Goal: Task Accomplishment & Management: Complete application form

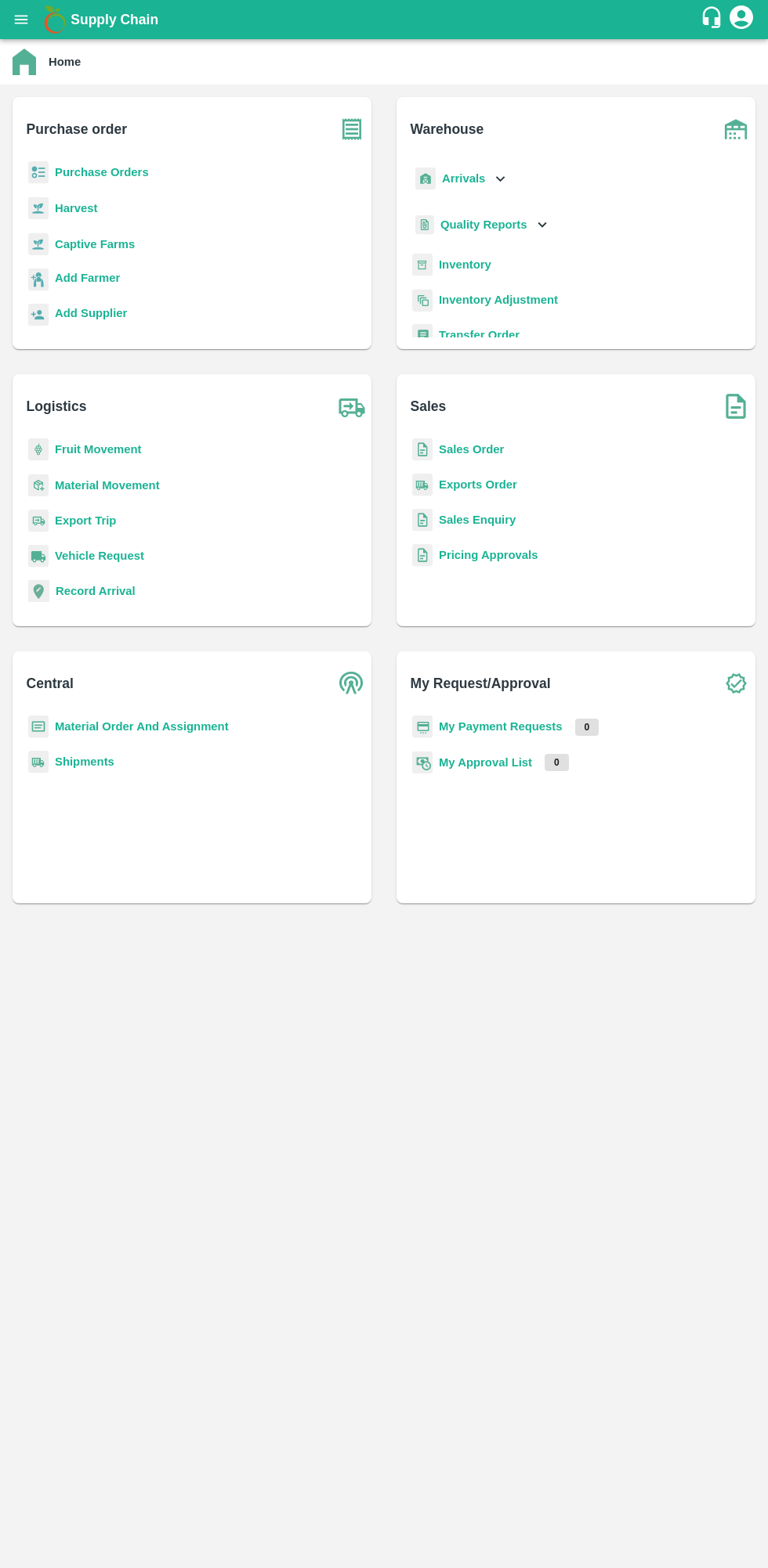
click at [97, 175] on b "Purchase Orders" at bounding box center [102, 171] width 94 height 13
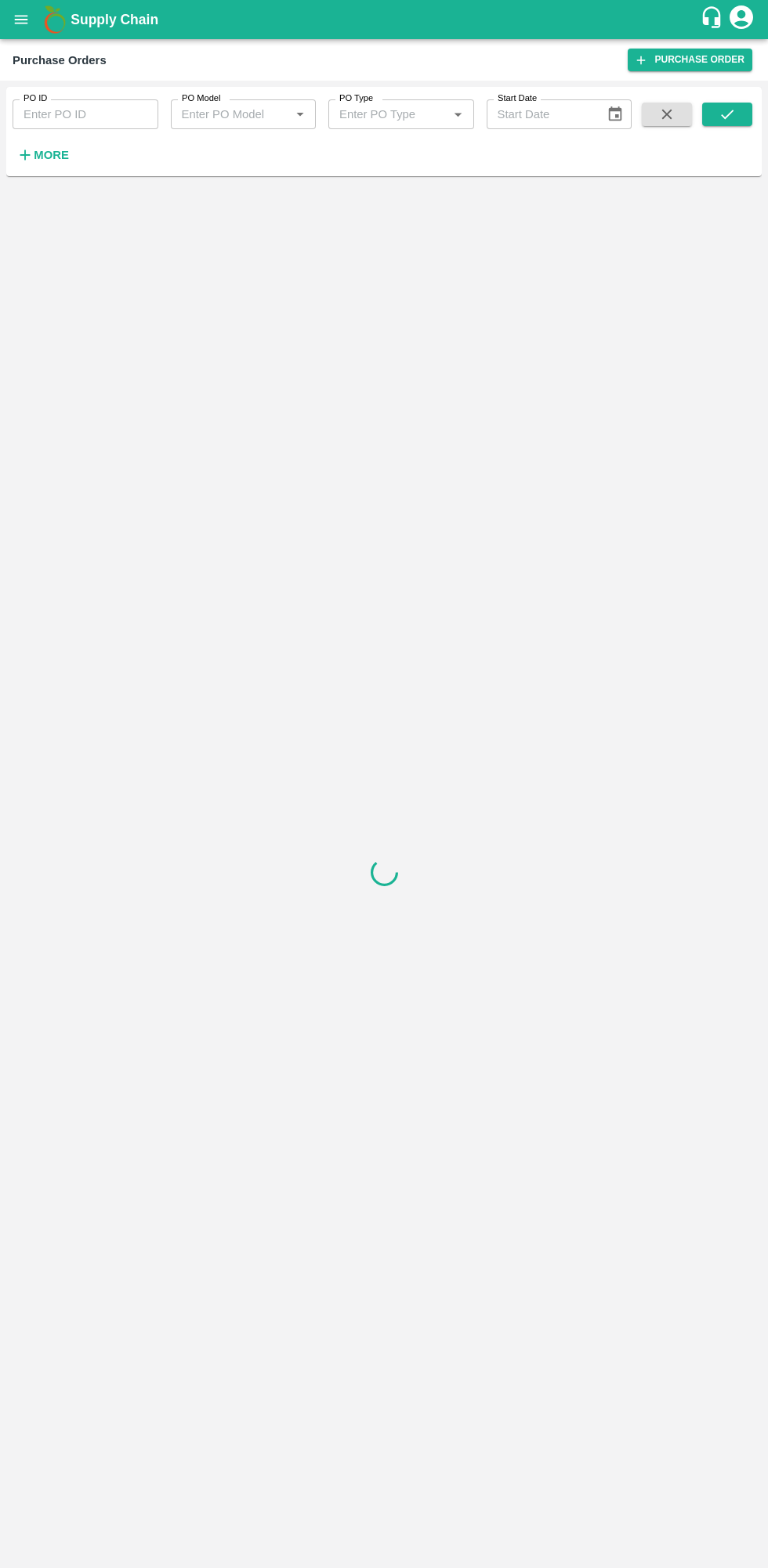
click at [41, 166] on button "More" at bounding box center [43, 155] width 60 height 27
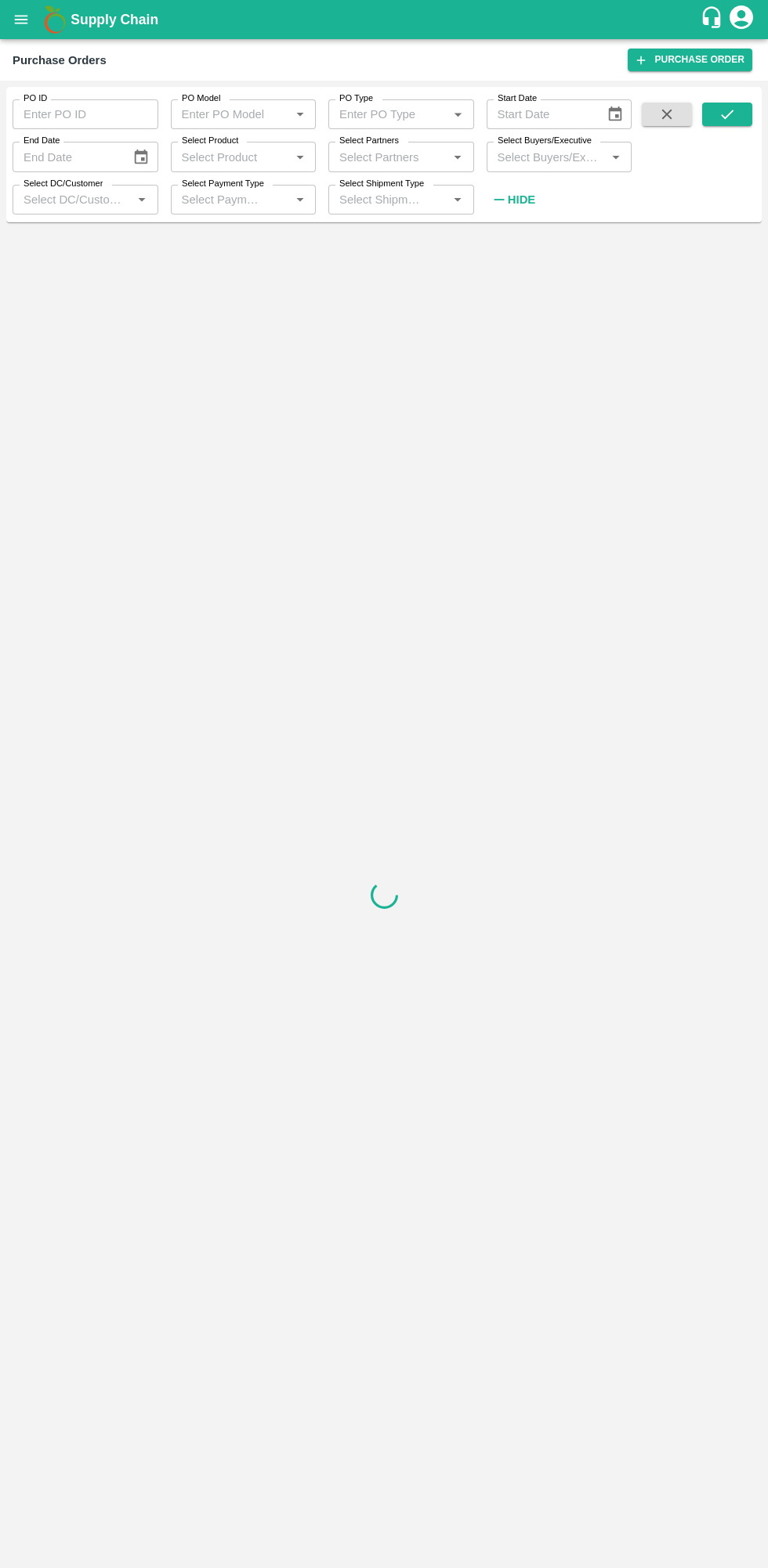
click at [543, 159] on input "Select Buyers/Executive" at bounding box center [546, 156] width 110 height 20
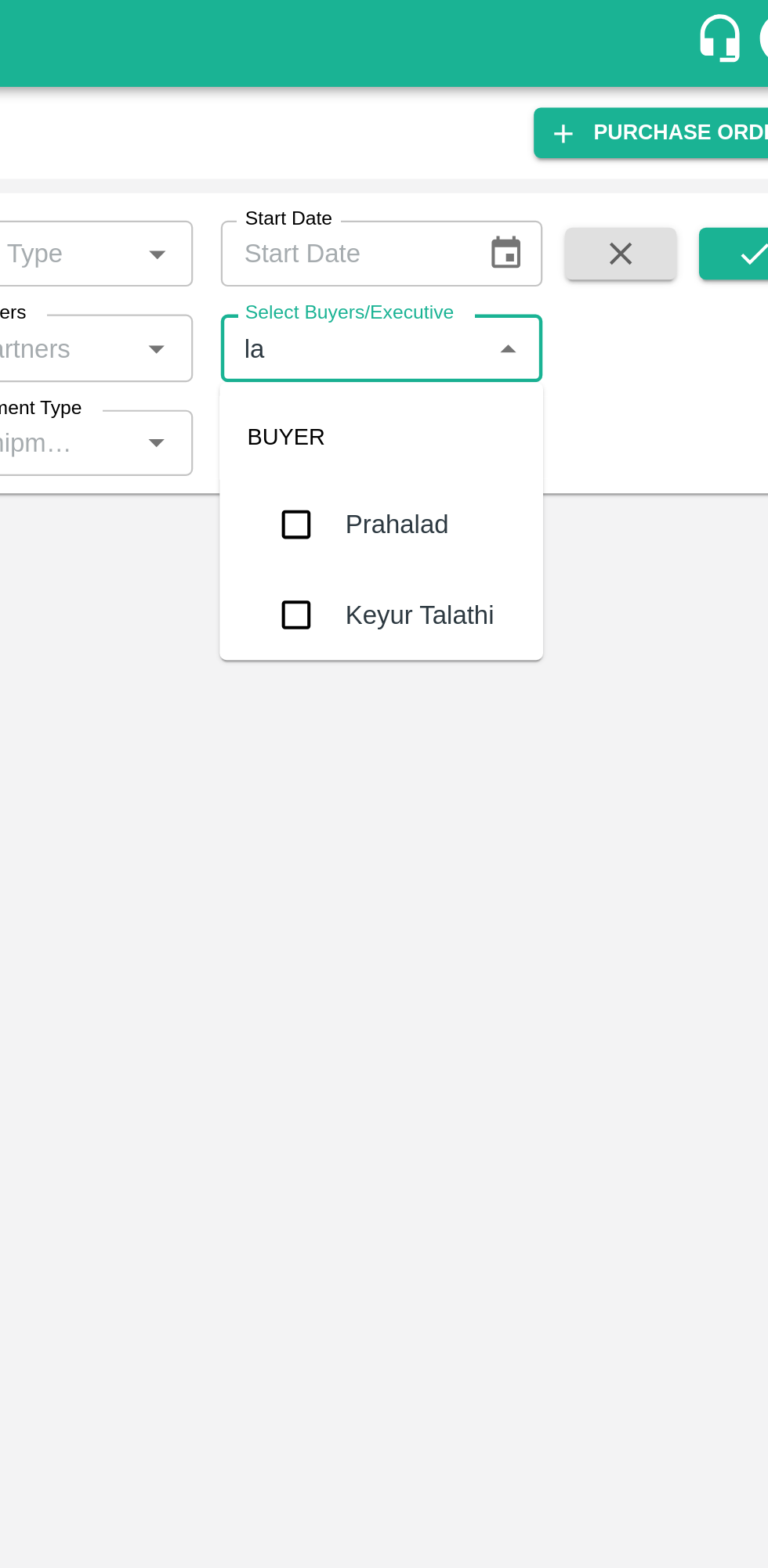
type input "lav"
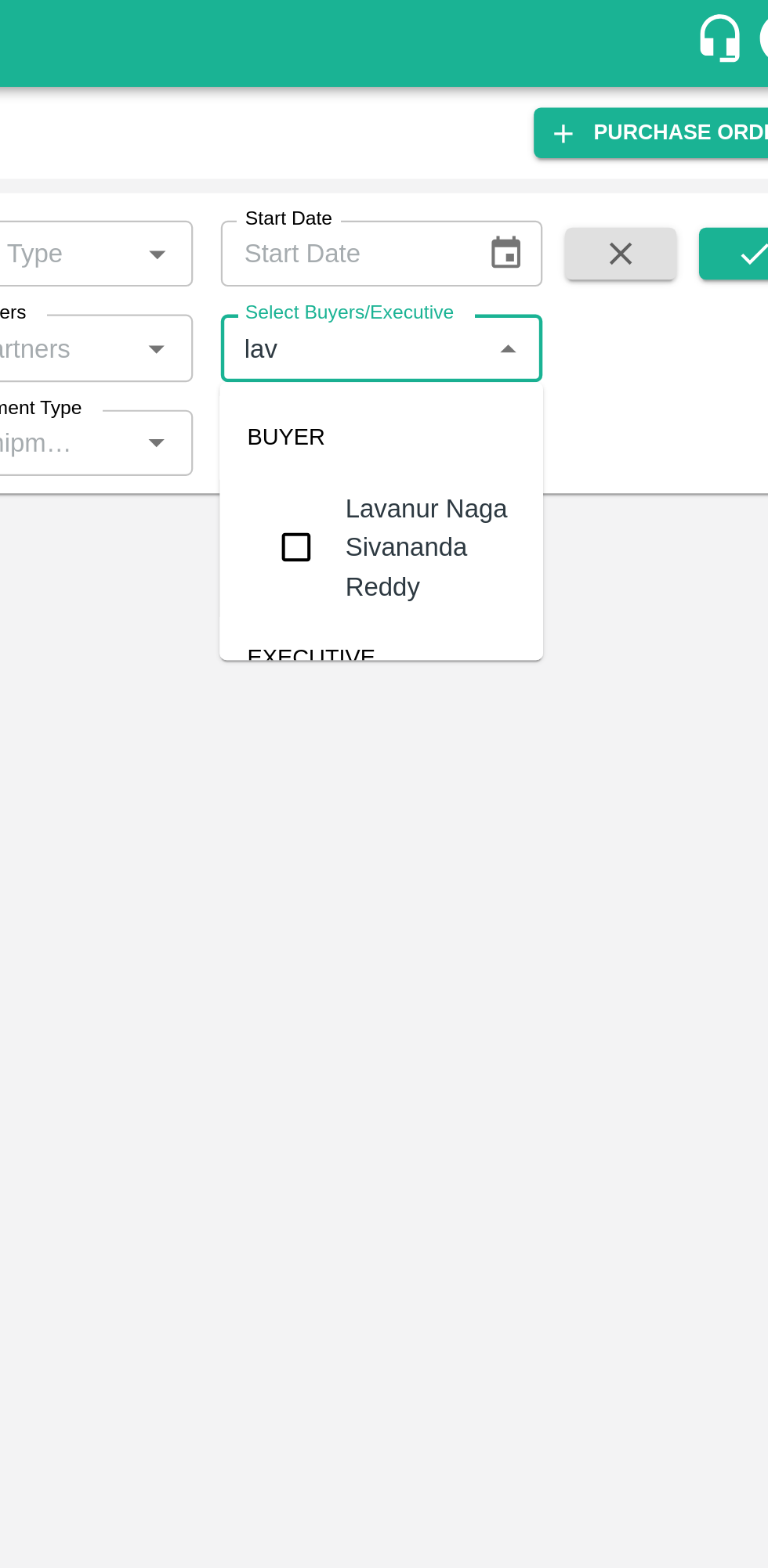
click at [521, 233] on input "checkbox" at bounding box center [520, 247] width 31 height 31
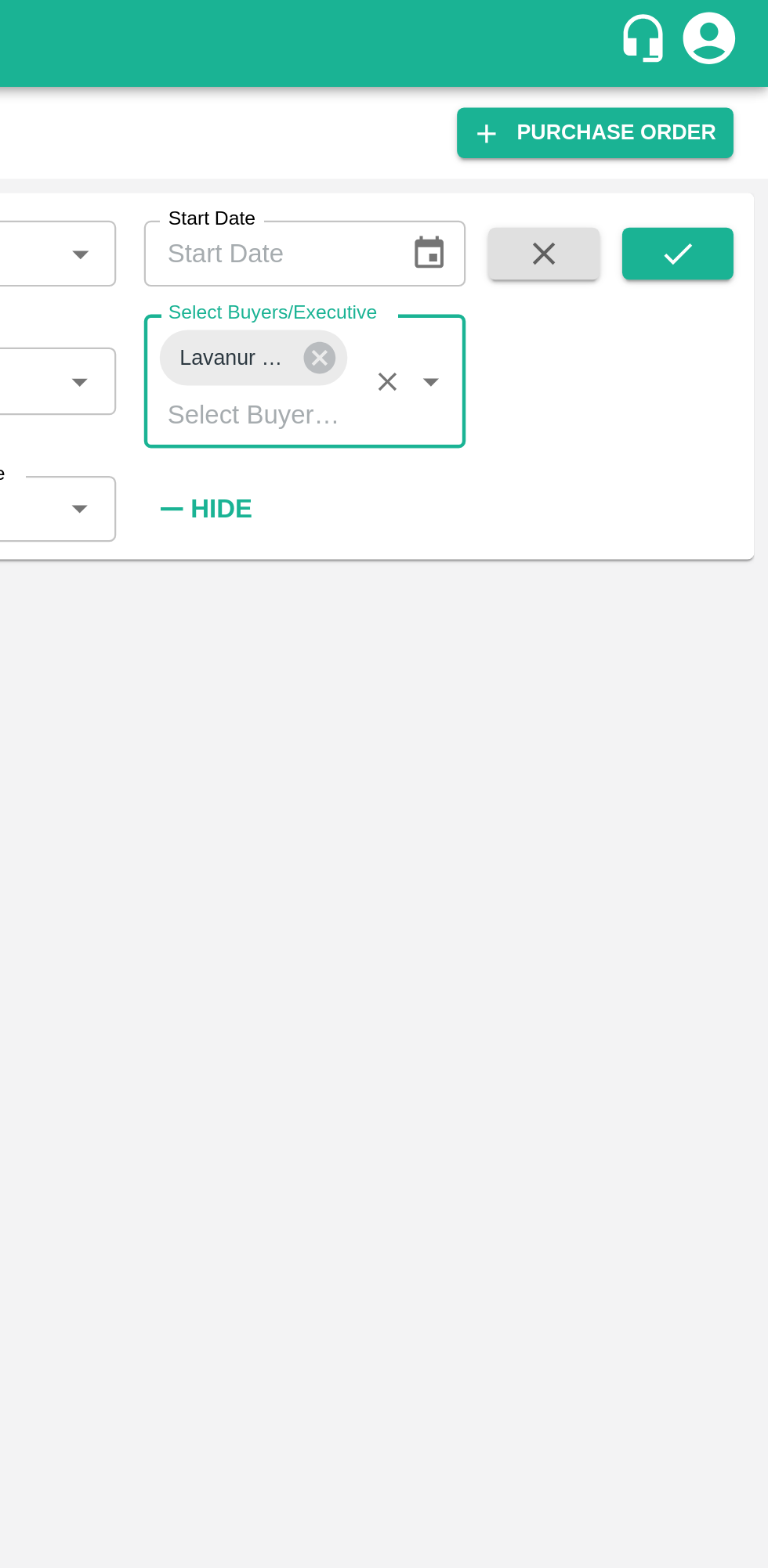
click at [728, 117] on icon "submit" at bounding box center [727, 114] width 17 height 17
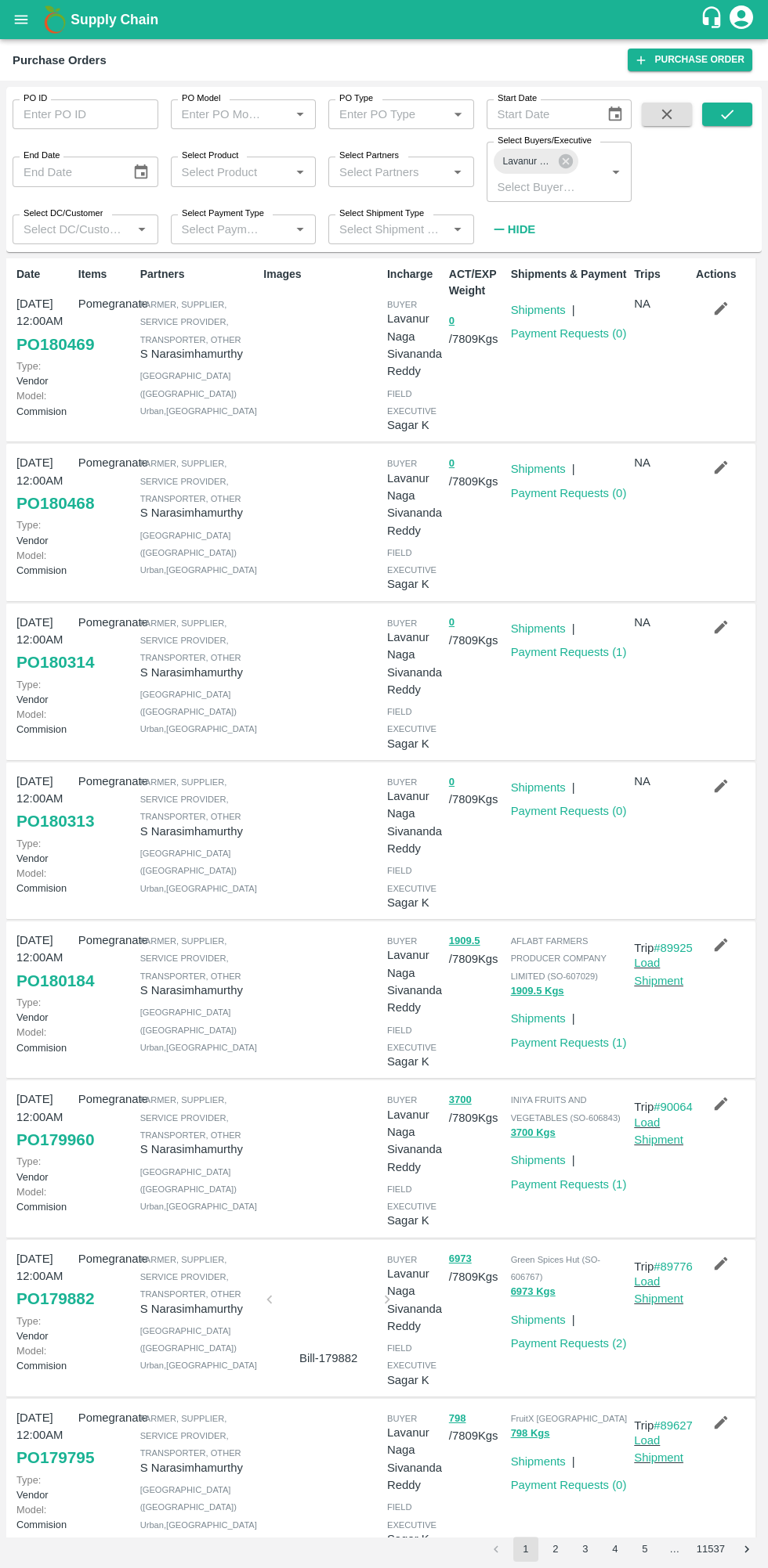
click at [718, 309] on icon "button" at bounding box center [722, 309] width 14 height 14
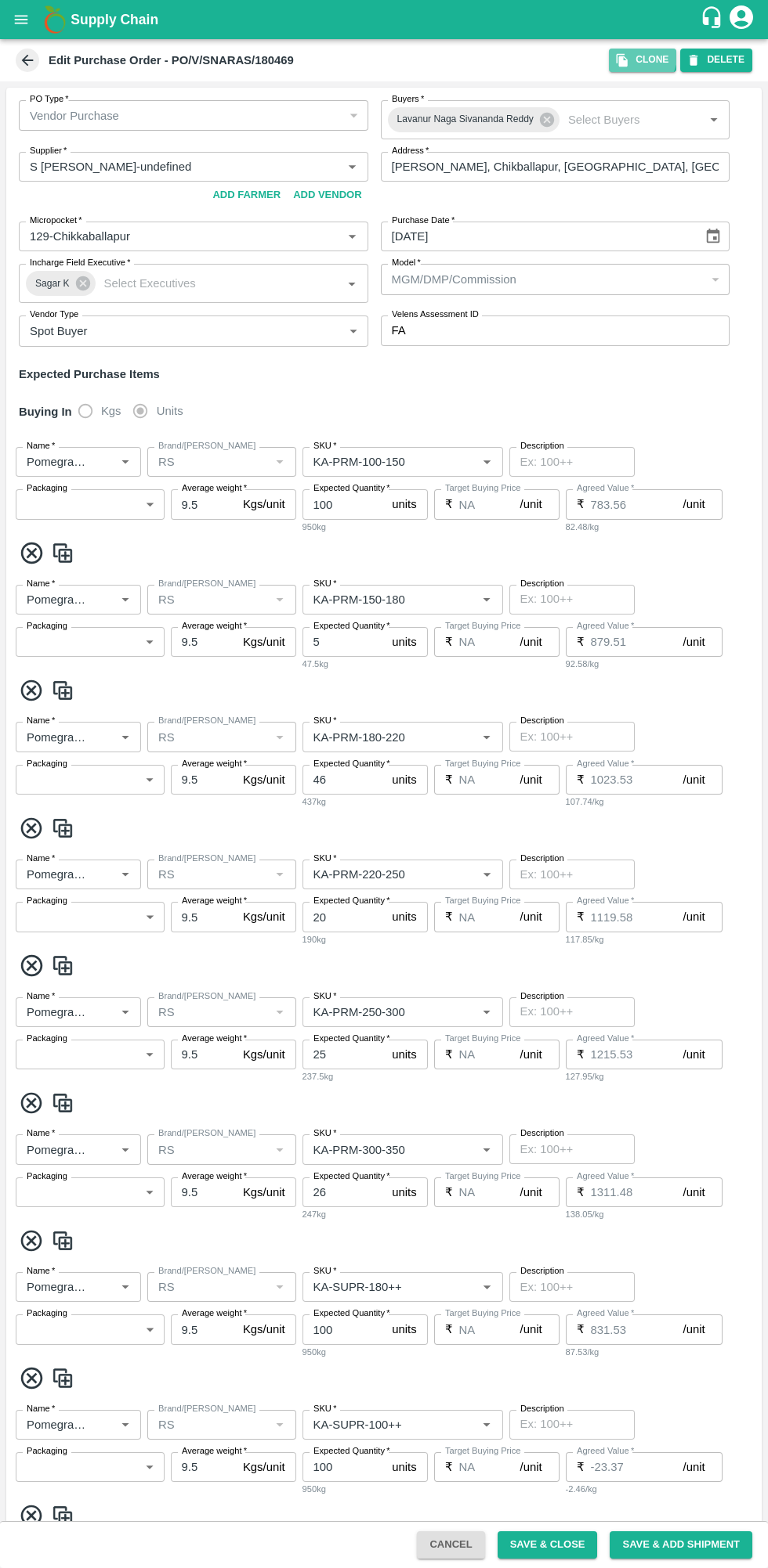
click at [628, 60] on icon "button" at bounding box center [622, 61] width 11 height 14
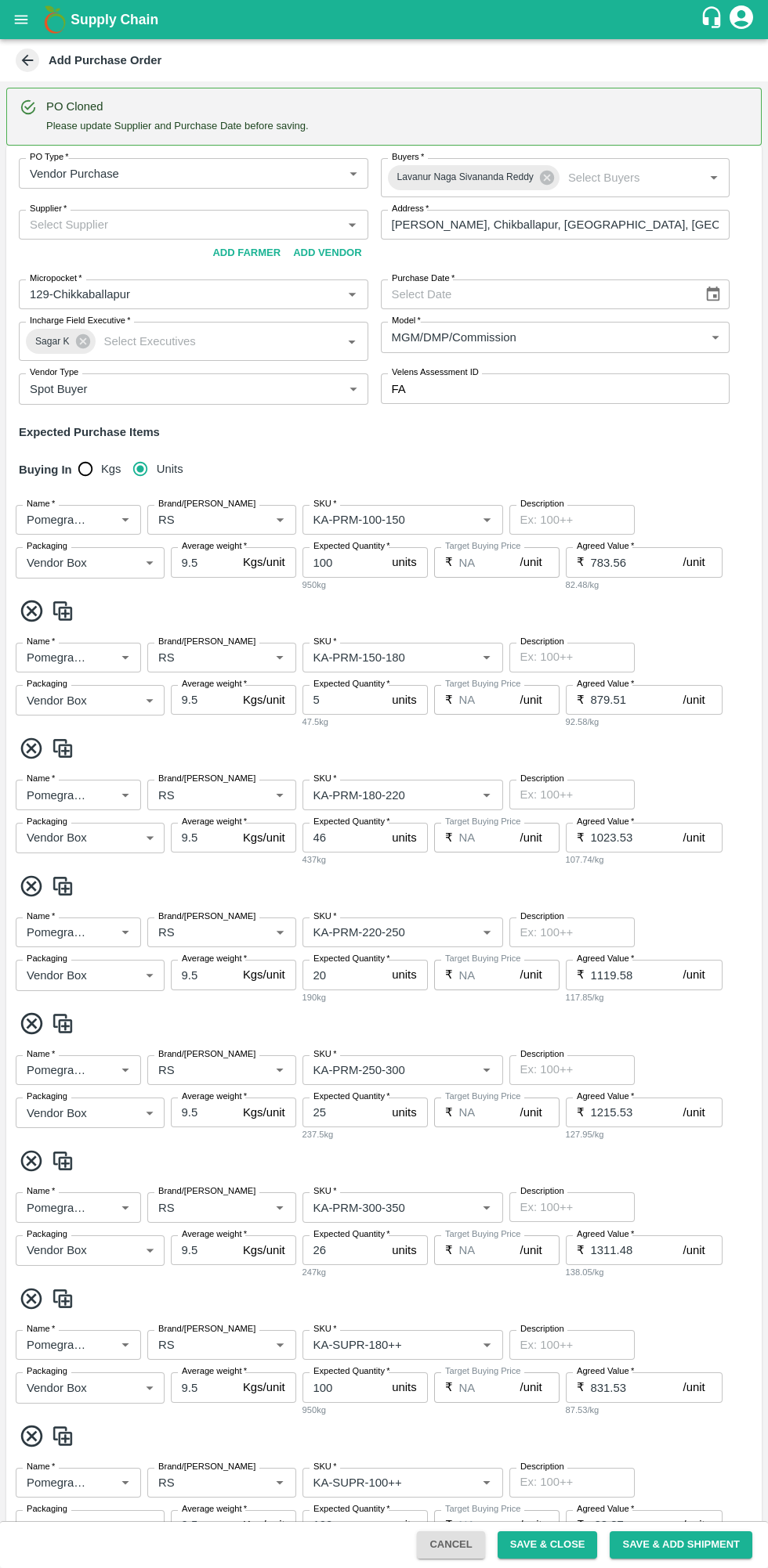
click at [59, 224] on input "Supplier   *" at bounding box center [180, 225] width 314 height 20
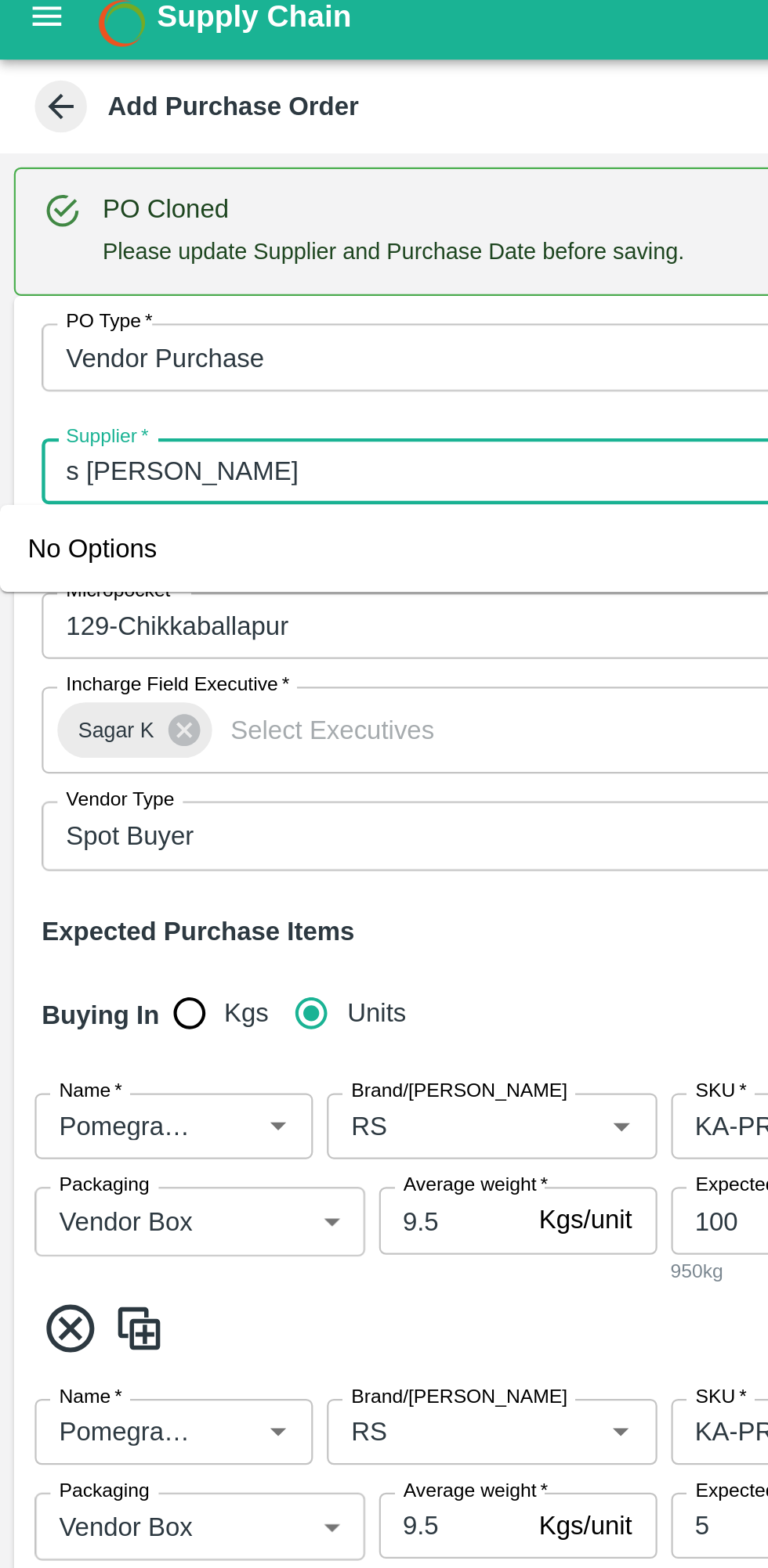
click at [87, 258] on div "No Options" at bounding box center [173, 259] width 348 height 39
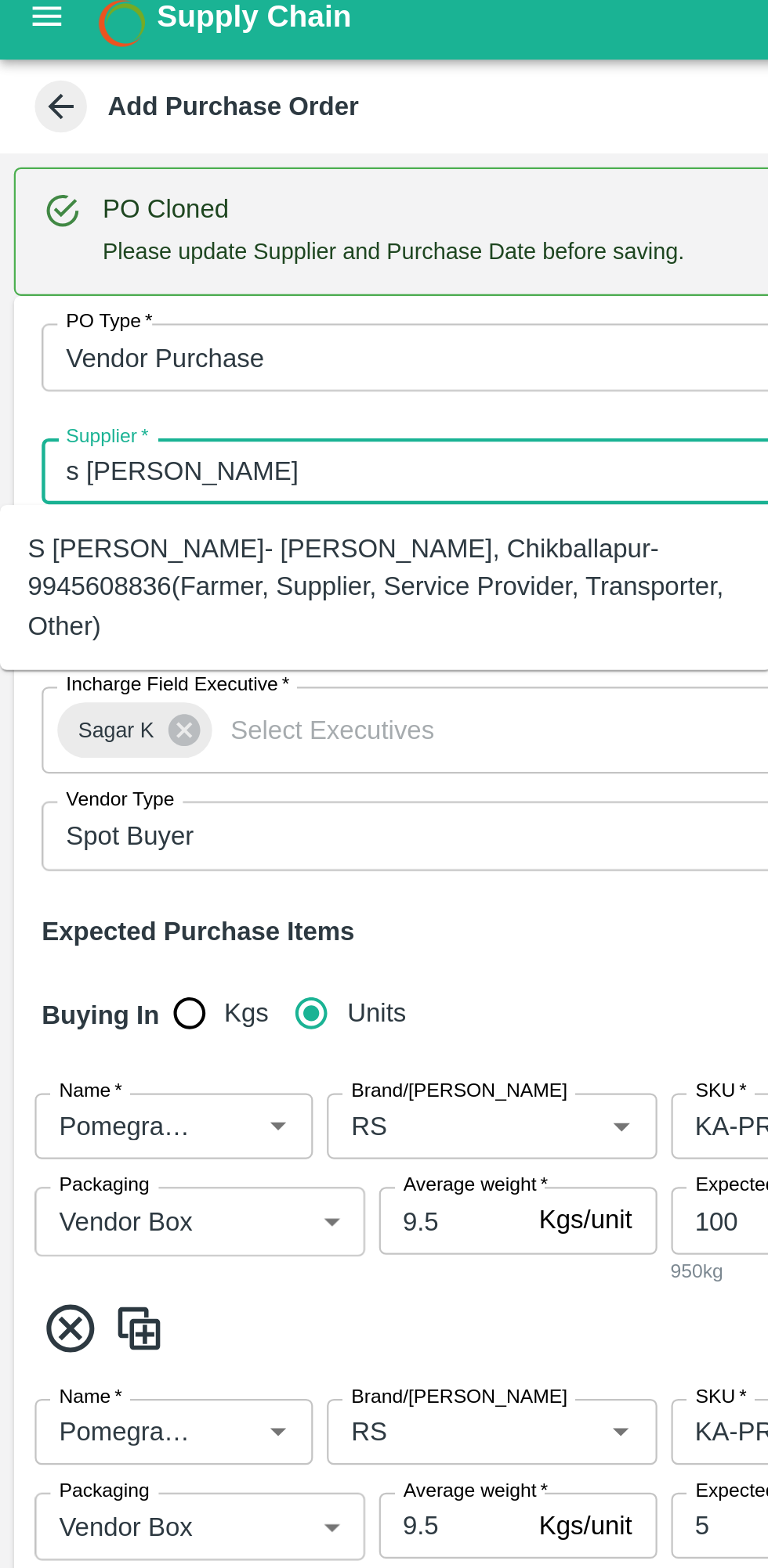
click at [94, 271] on div "S [PERSON_NAME]- [PERSON_NAME], Chikballapur-9945608836(Farmer, Supplier, Servi…" at bounding box center [173, 277] width 323 height 52
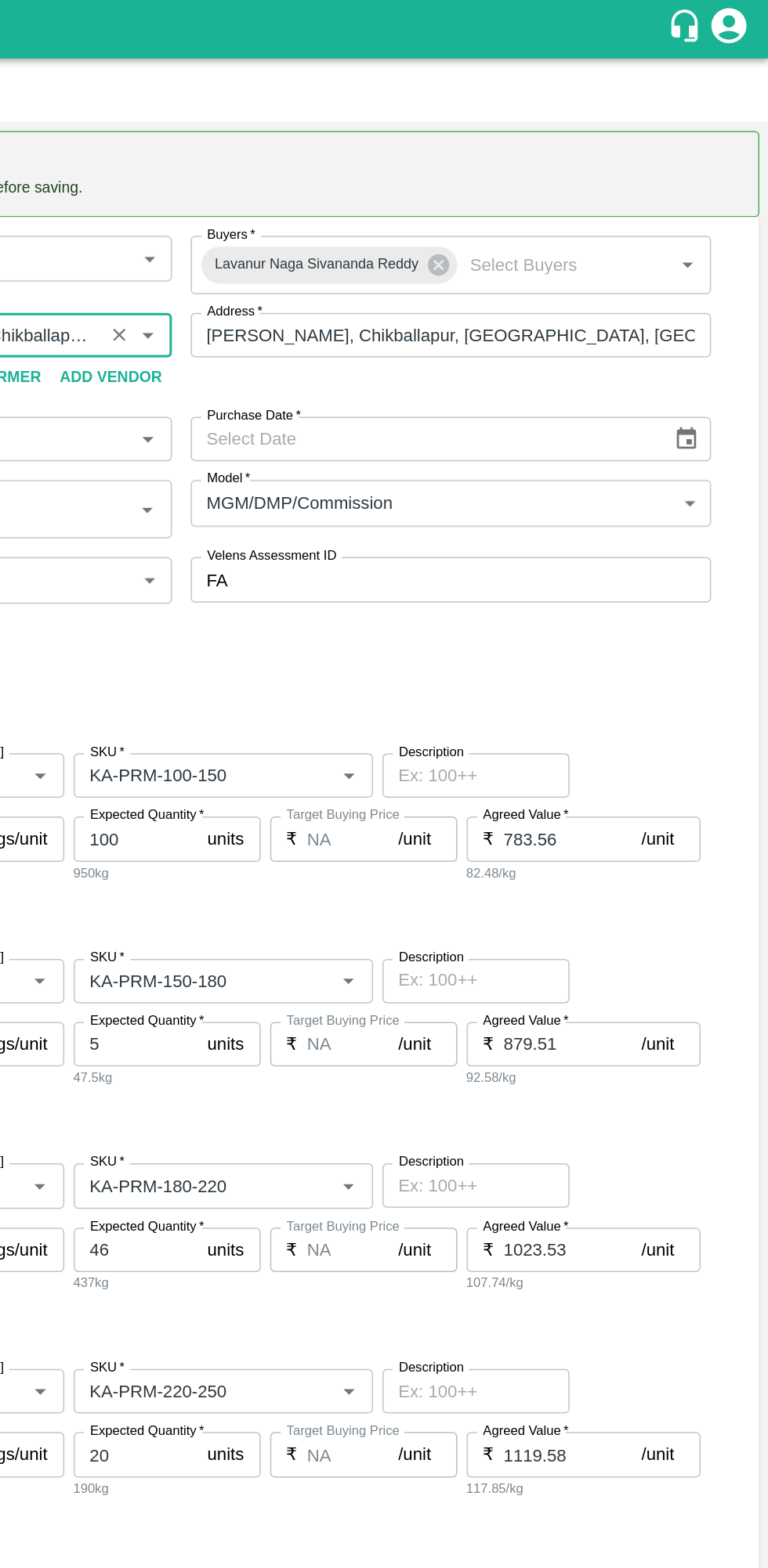
type input "S [PERSON_NAME]- [PERSON_NAME], Chikballapur-9945608836(Farmer, Supplier, Servi…"
click at [699, 307] on div "Purchase Date" at bounding box center [555, 294] width 350 height 30
type input "DD/MM/YYYY"
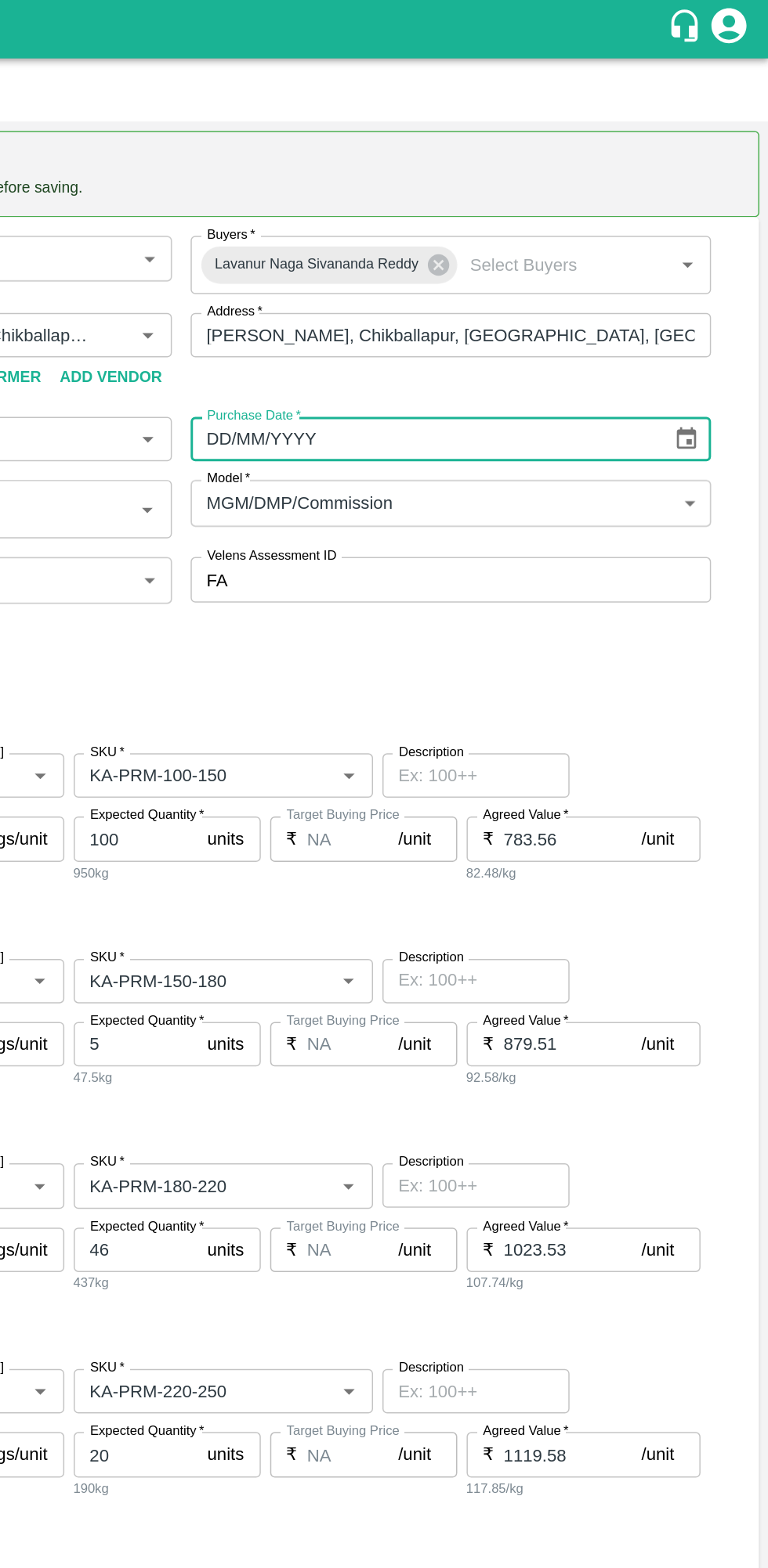
click at [710, 291] on icon "Choose date" at bounding box center [713, 294] width 17 height 17
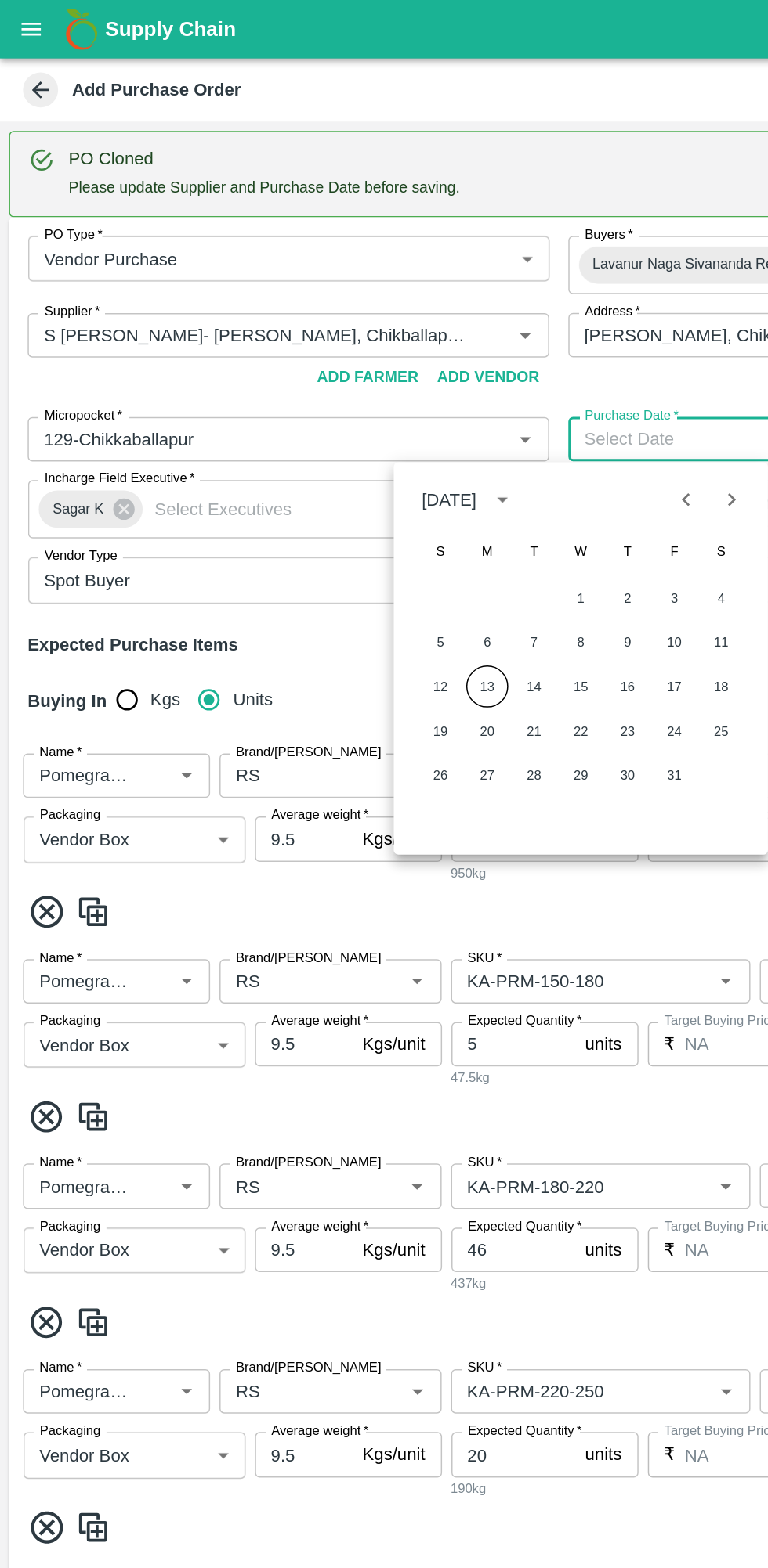
click at [326, 460] on button "13" at bounding box center [326, 460] width 28 height 28
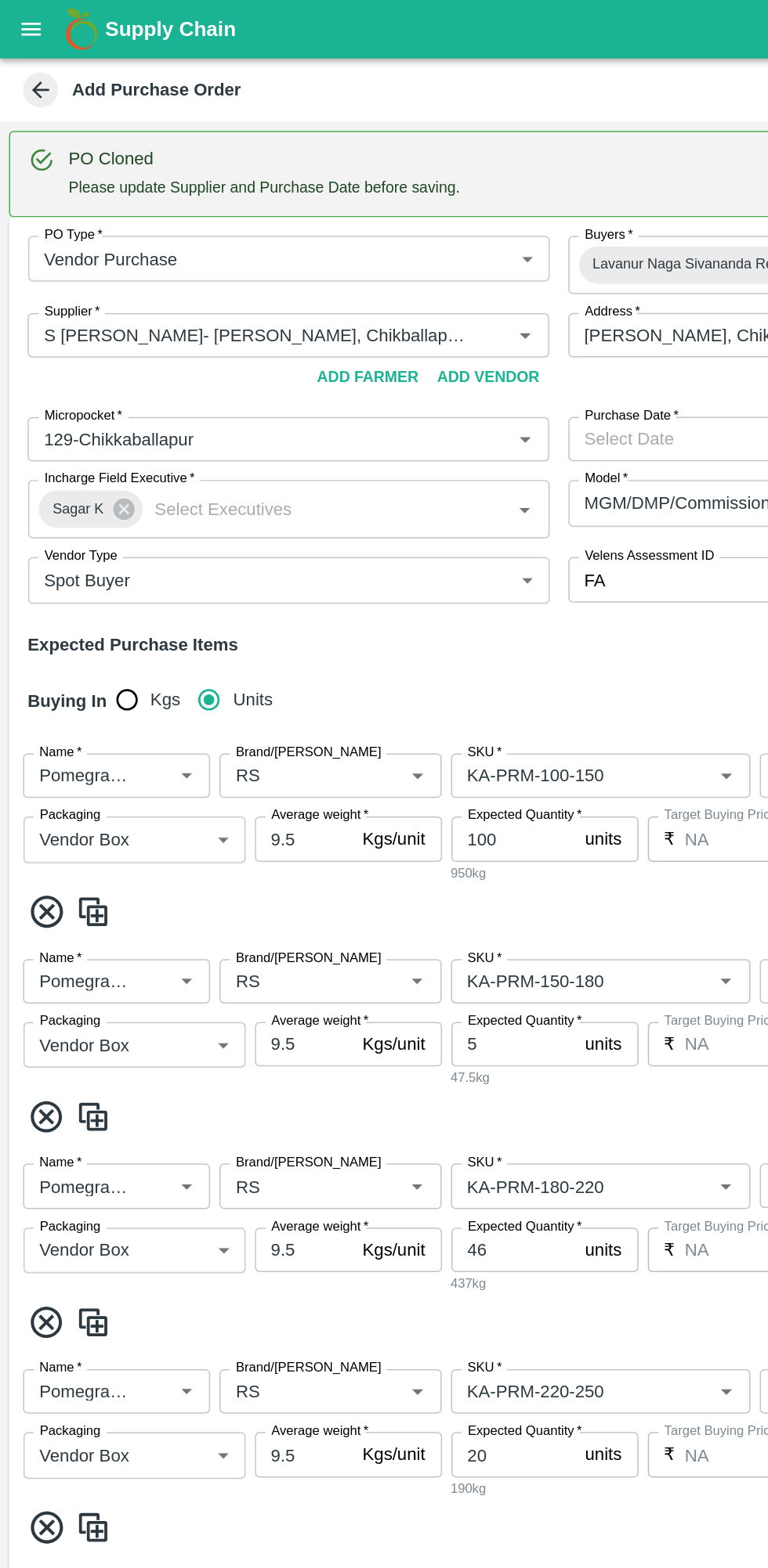
type input "[DATE]"
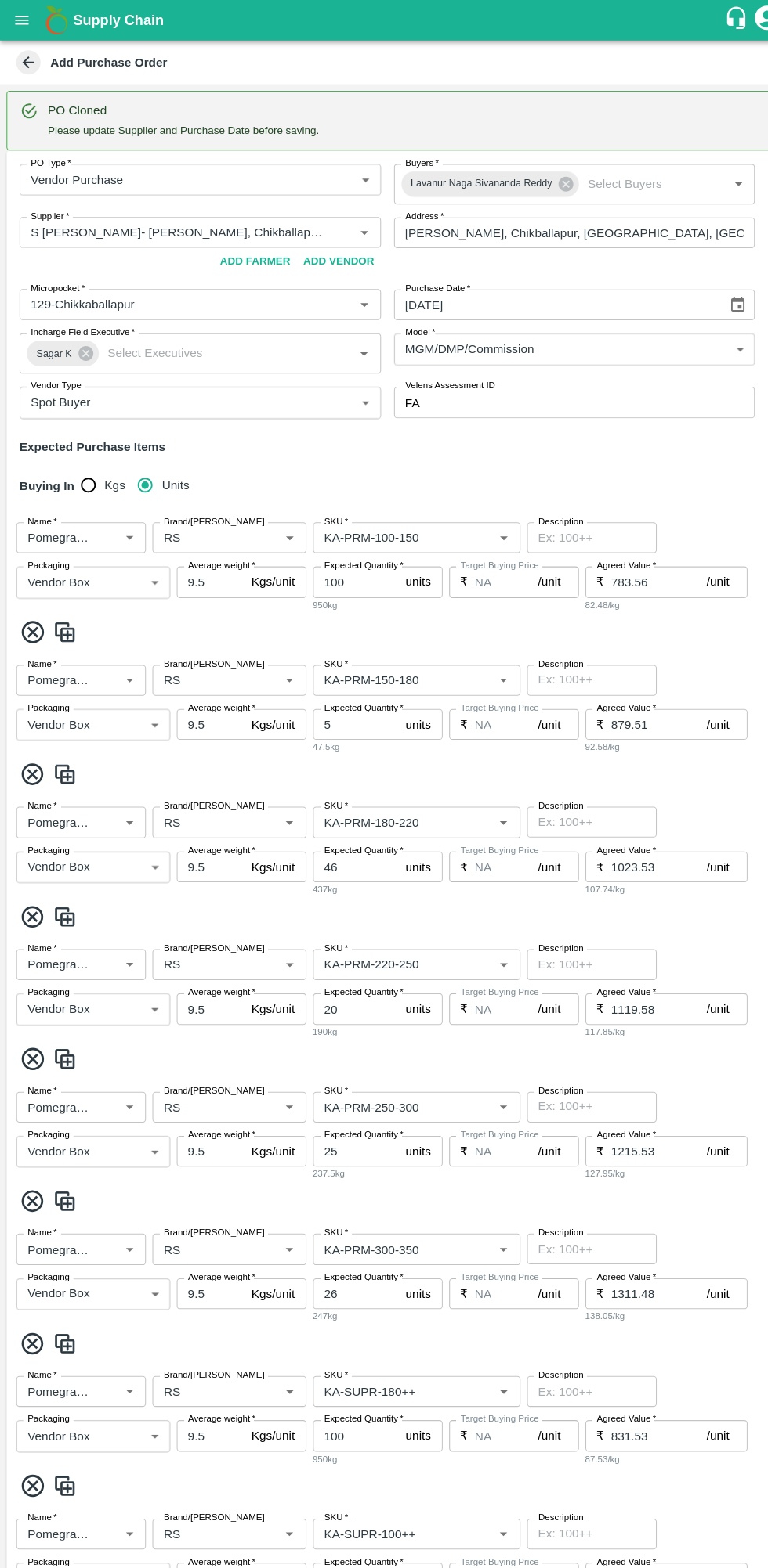
click at [197, 517] on input "Brand/[PERSON_NAME]" at bounding box center [199, 520] width 93 height 20
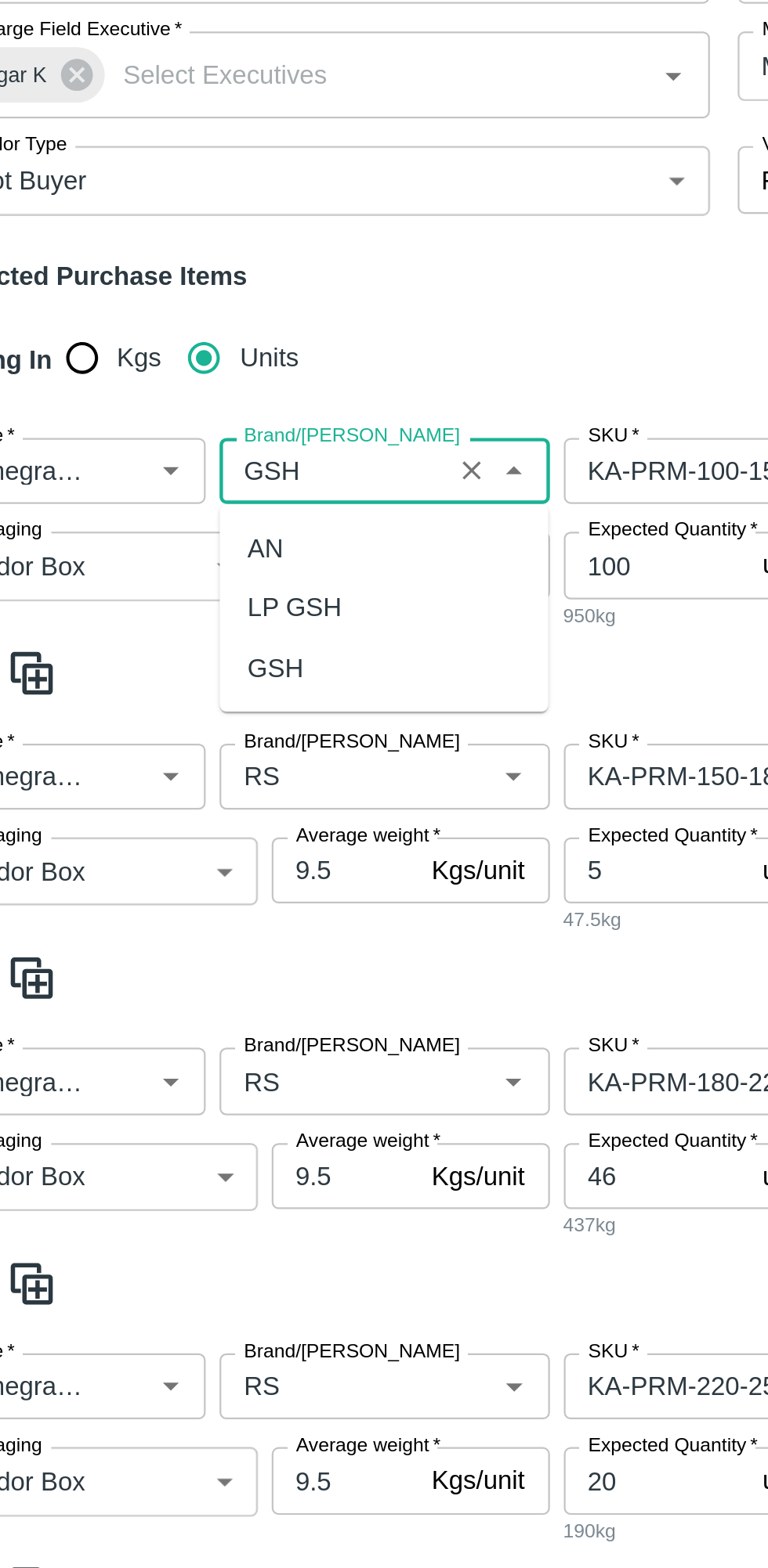
click at [178, 604] on div "GSH" at bounding box center [172, 609] width 25 height 17
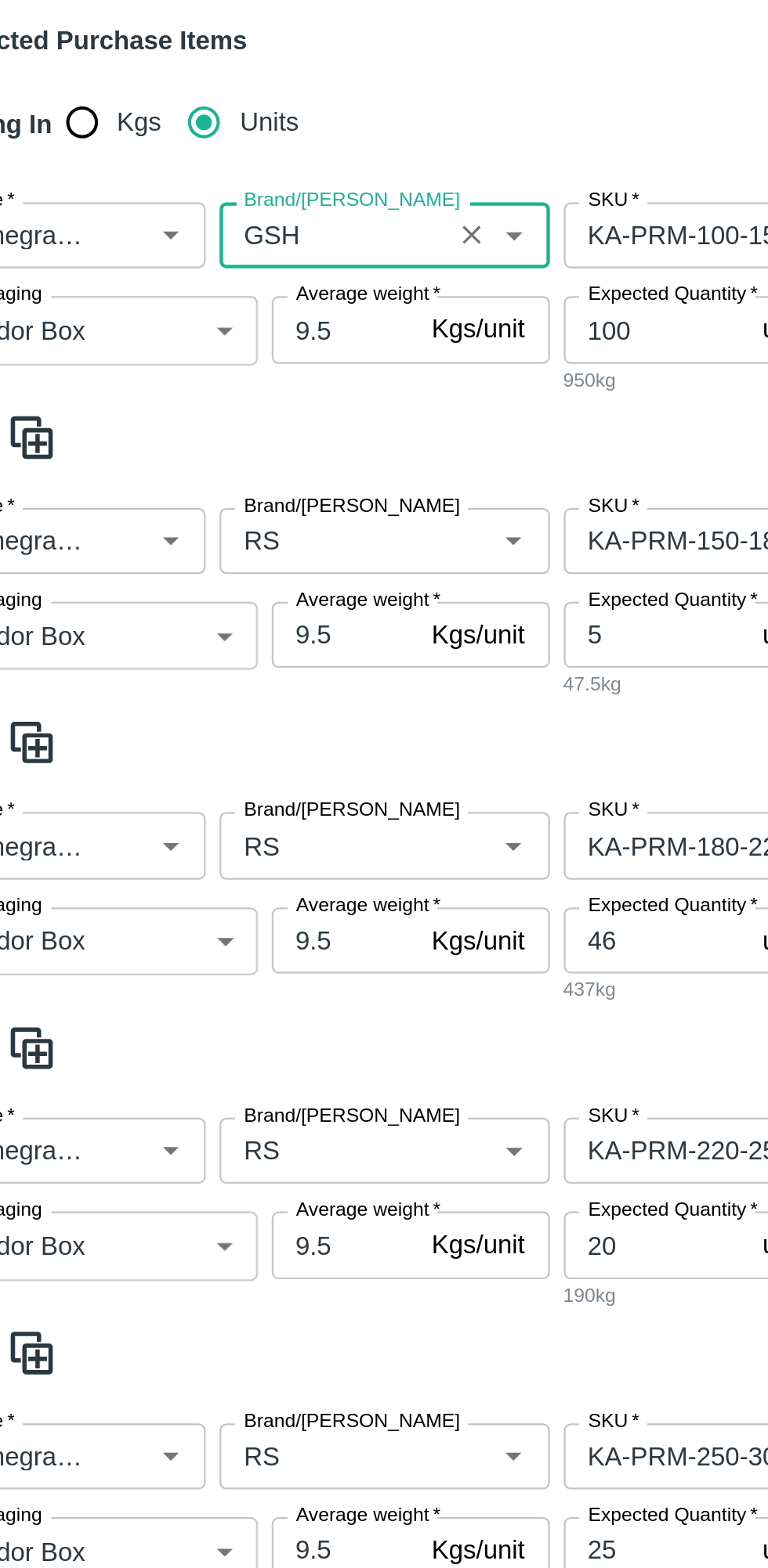
type input "GSH"
click at [194, 559] on input "Brand/[PERSON_NAME]" at bounding box center [199, 551] width 93 height 20
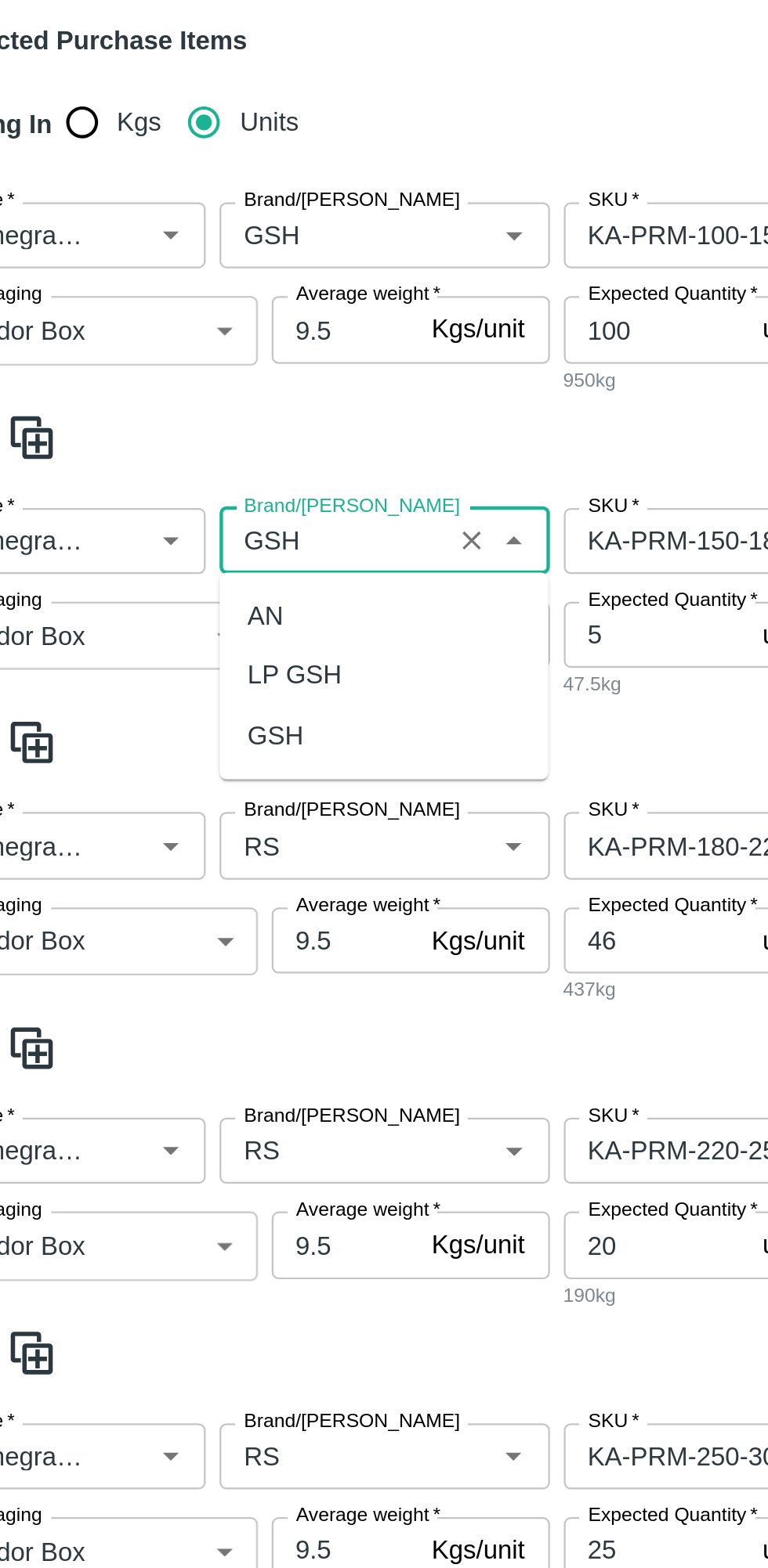
scroll to position [0, 0]
click at [178, 637] on div "GSH" at bounding box center [172, 639] width 25 height 17
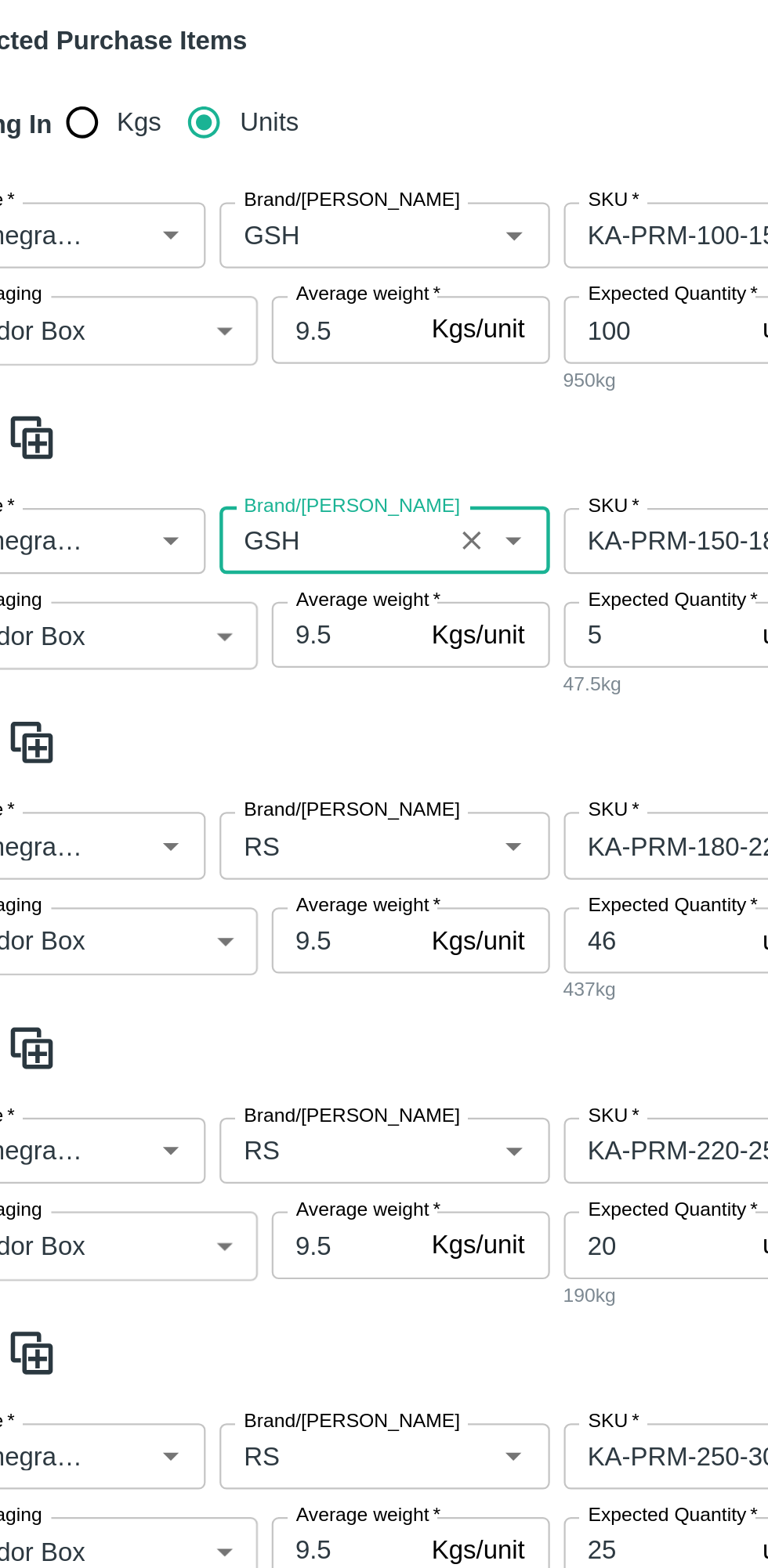
scroll to position [240, 0]
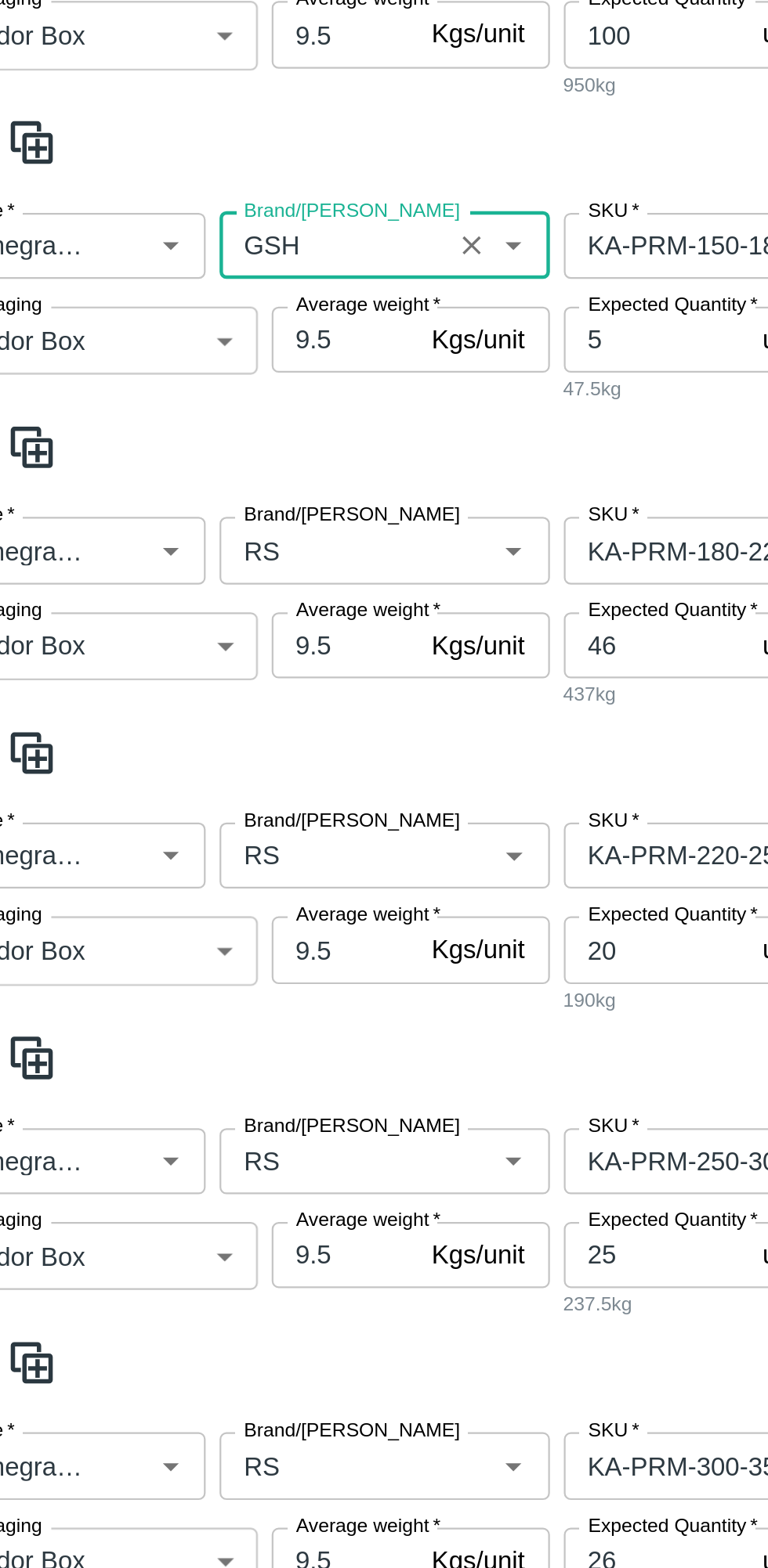
type input "GSH"
click at [191, 547] on input "Brand/[PERSON_NAME]" at bounding box center [199, 555] width 93 height 20
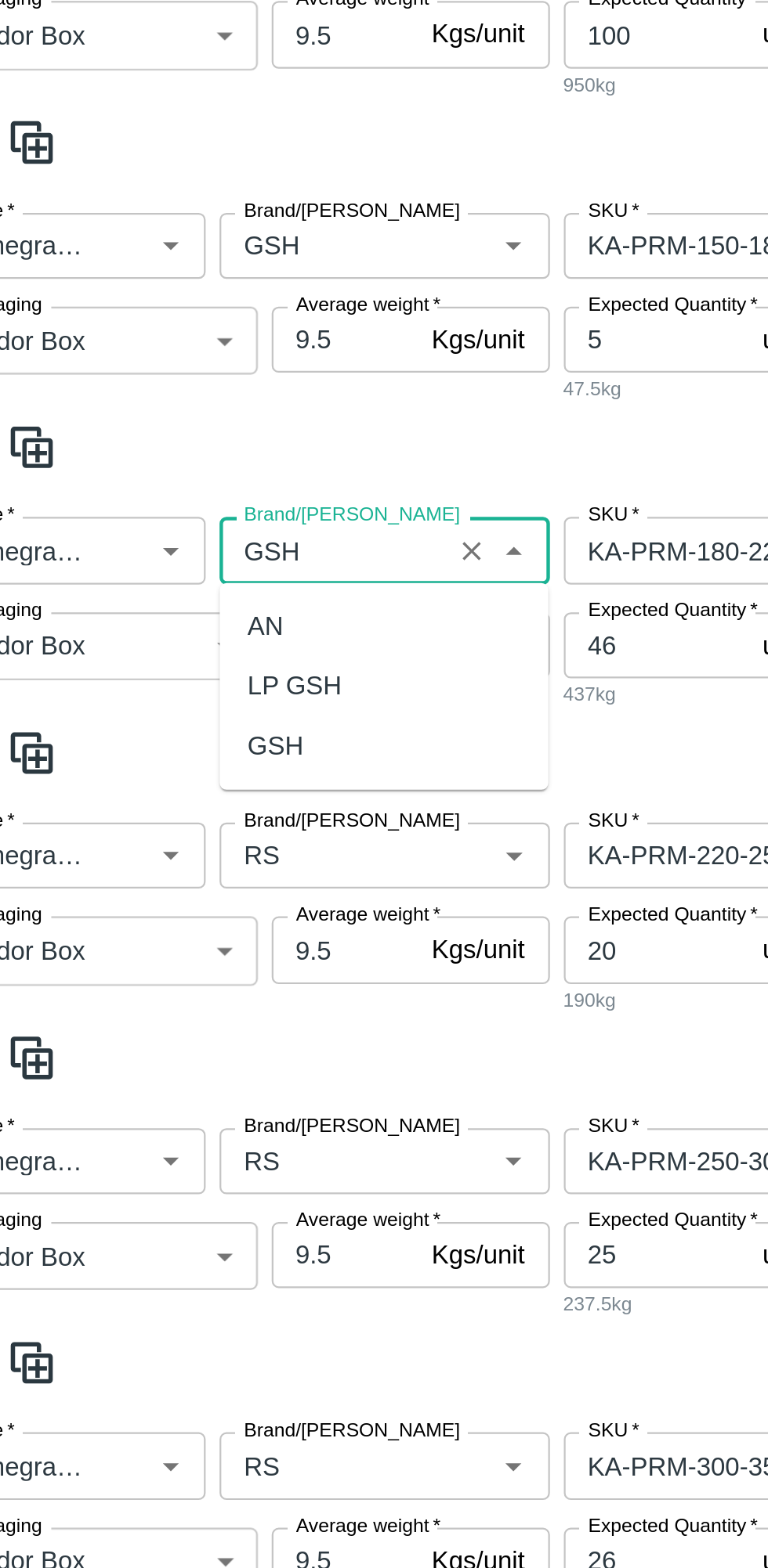
scroll to position [0, 0]
click at [169, 646] on div "GSH" at bounding box center [172, 644] width 25 height 17
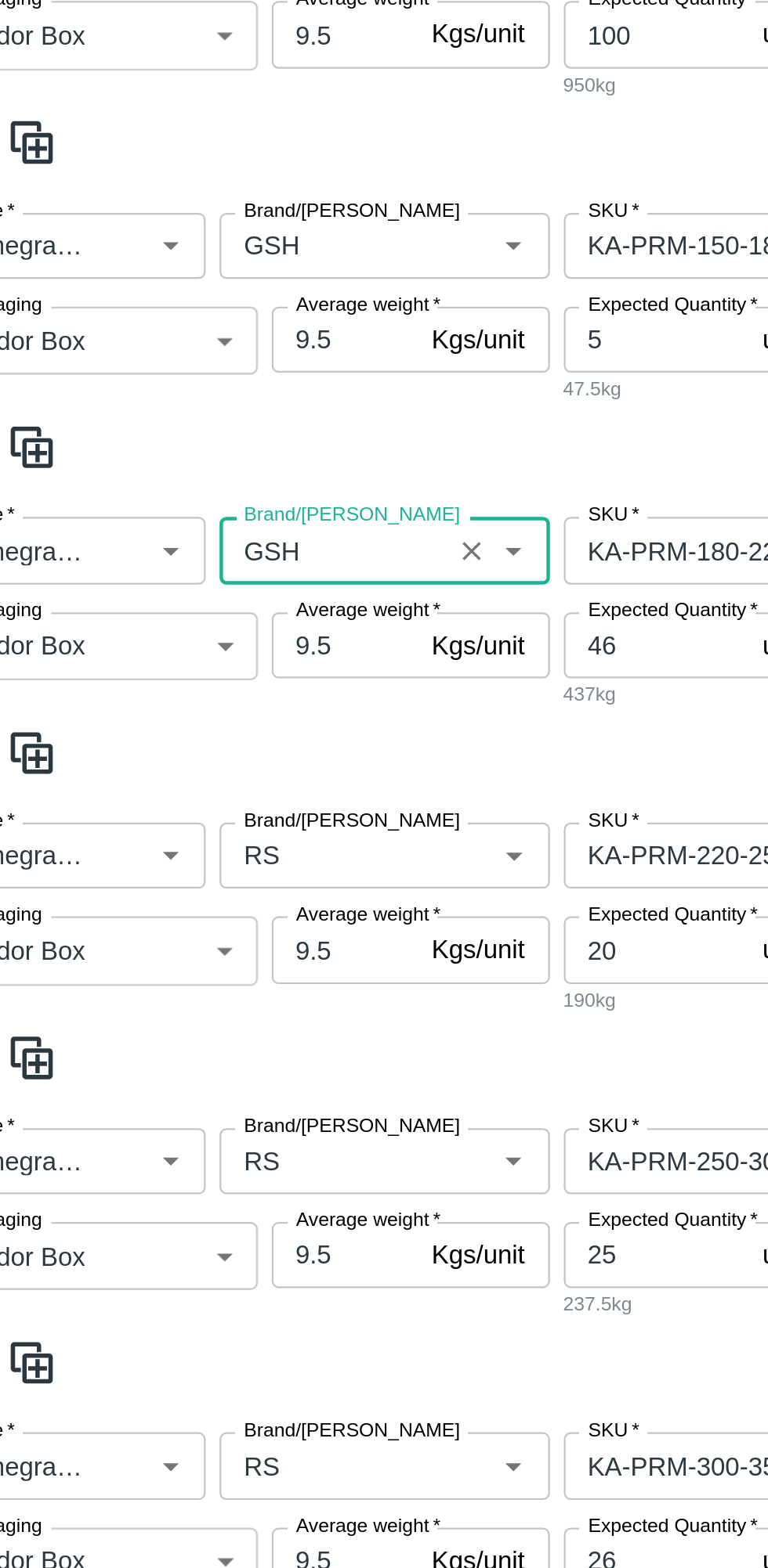
scroll to position [404, 0]
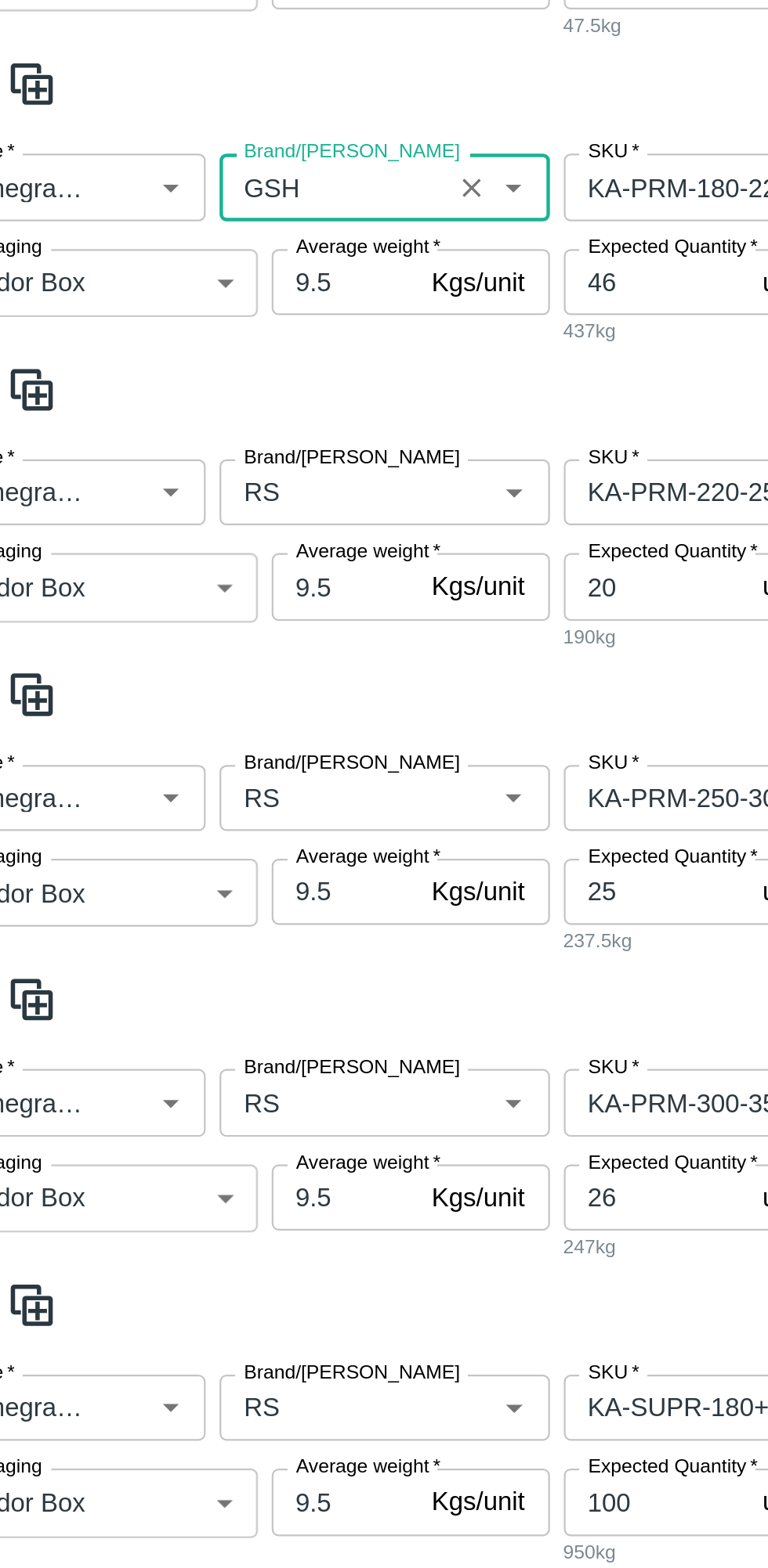
type input "GSH"
click at [185, 527] on input "Brand/[PERSON_NAME]" at bounding box center [199, 528] width 93 height 20
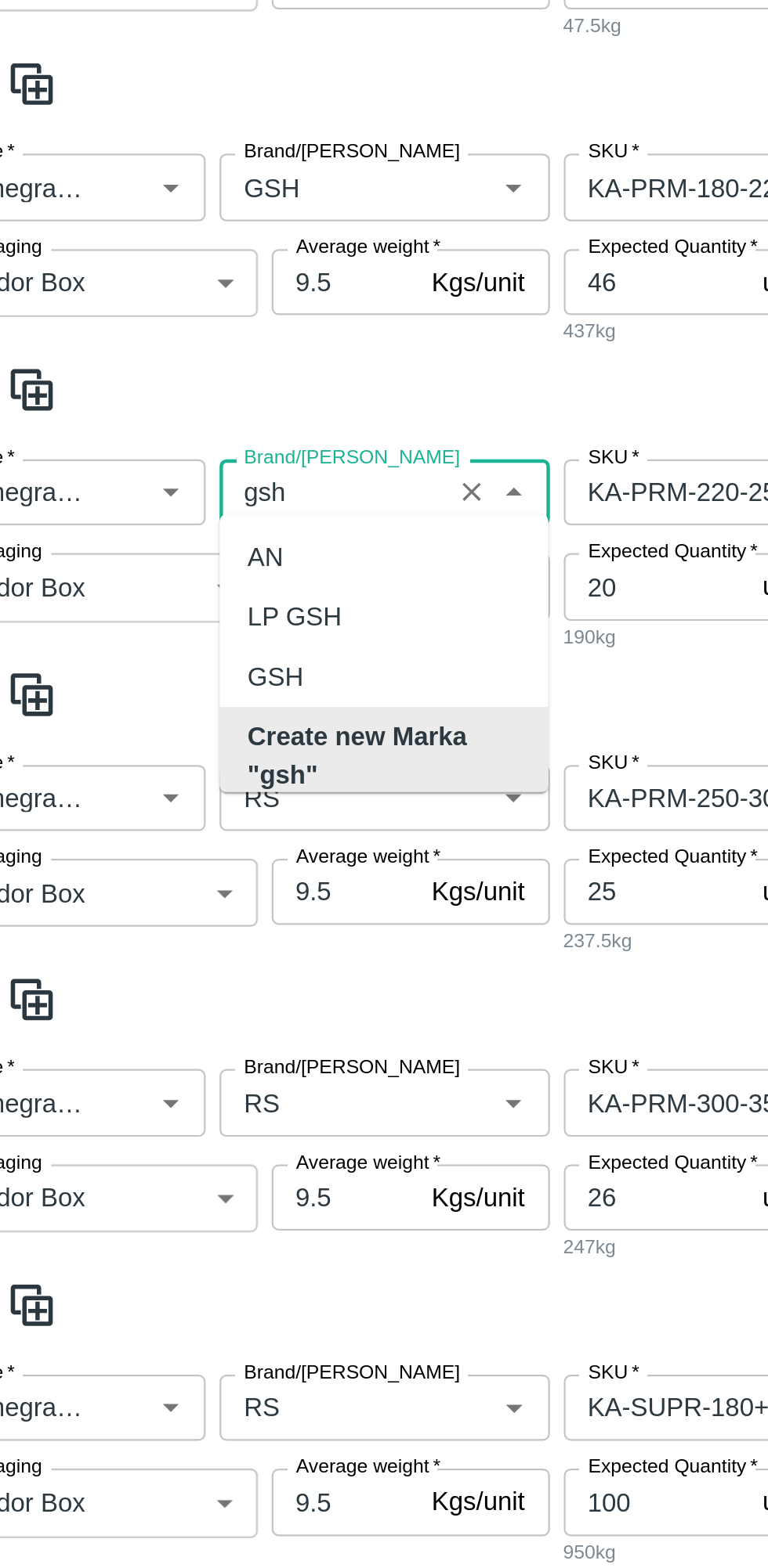
scroll to position [408, 0]
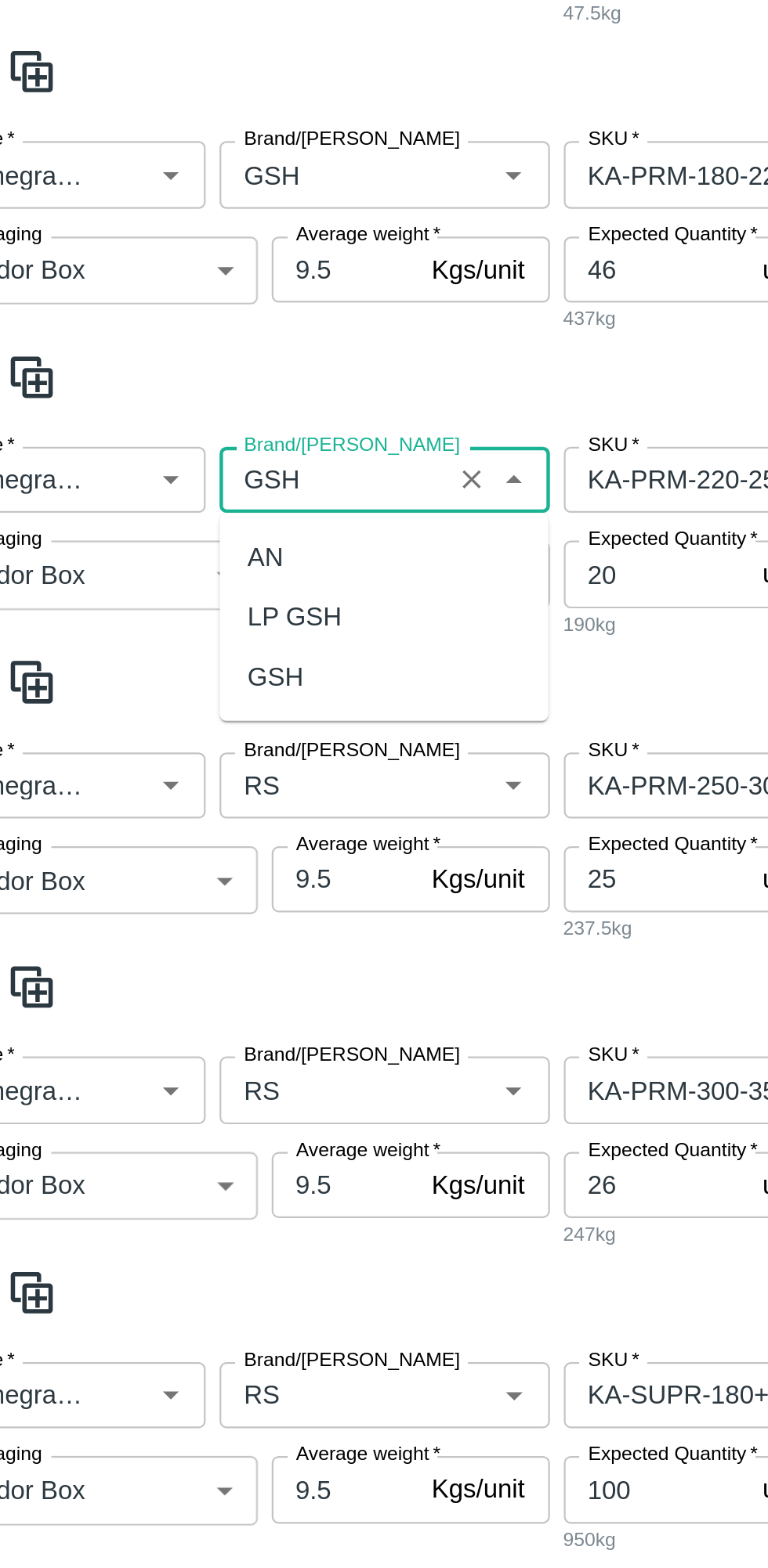
click at [175, 611] on div "GSH" at bounding box center [172, 613] width 25 height 17
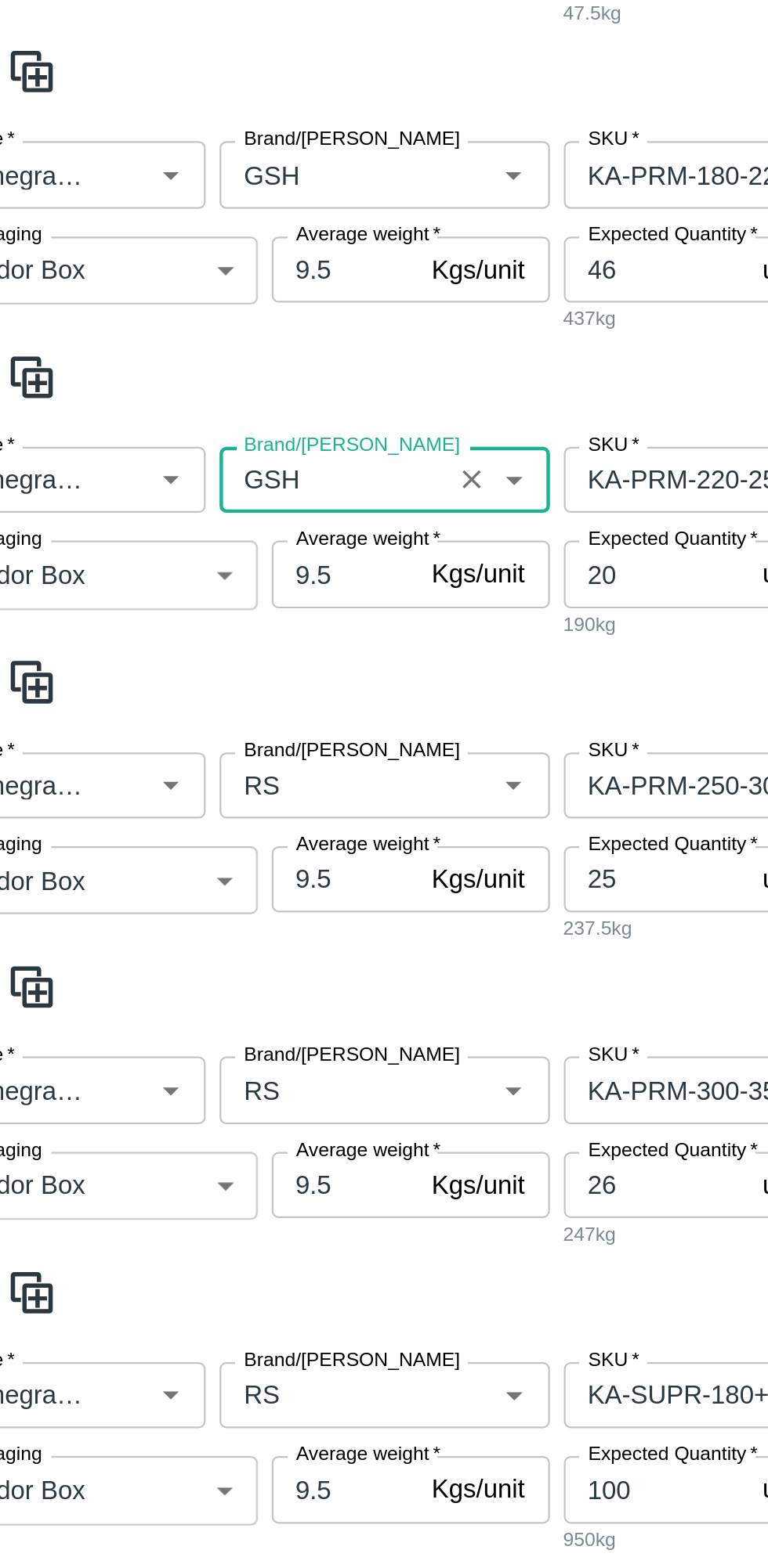
type input "GSH"
click at [182, 651] on input "Brand/[PERSON_NAME]" at bounding box center [199, 661] width 93 height 20
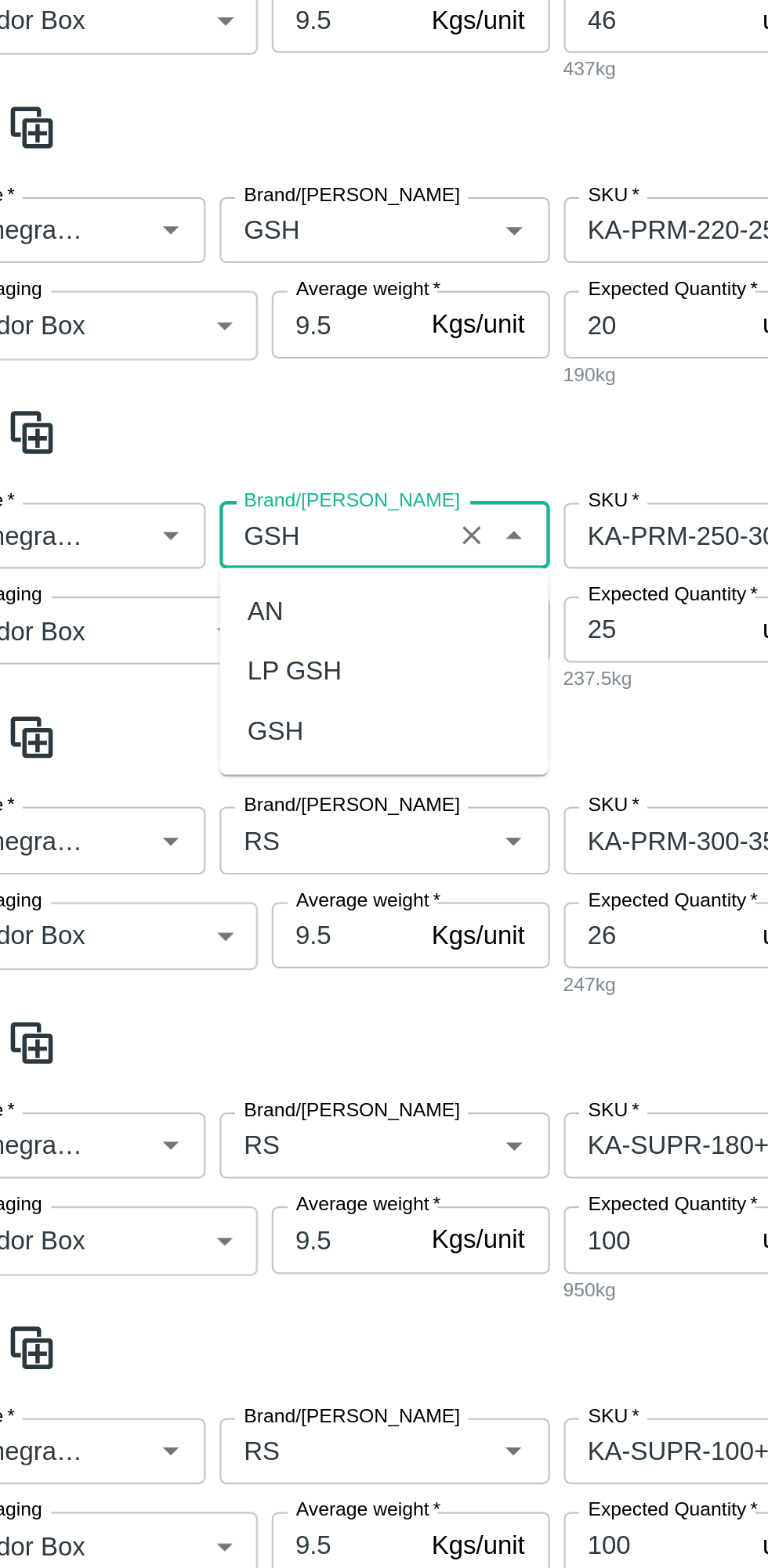
click at [171, 632] on div "GSH" at bounding box center [172, 637] width 25 height 17
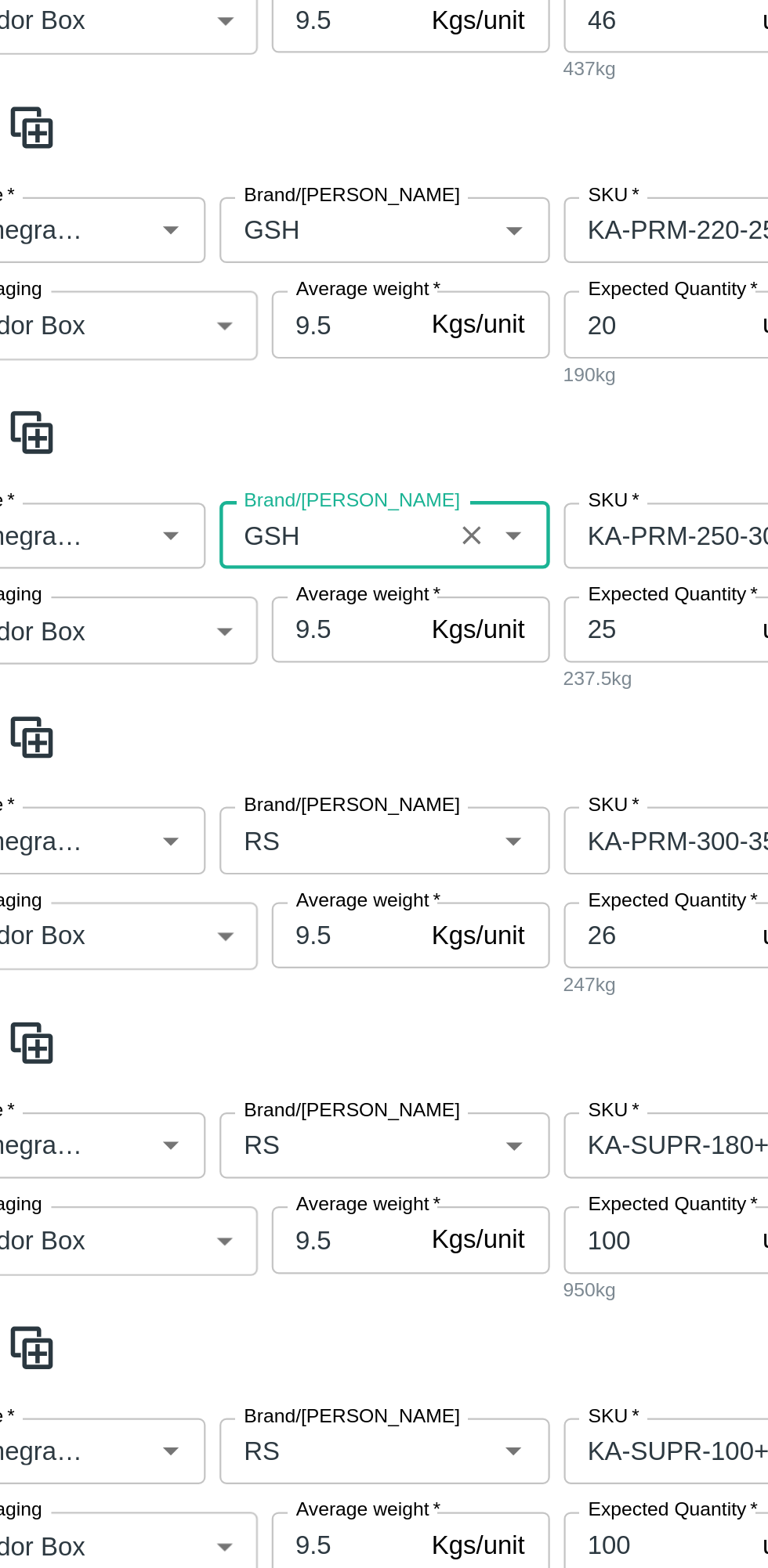
scroll to position [656, 0]
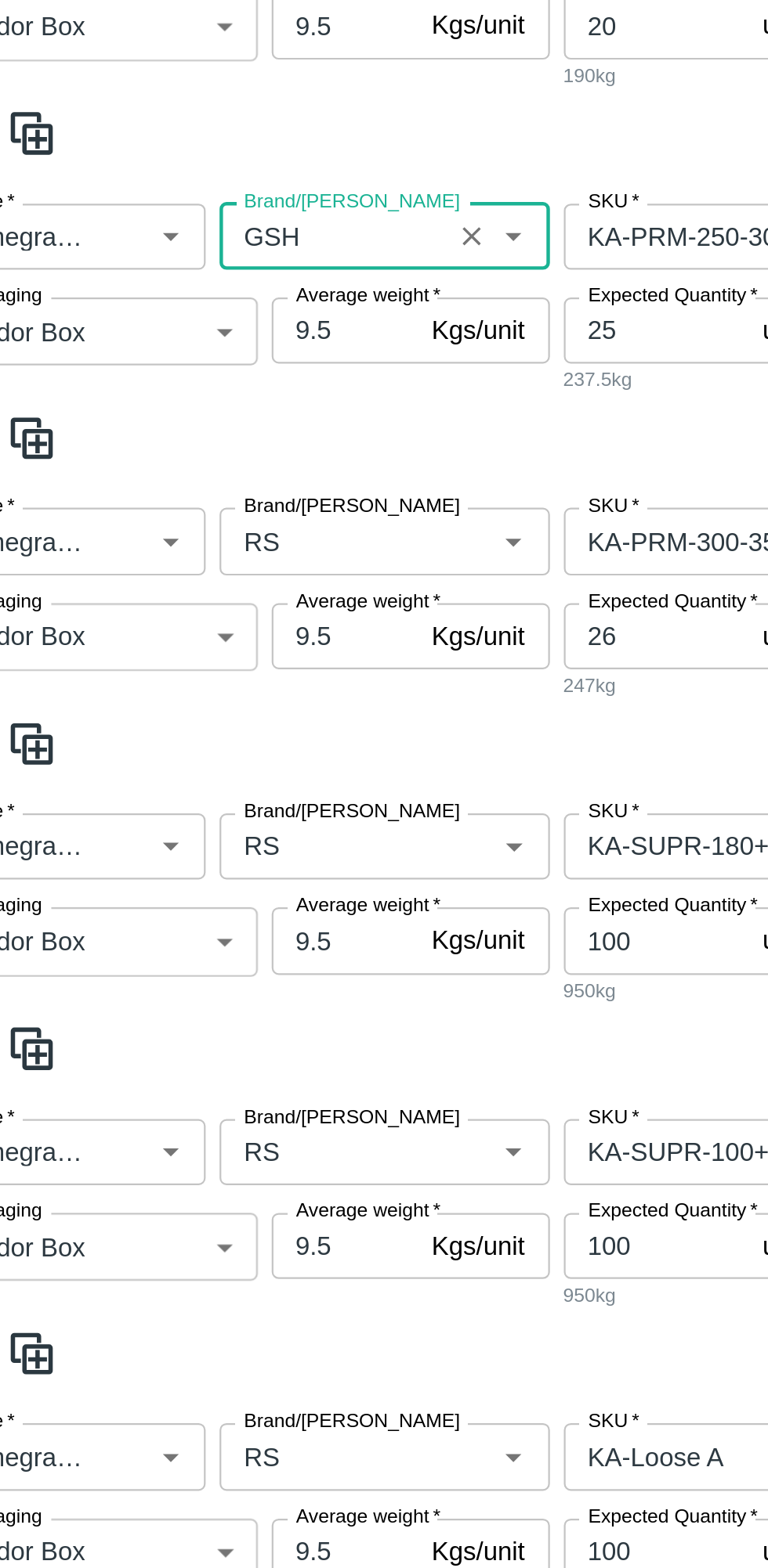
type input "GSH"
click at [187, 560] on input "Brand/[PERSON_NAME]" at bounding box center [199, 551] width 93 height 20
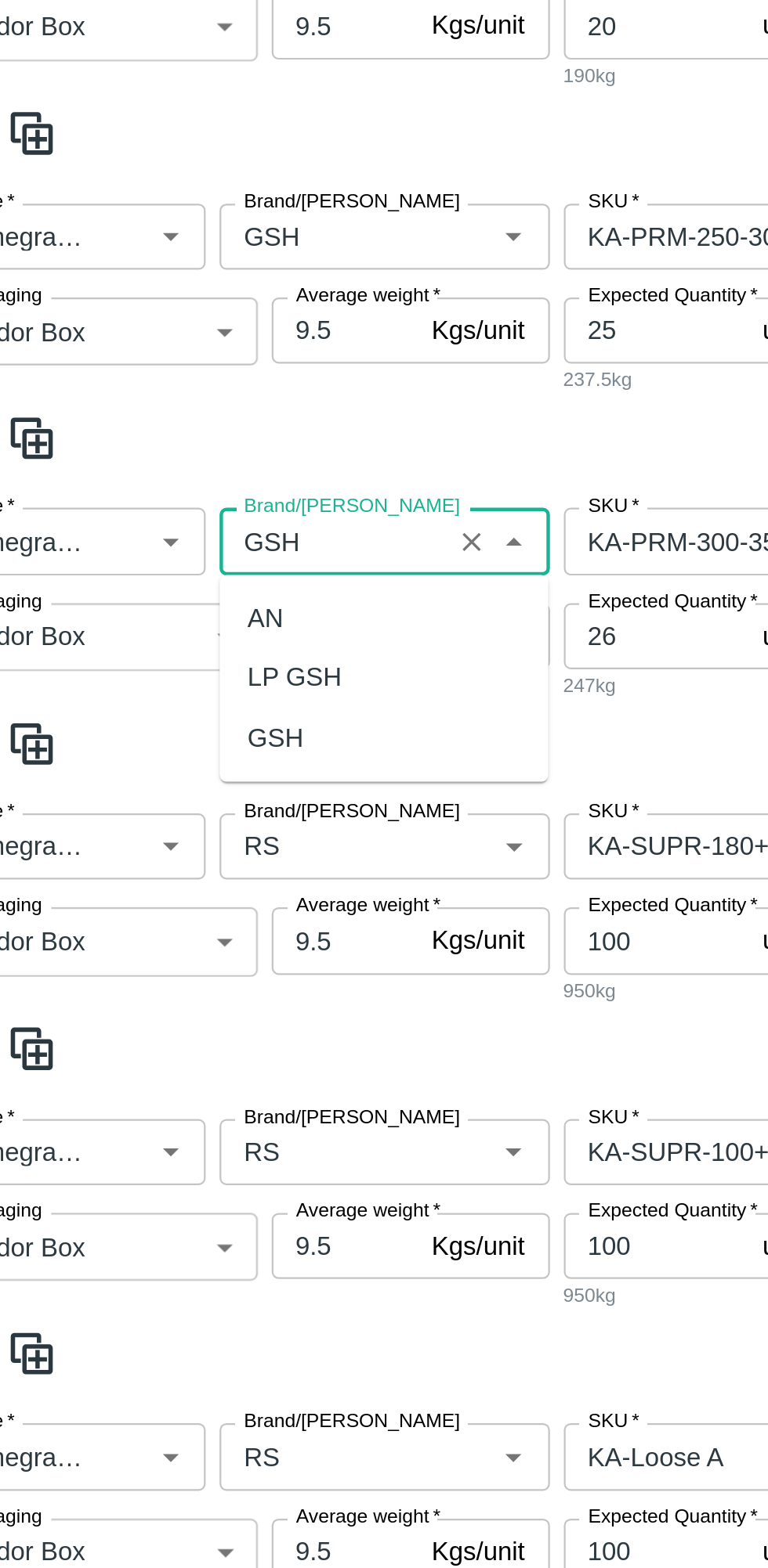
scroll to position [0, 0]
click at [166, 634] on div "GSH" at bounding box center [172, 640] width 25 height 17
type input "GSH"
click at [176, 678] on input "Brand/[PERSON_NAME]" at bounding box center [199, 688] width 93 height 20
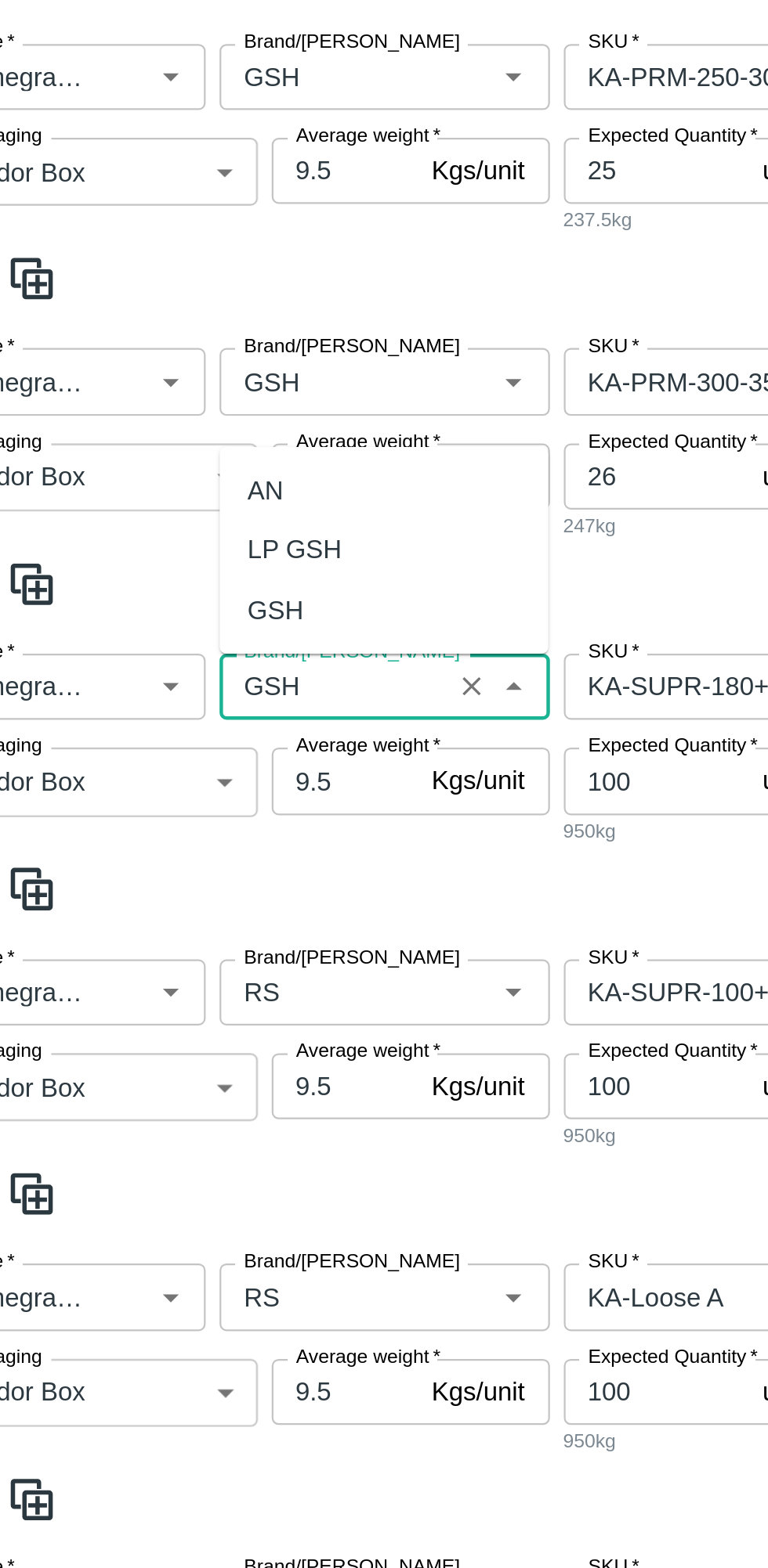
click at [177, 580] on div "GSH" at bounding box center [172, 583] width 25 height 17
type input "GSH"
click at [186, 747] on input "Brand/[PERSON_NAME]" at bounding box center [199, 754] width 93 height 20
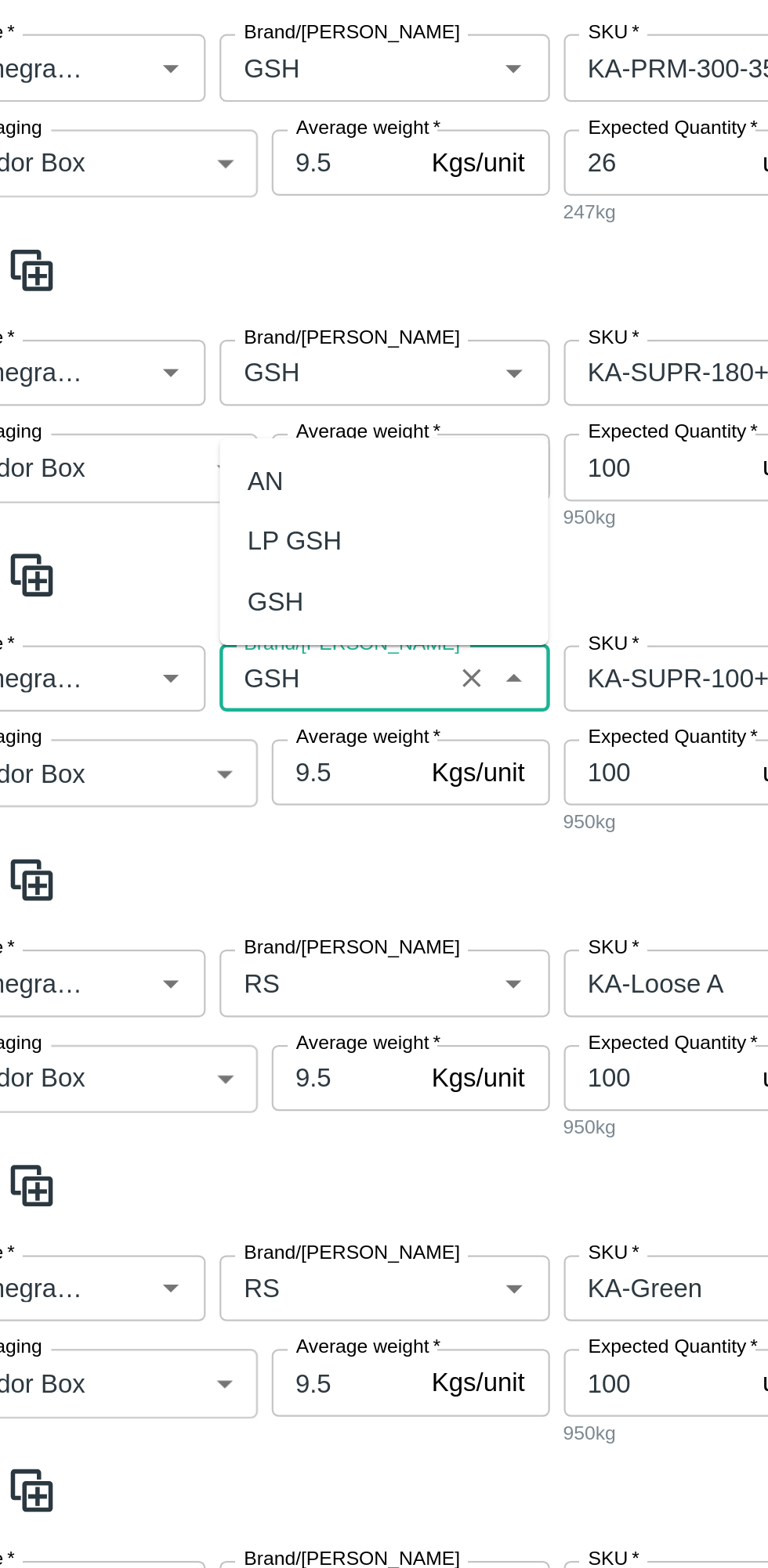
click at [174, 727] on div "GSH" at bounding box center [172, 719] width 25 height 17
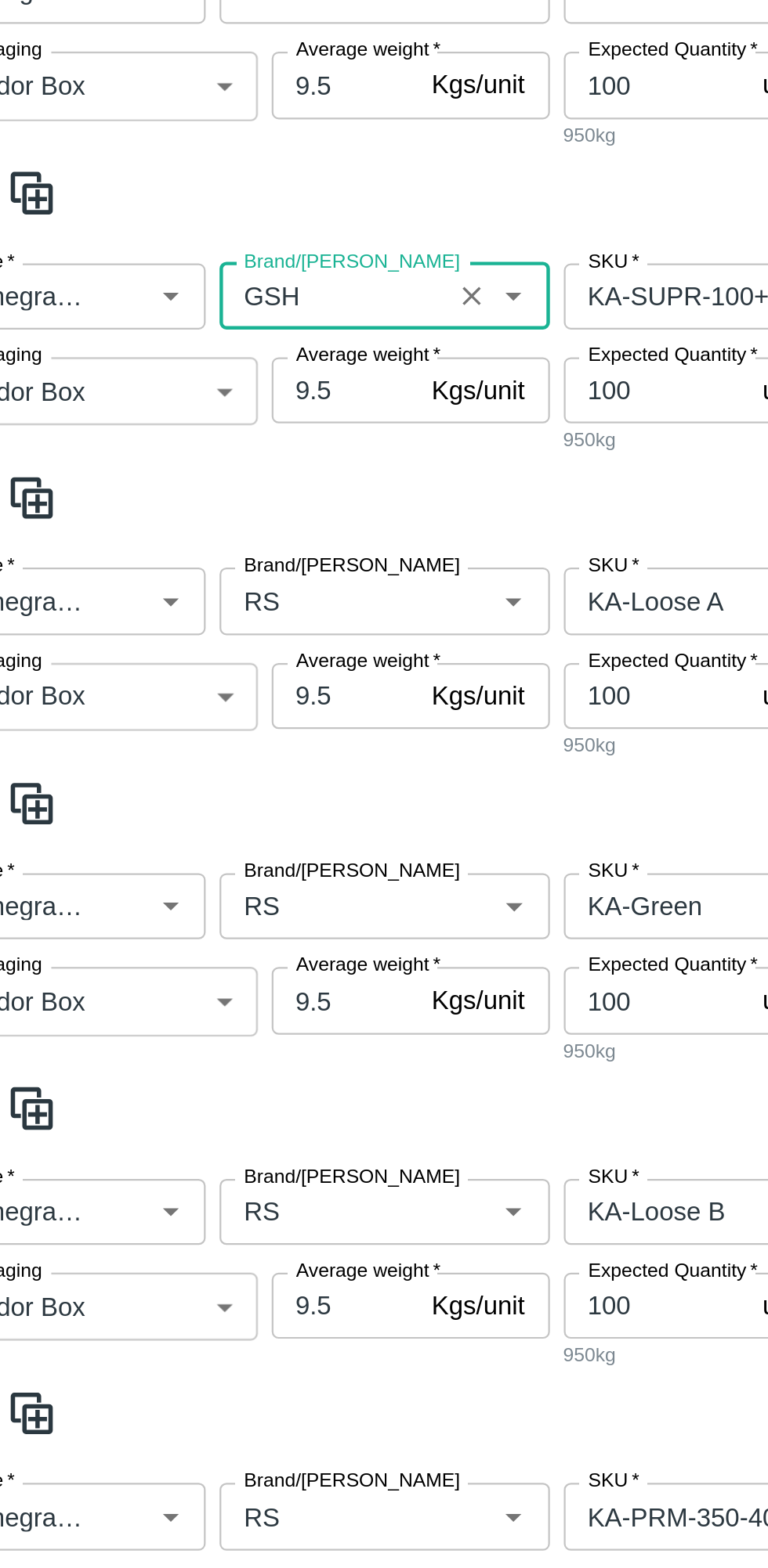
type input "GSH"
click at [180, 895] on input "Brand/[PERSON_NAME]" at bounding box center [199, 891] width 93 height 20
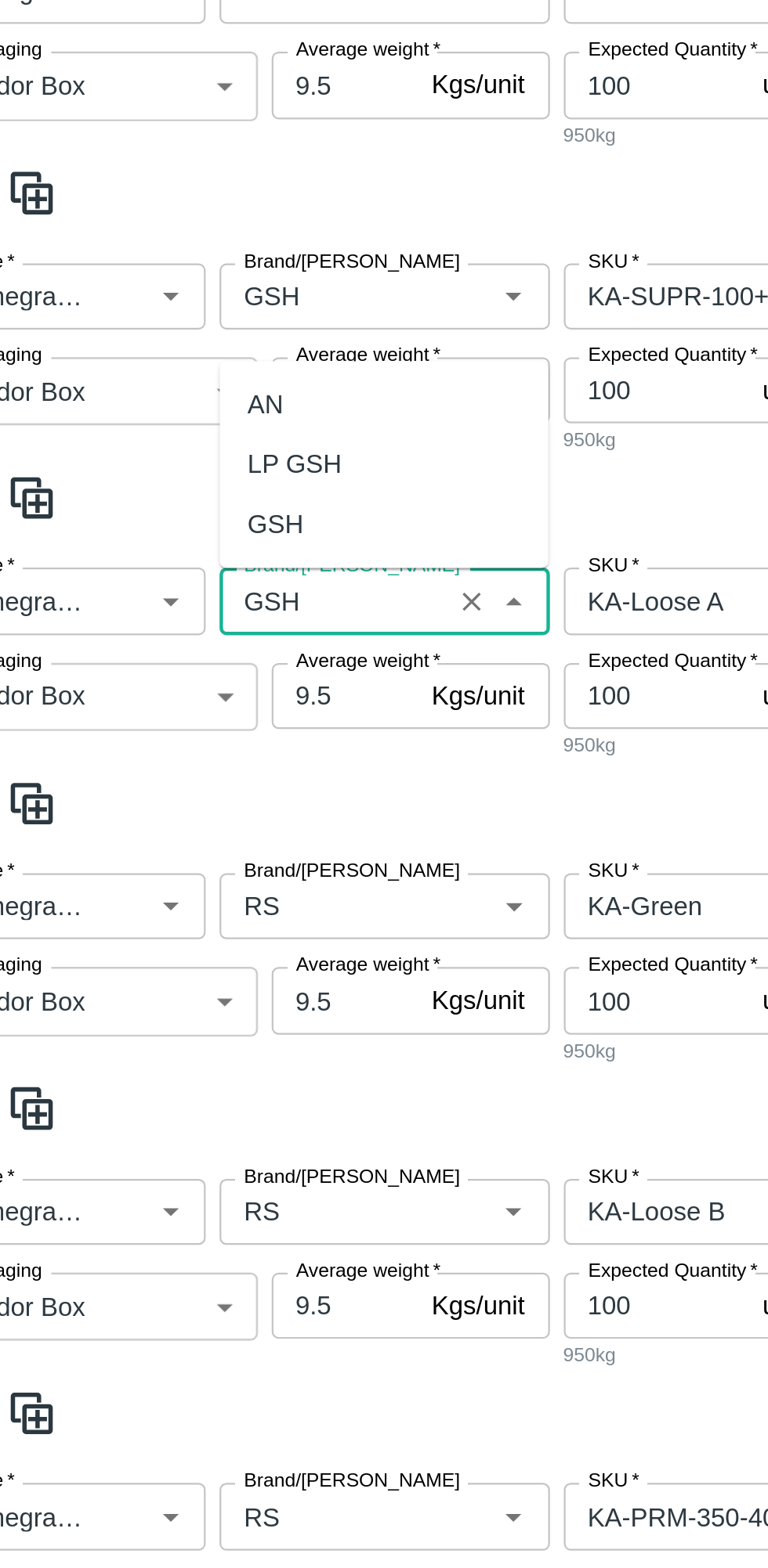
click at [177, 861] on div "GSH" at bounding box center [172, 858] width 25 height 17
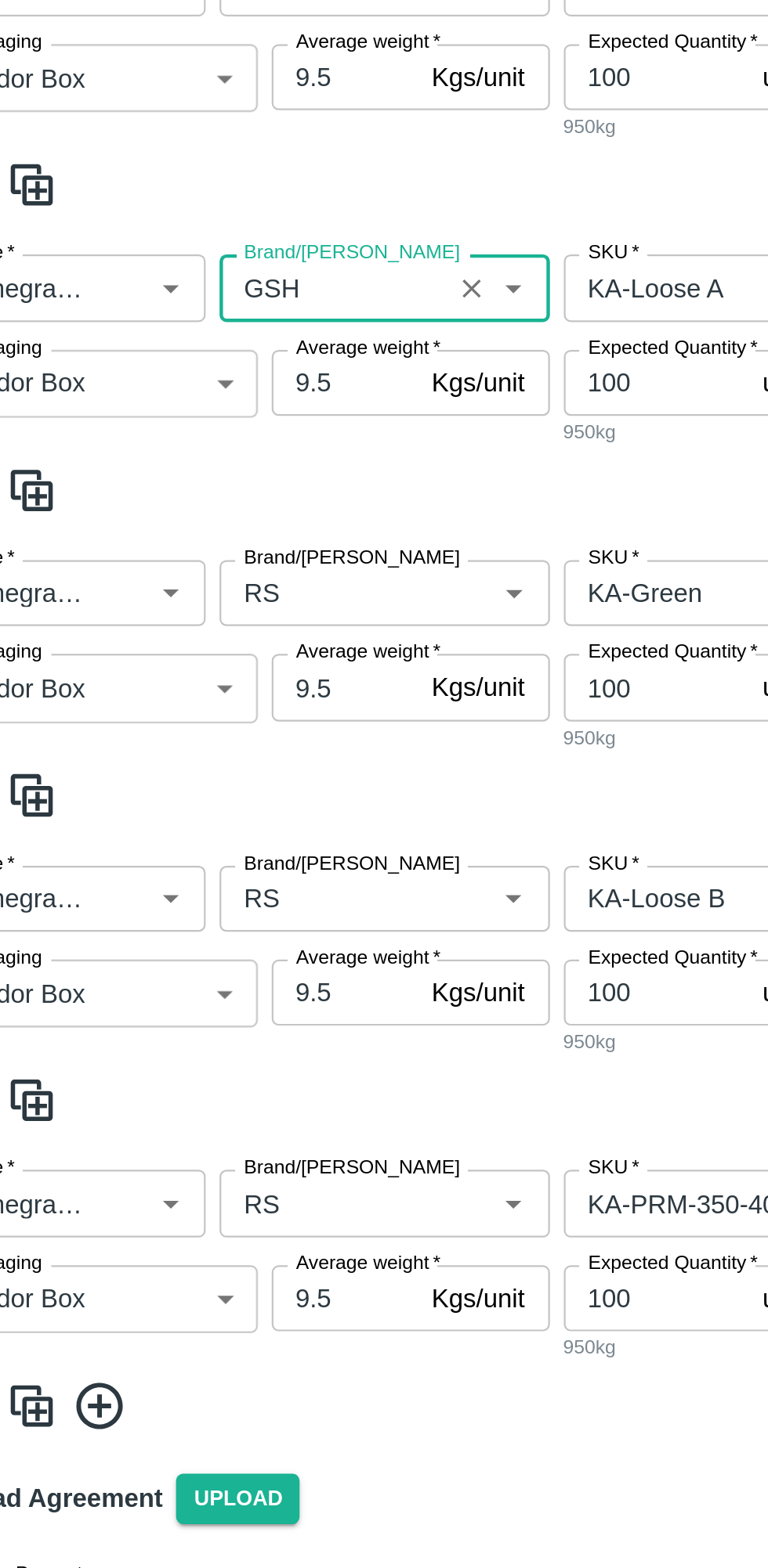
type input "GSH"
click at [184, 1035] on input "Brand/[PERSON_NAME]" at bounding box center [199, 1029] width 93 height 20
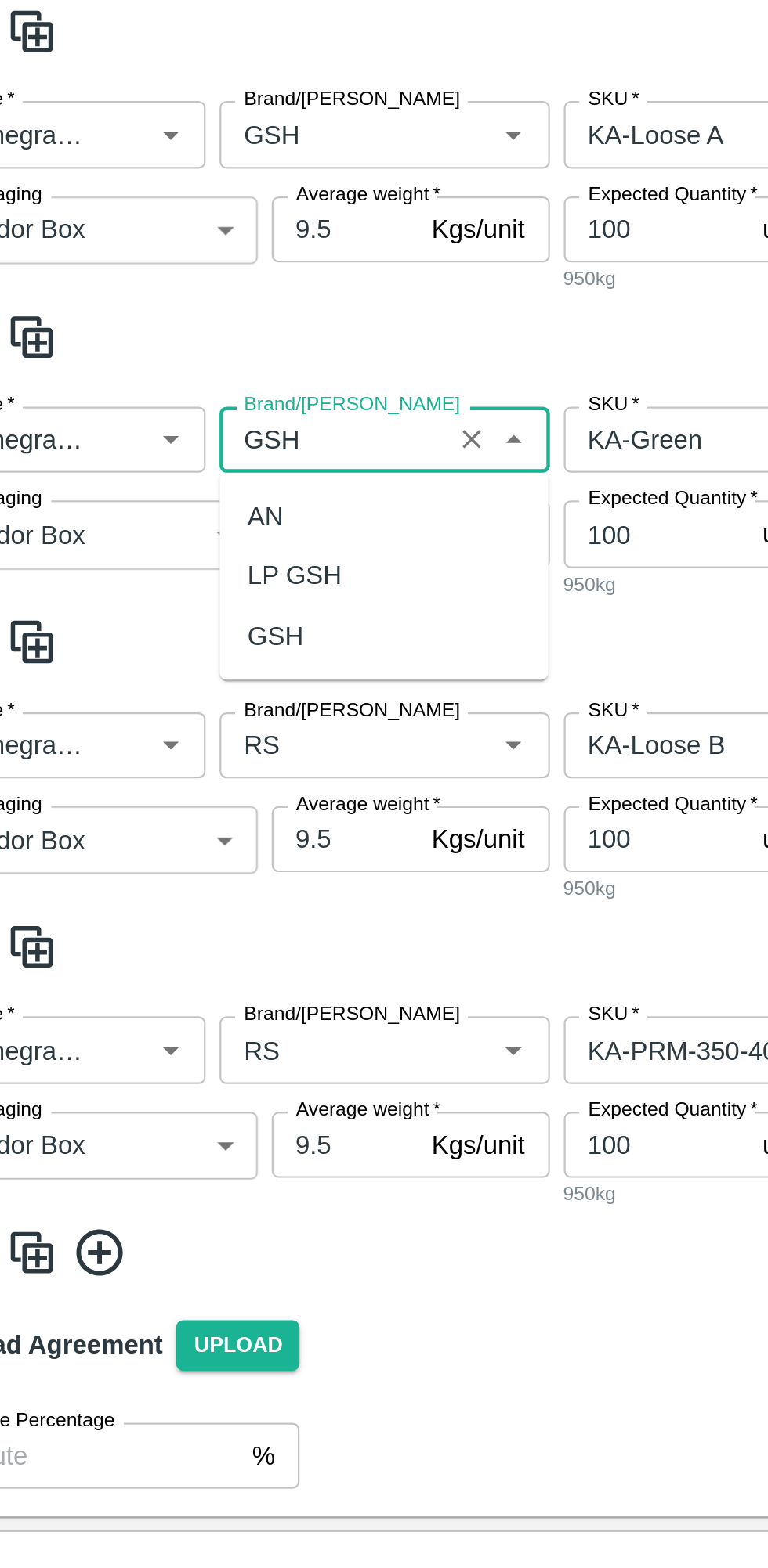
click at [179, 1120] on div "GSH" at bounding box center [172, 1118] width 25 height 17
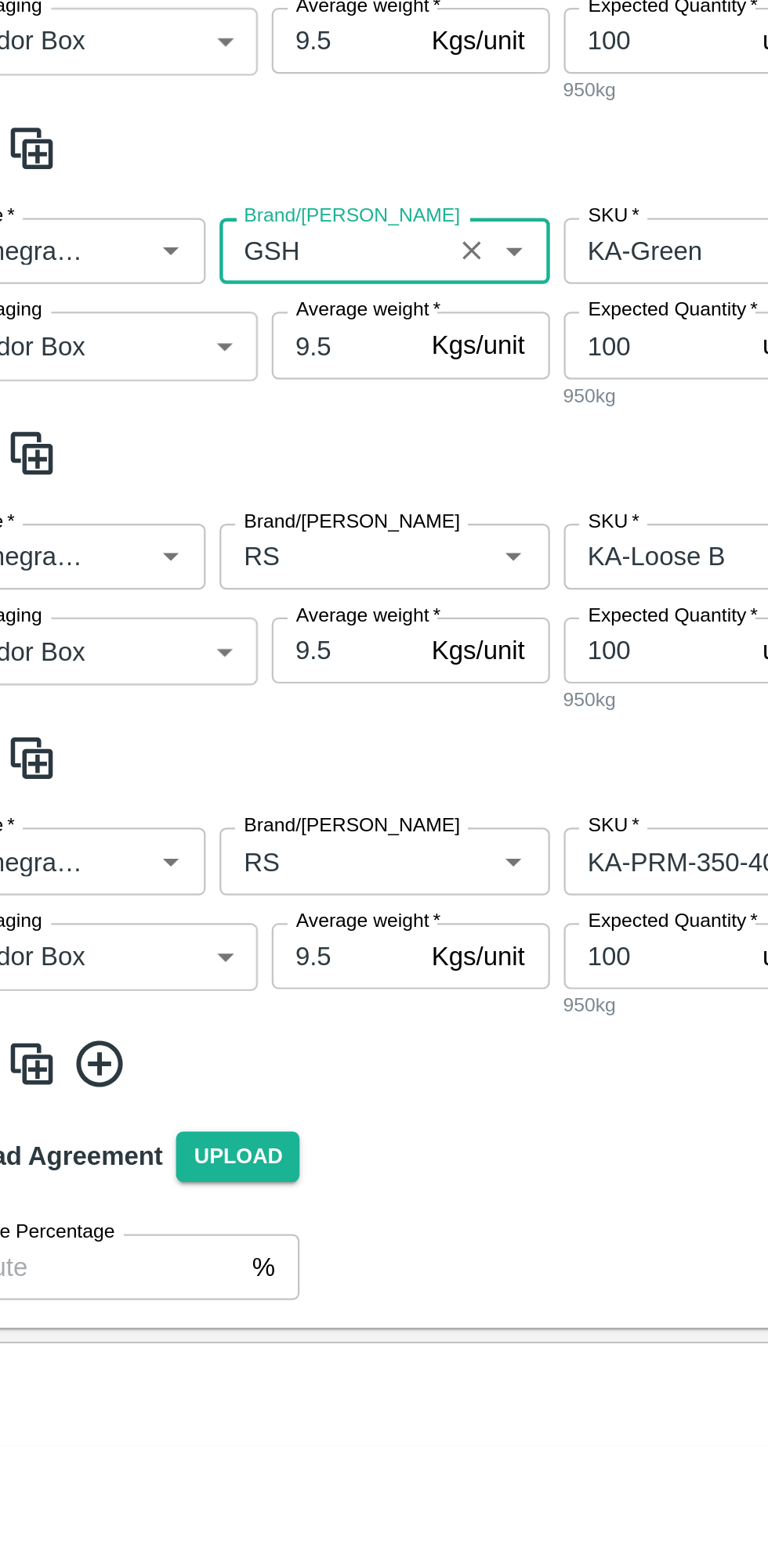
type input "GSH"
click at [183, 1172] on input "Brand/[PERSON_NAME]" at bounding box center [199, 1167] width 93 height 20
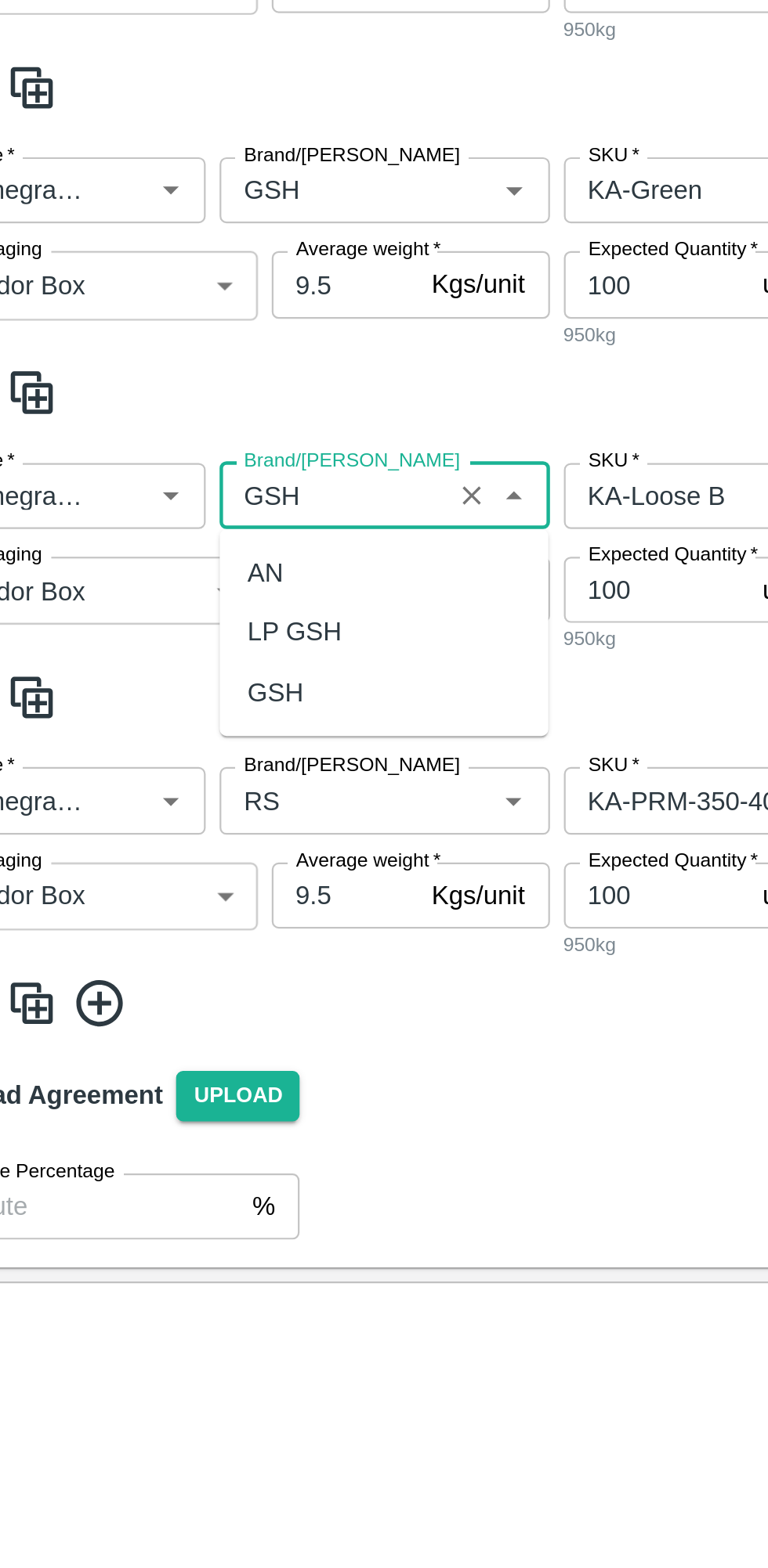
click at [175, 1248] on div "GSH" at bounding box center [172, 1256] width 25 height 17
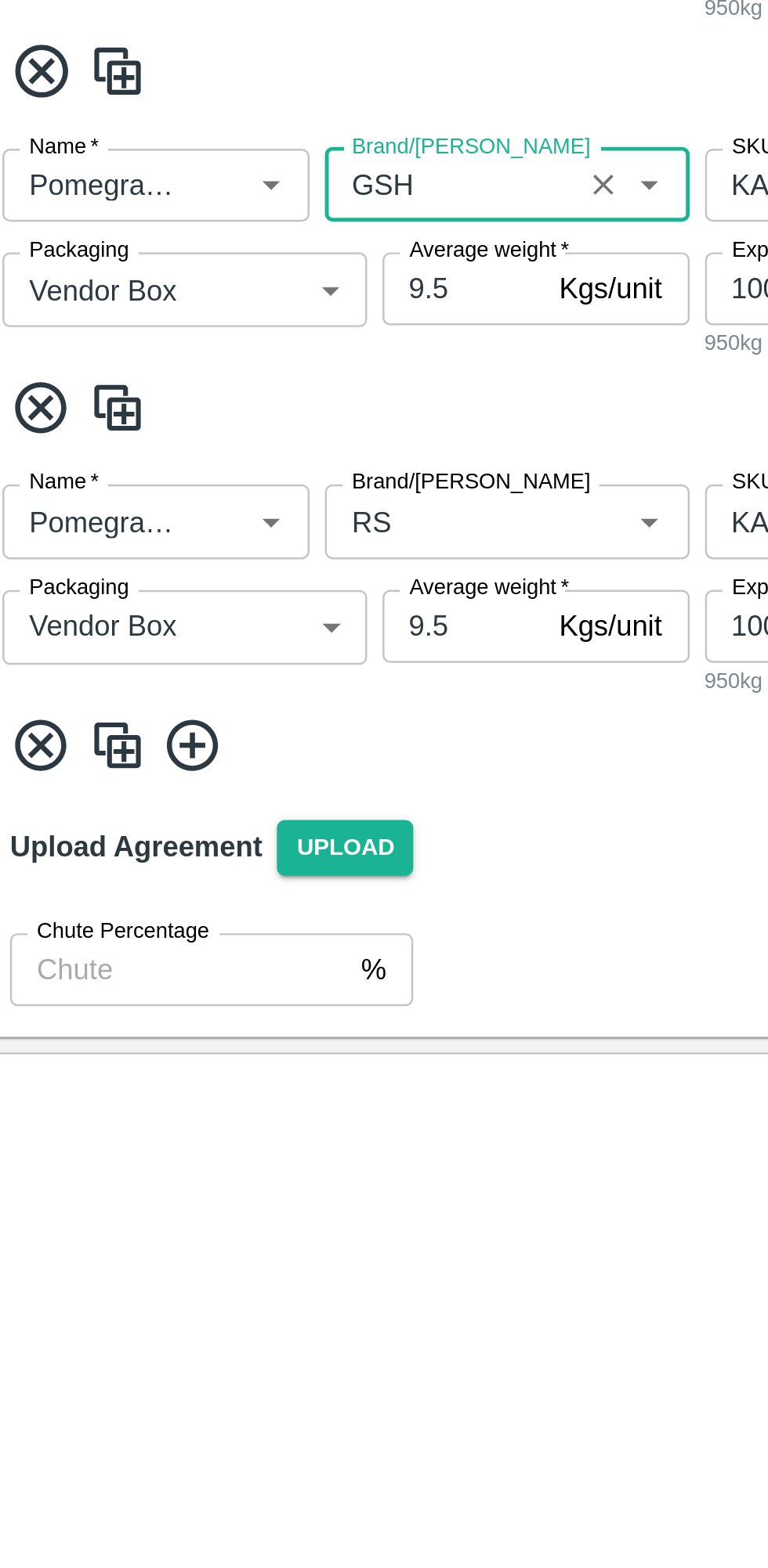
type input "GSH"
click at [186, 1305] on input "Brand/[PERSON_NAME]" at bounding box center [199, 1304] width 93 height 20
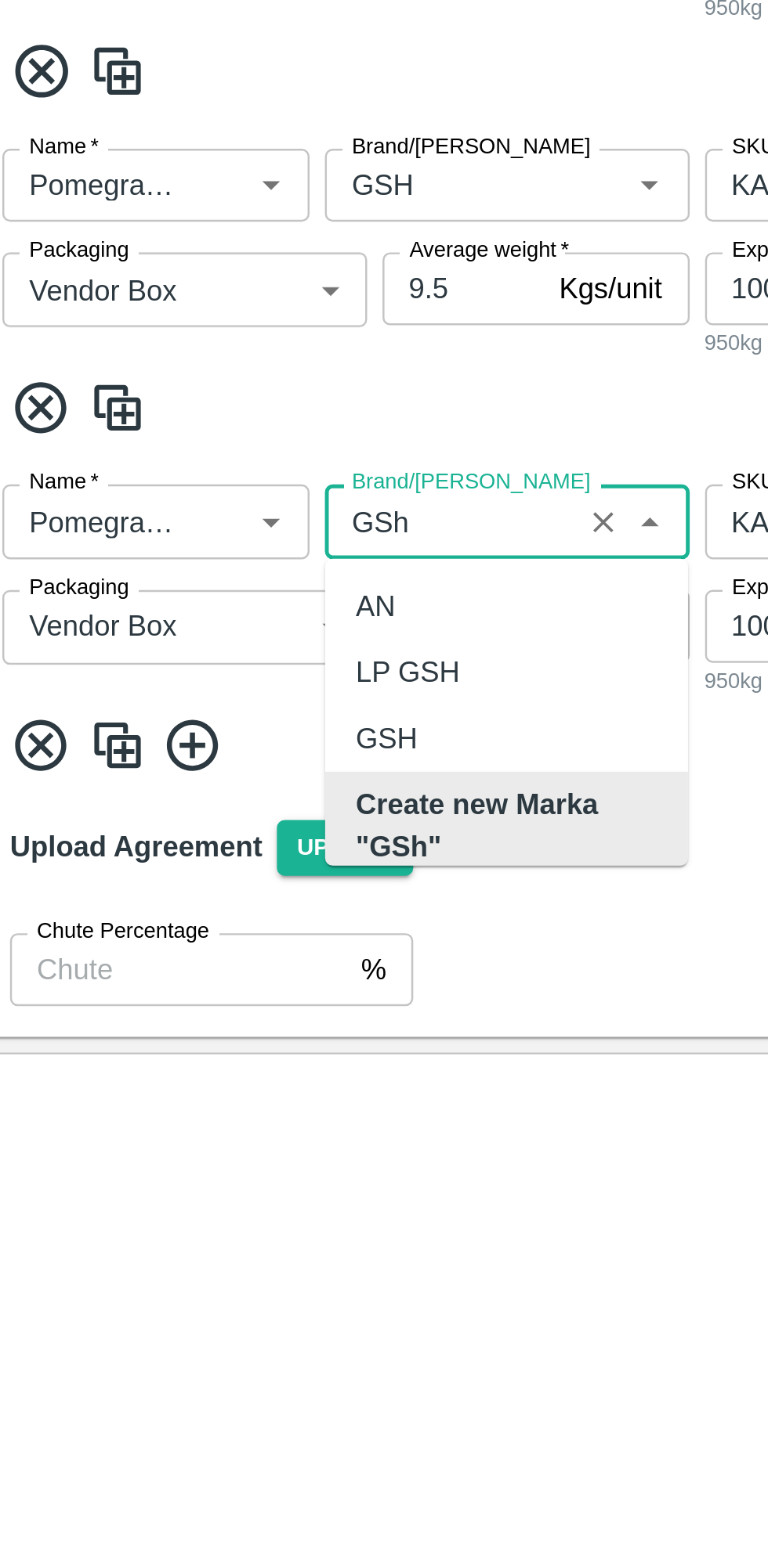
scroll to position [6, 0]
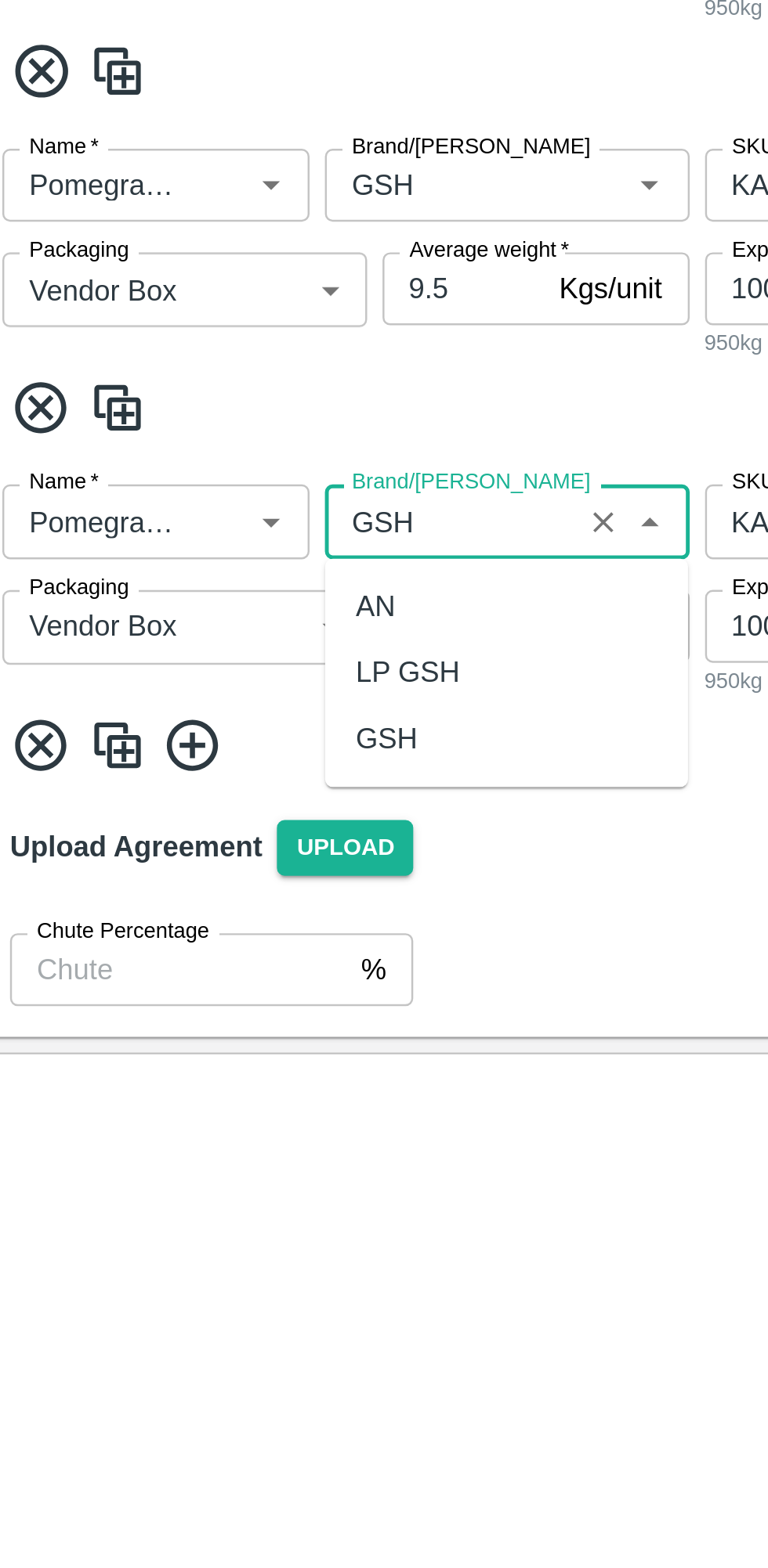
click at [186, 1387] on div "GSH" at bounding box center [221, 1393] width 148 height 27
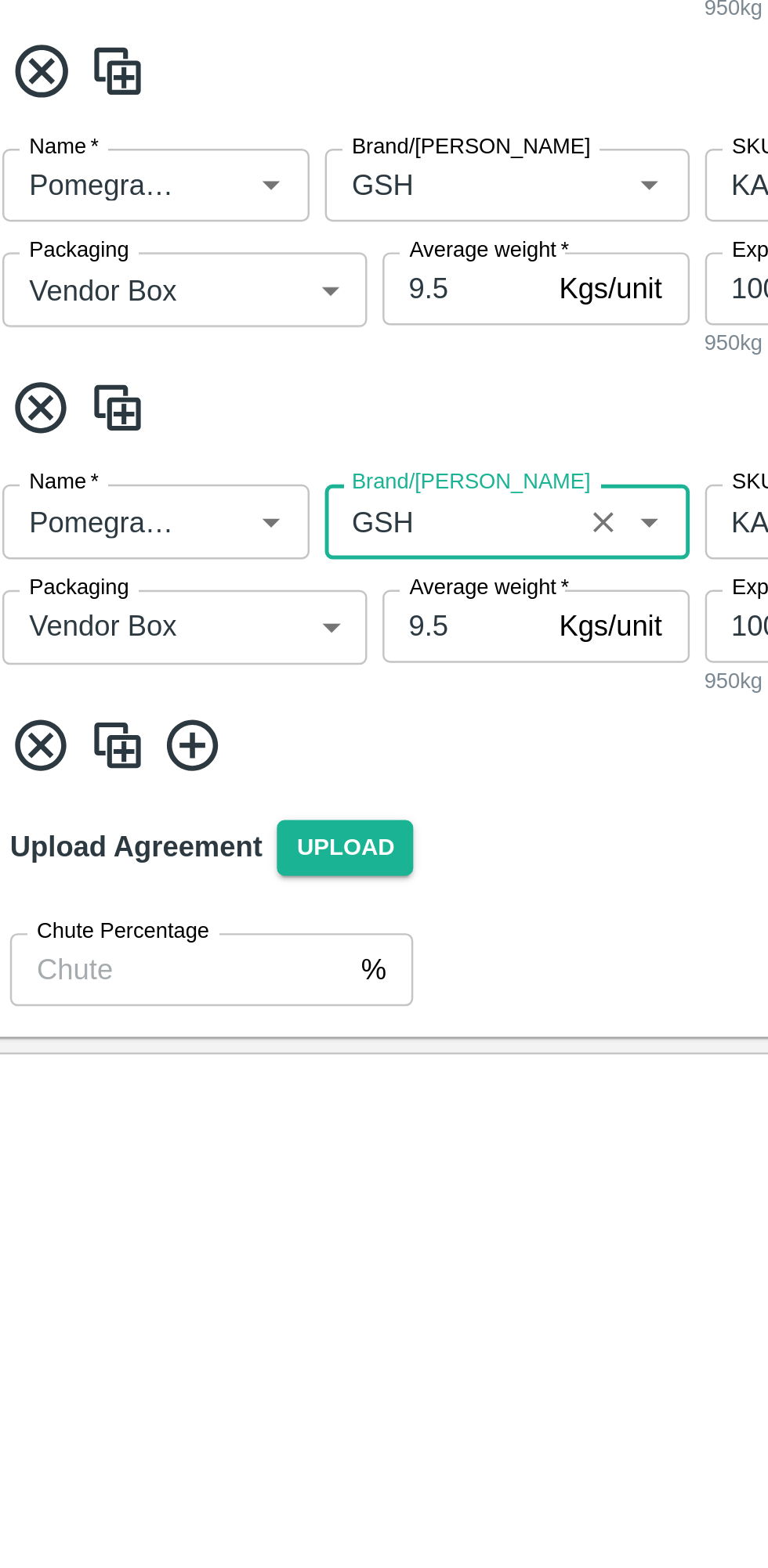
type input "GSH"
click at [250, 1404] on span at bounding box center [384, 1396] width 743 height 26
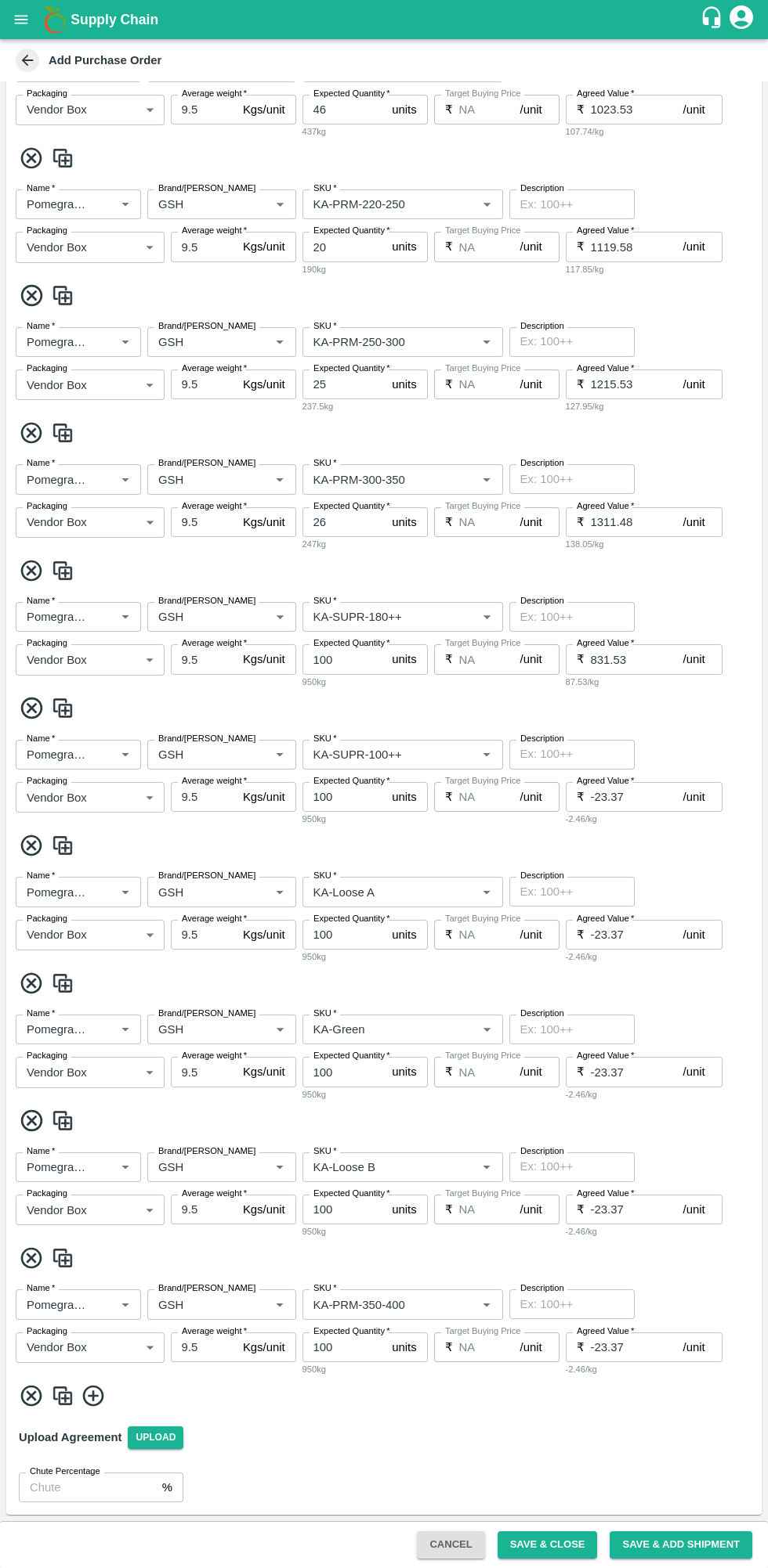
scroll to position [699, 0]
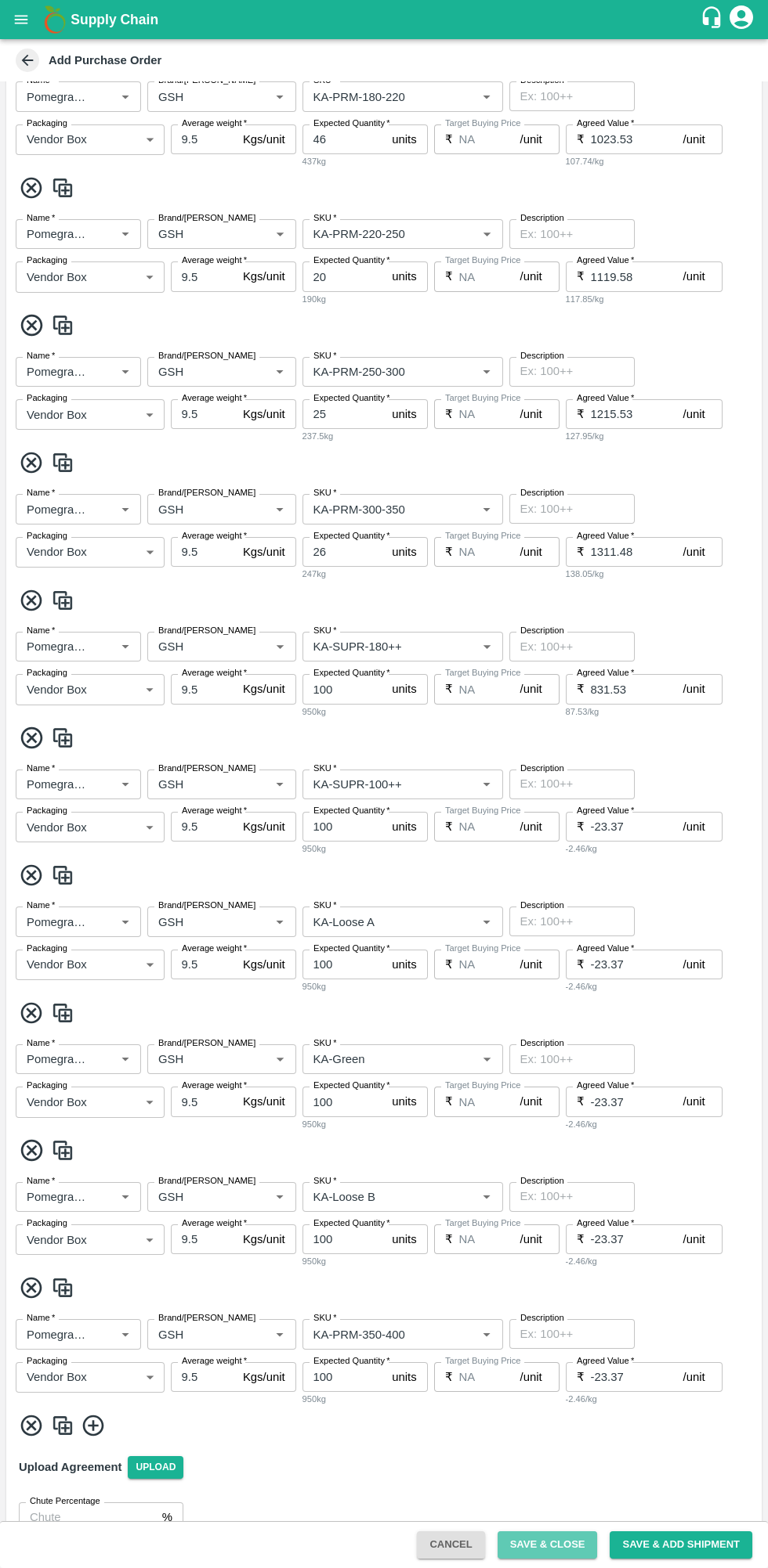
click at [563, 1538] on button "Save & Close" at bounding box center [548, 1545] width 101 height 27
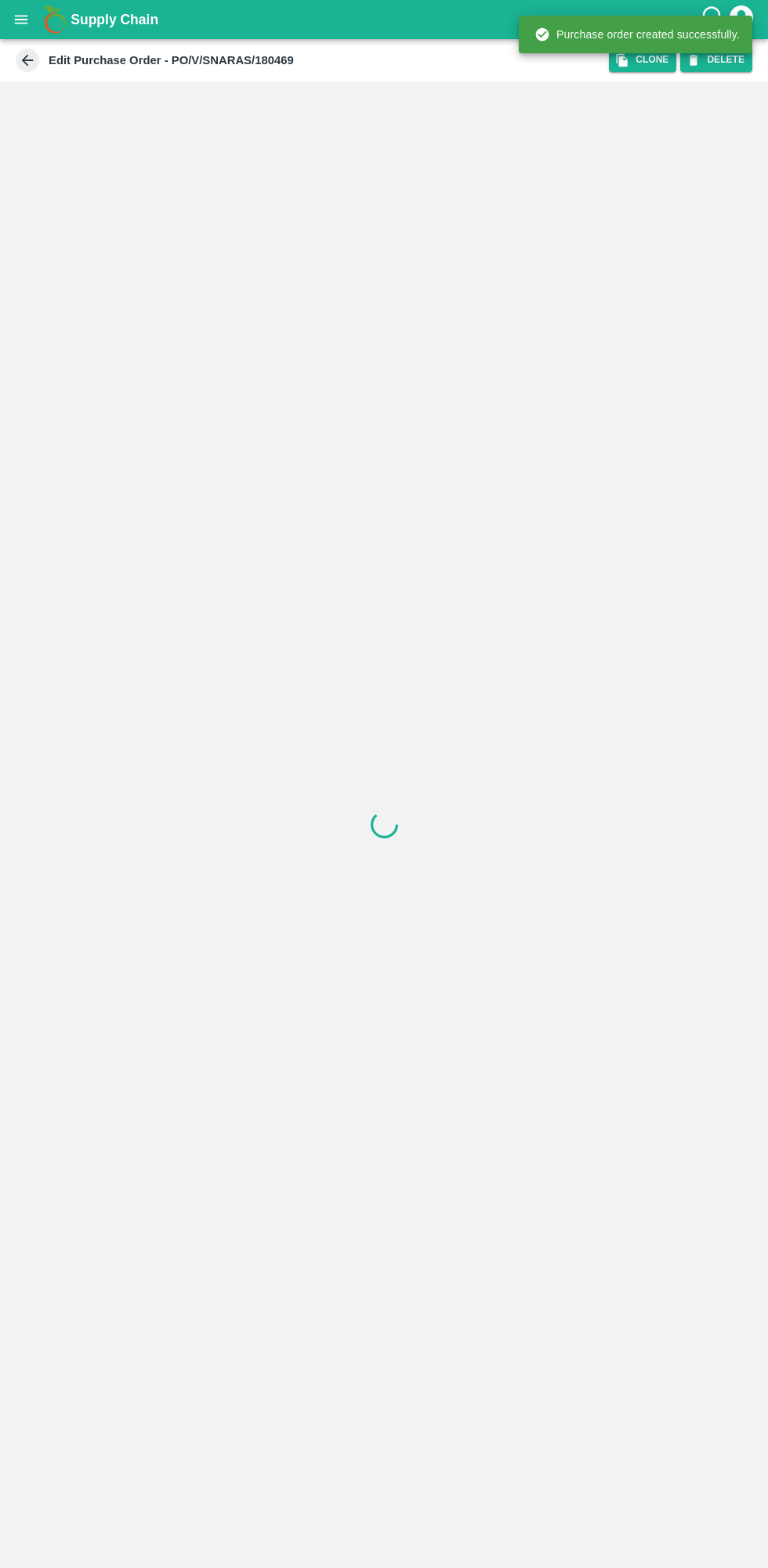
click at [21, 19] on icon "open drawer" at bounding box center [21, 18] width 14 height 9
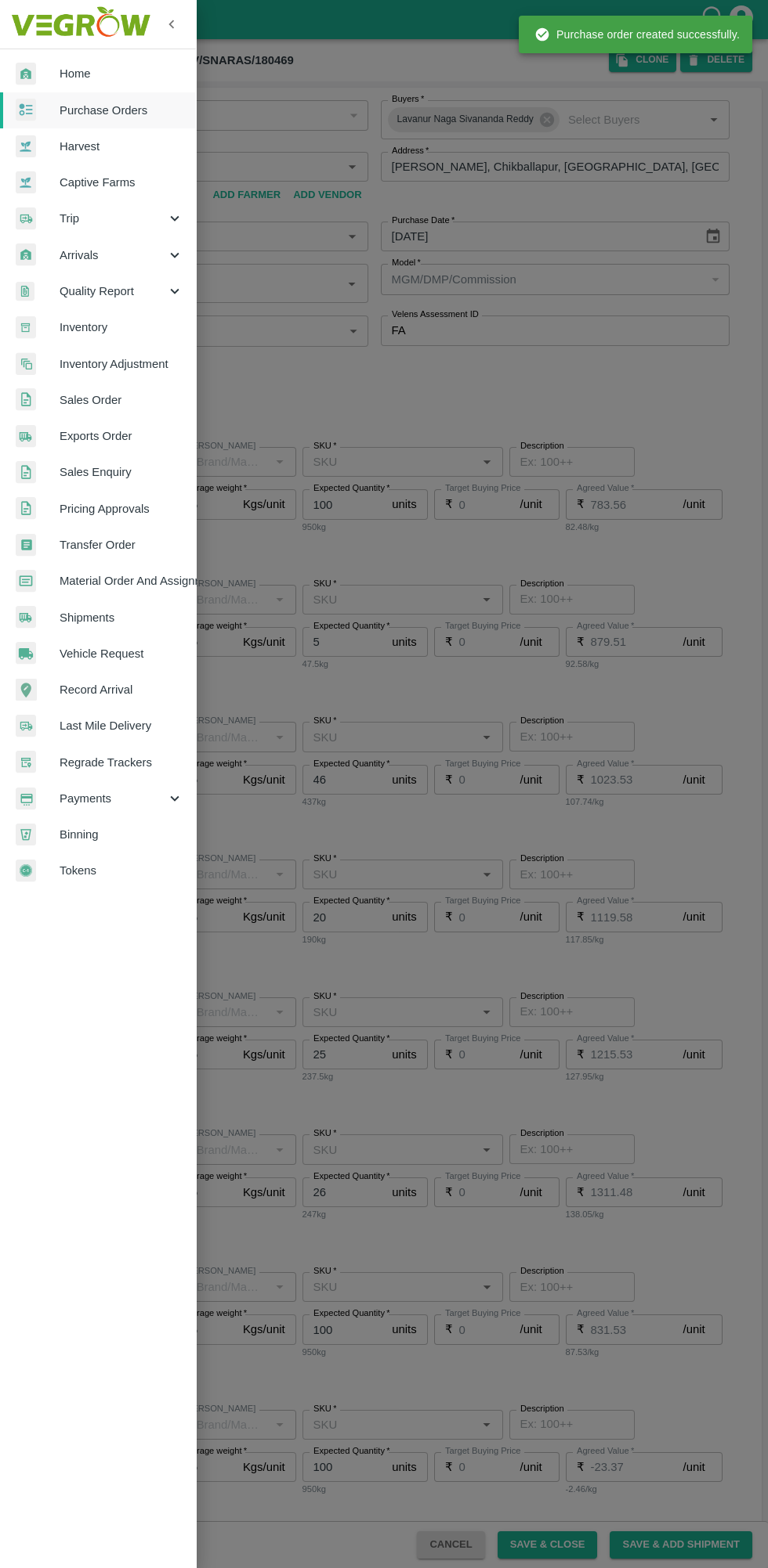
click at [68, 107] on span "Purchase Orders" at bounding box center [121, 110] width 124 height 17
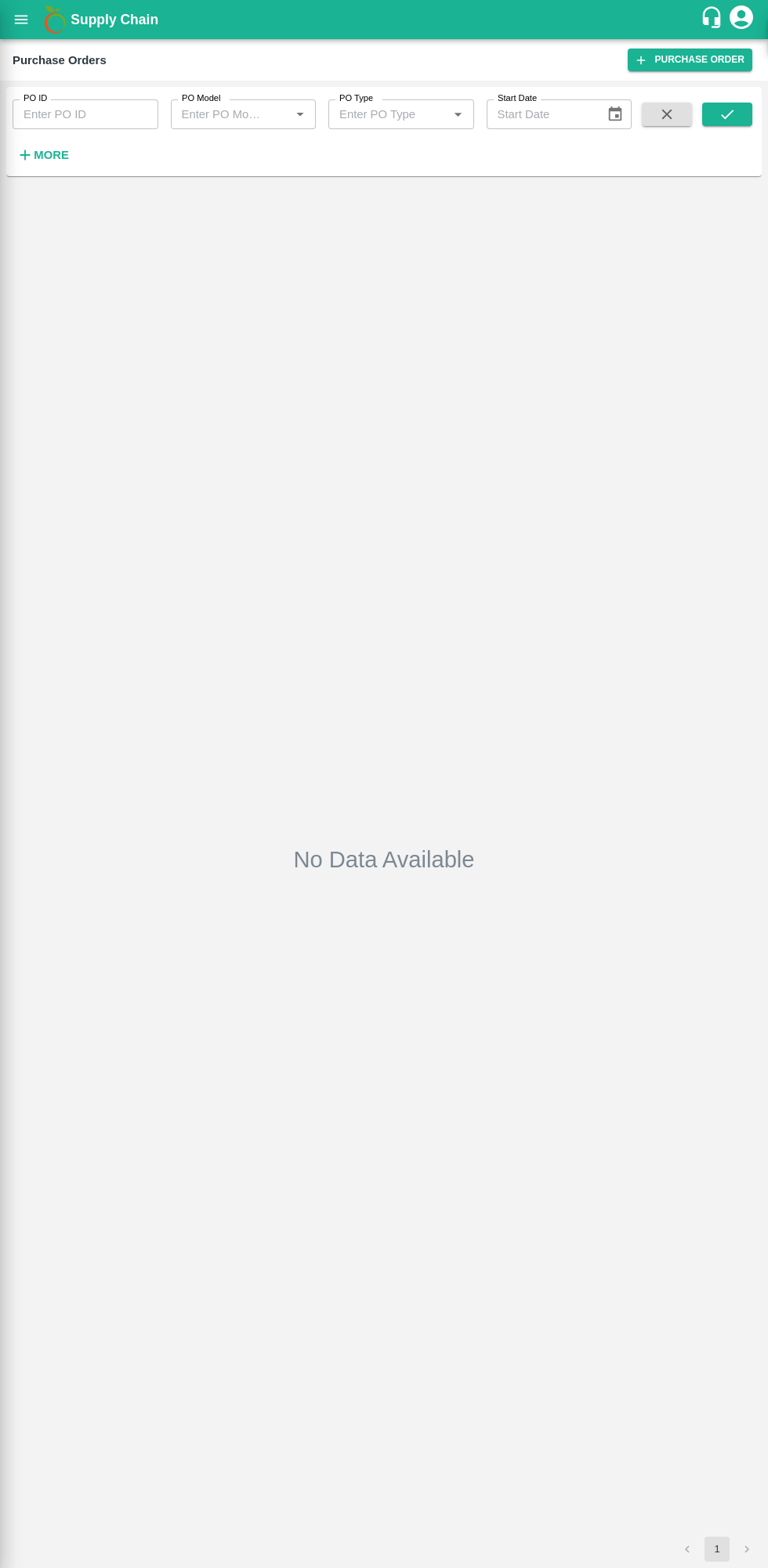
click at [56, 155] on div at bounding box center [384, 784] width 768 height 1568
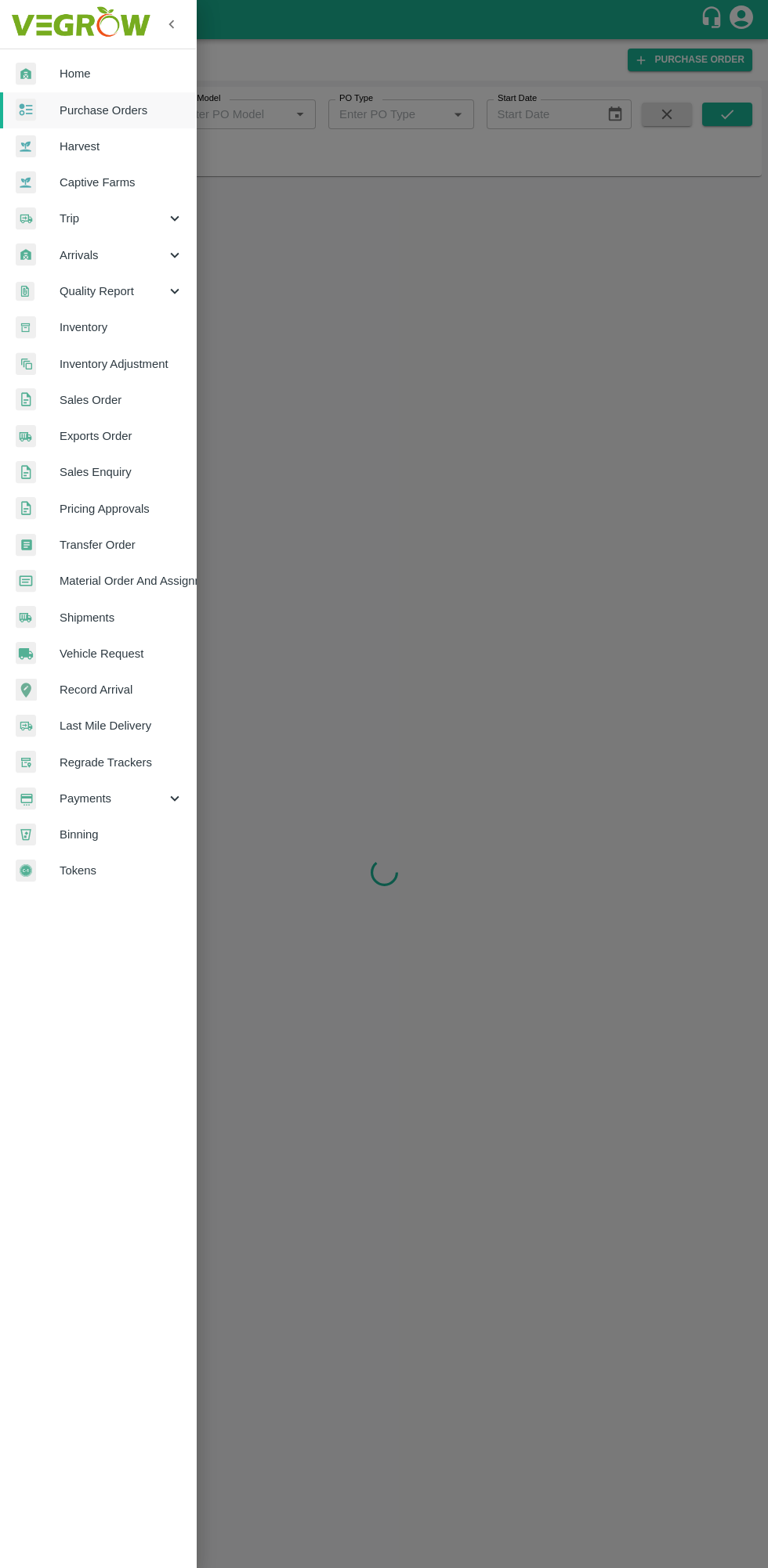
click at [128, 112] on span "Purchase Orders" at bounding box center [121, 110] width 124 height 17
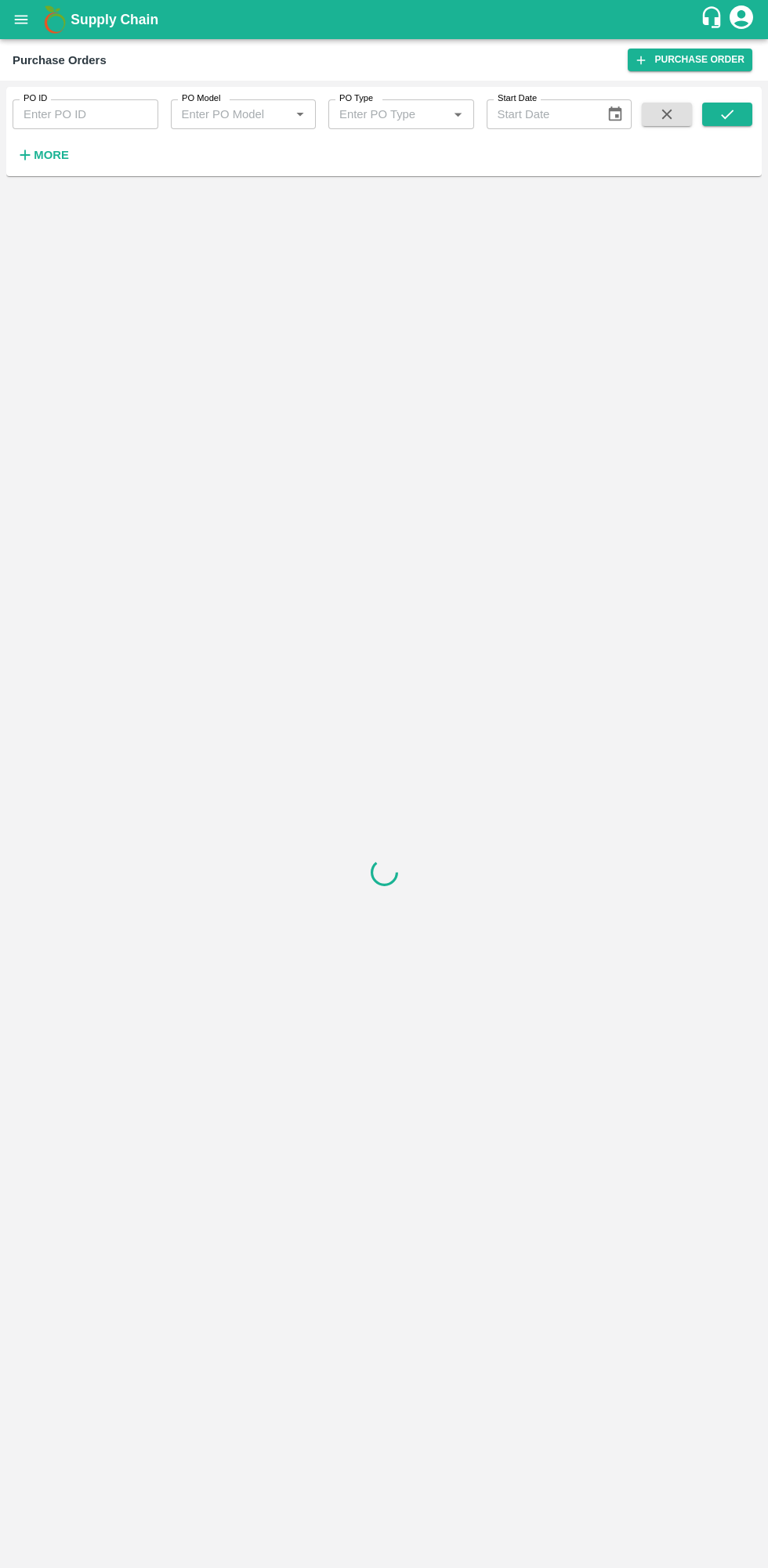
click at [53, 159] on strong "More" at bounding box center [51, 155] width 35 height 13
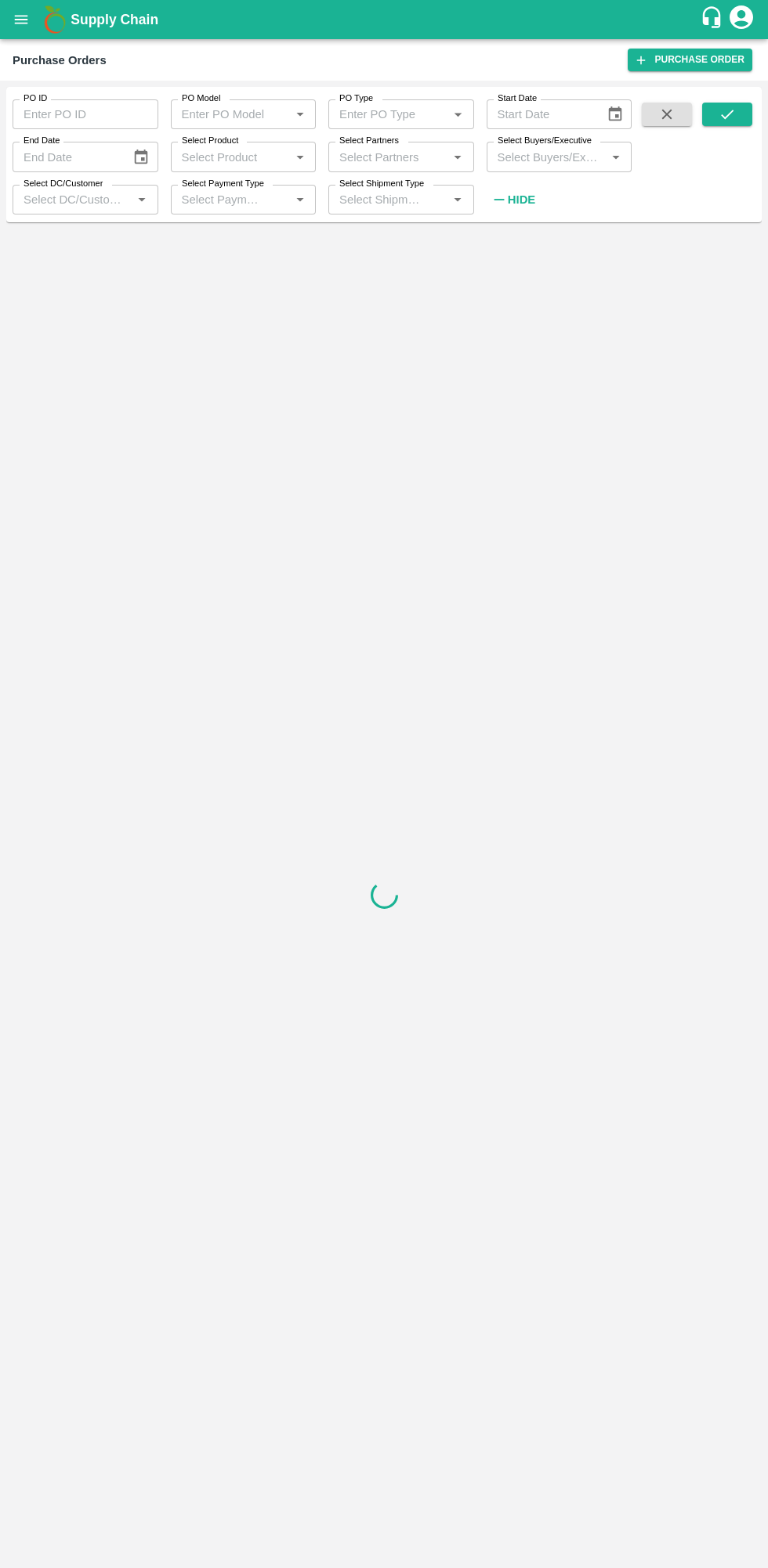
click at [563, 144] on label "Select Buyers/Executive" at bounding box center [544, 140] width 94 height 13
click at [563, 146] on input "Select Buyers/Executive" at bounding box center [546, 156] width 110 height 20
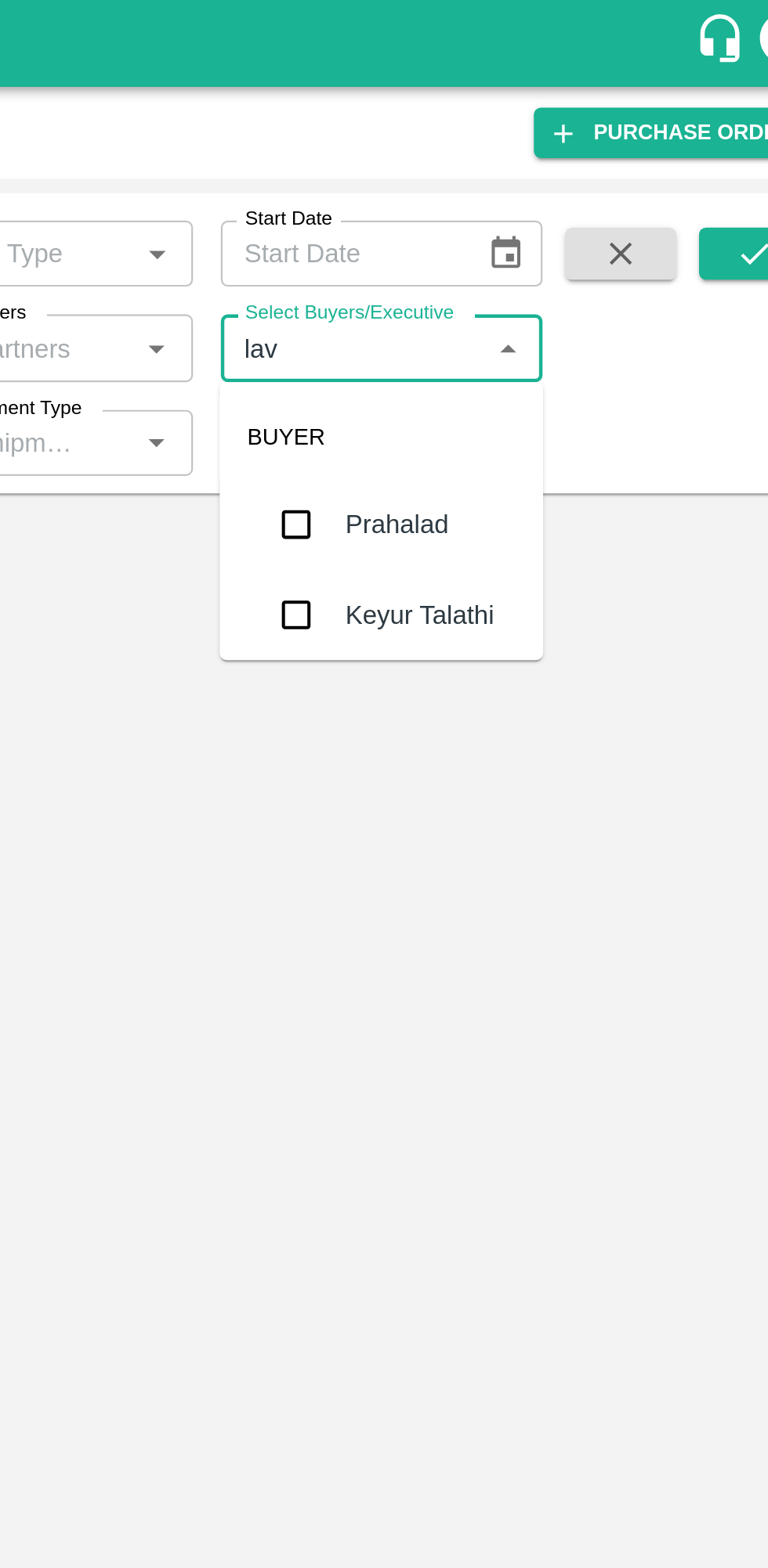
type input "lava"
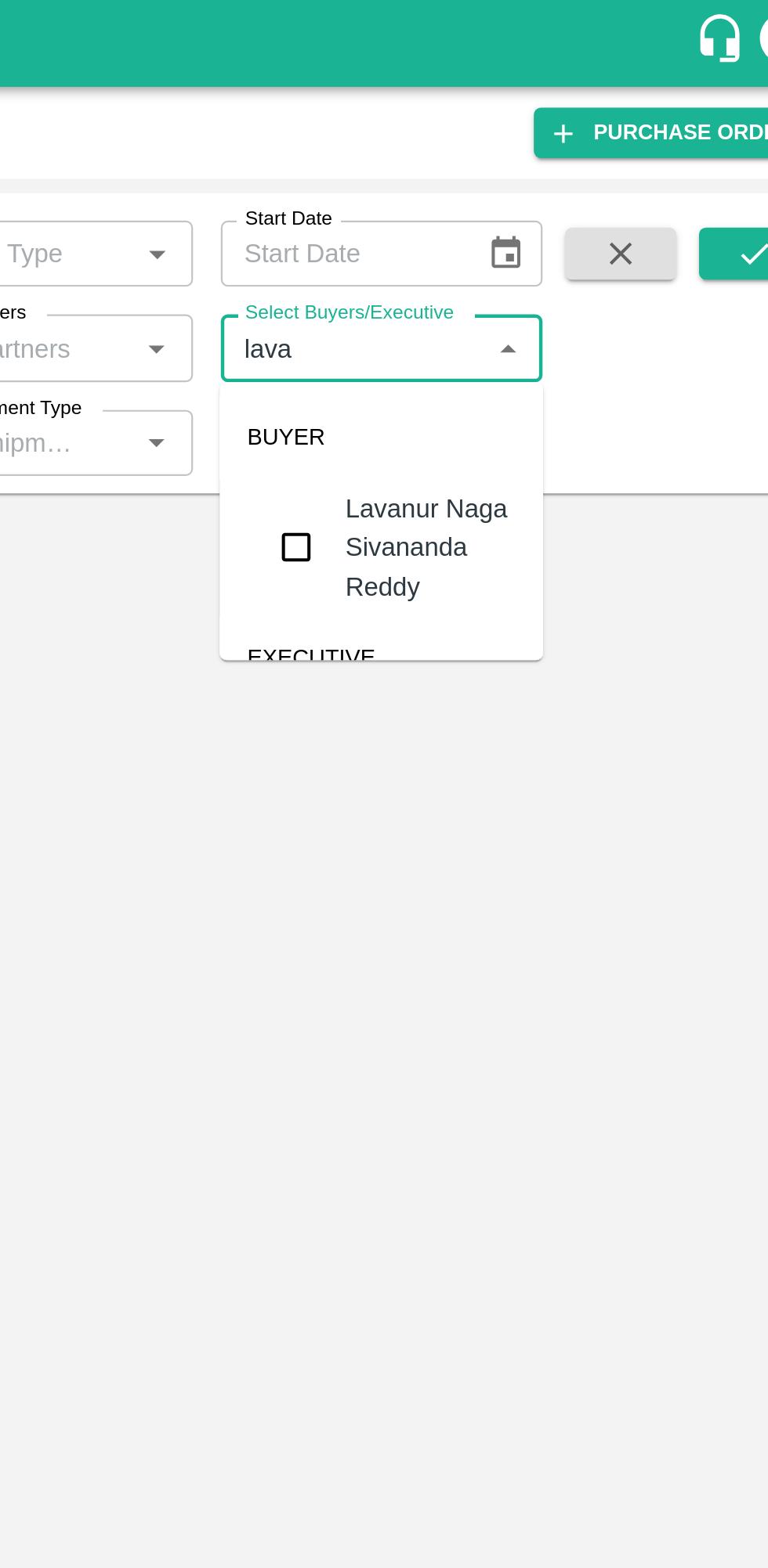
click at [532, 240] on input "checkbox" at bounding box center [520, 247] width 31 height 31
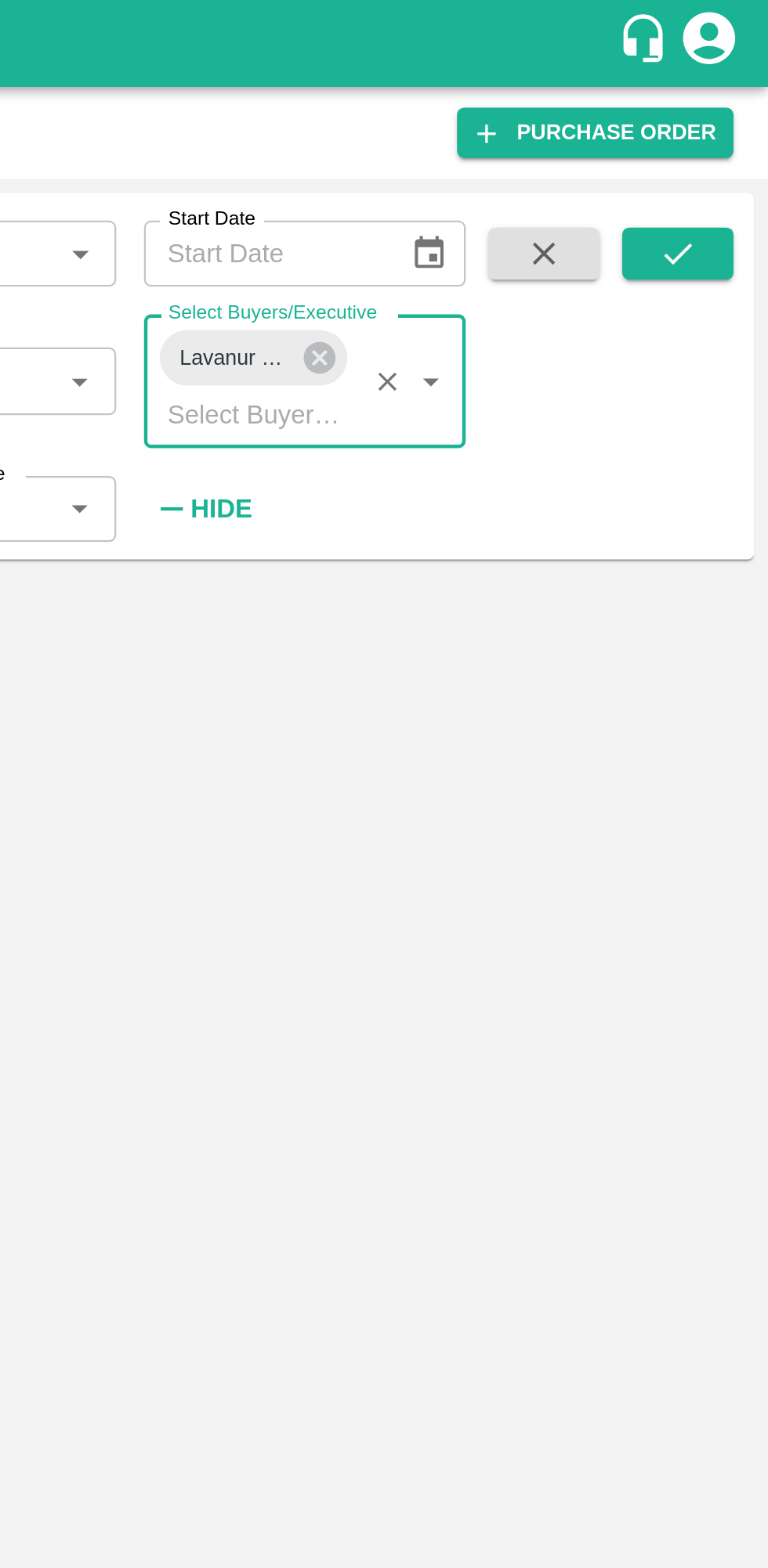
click at [746, 104] on button "submit" at bounding box center [727, 114] width 50 height 23
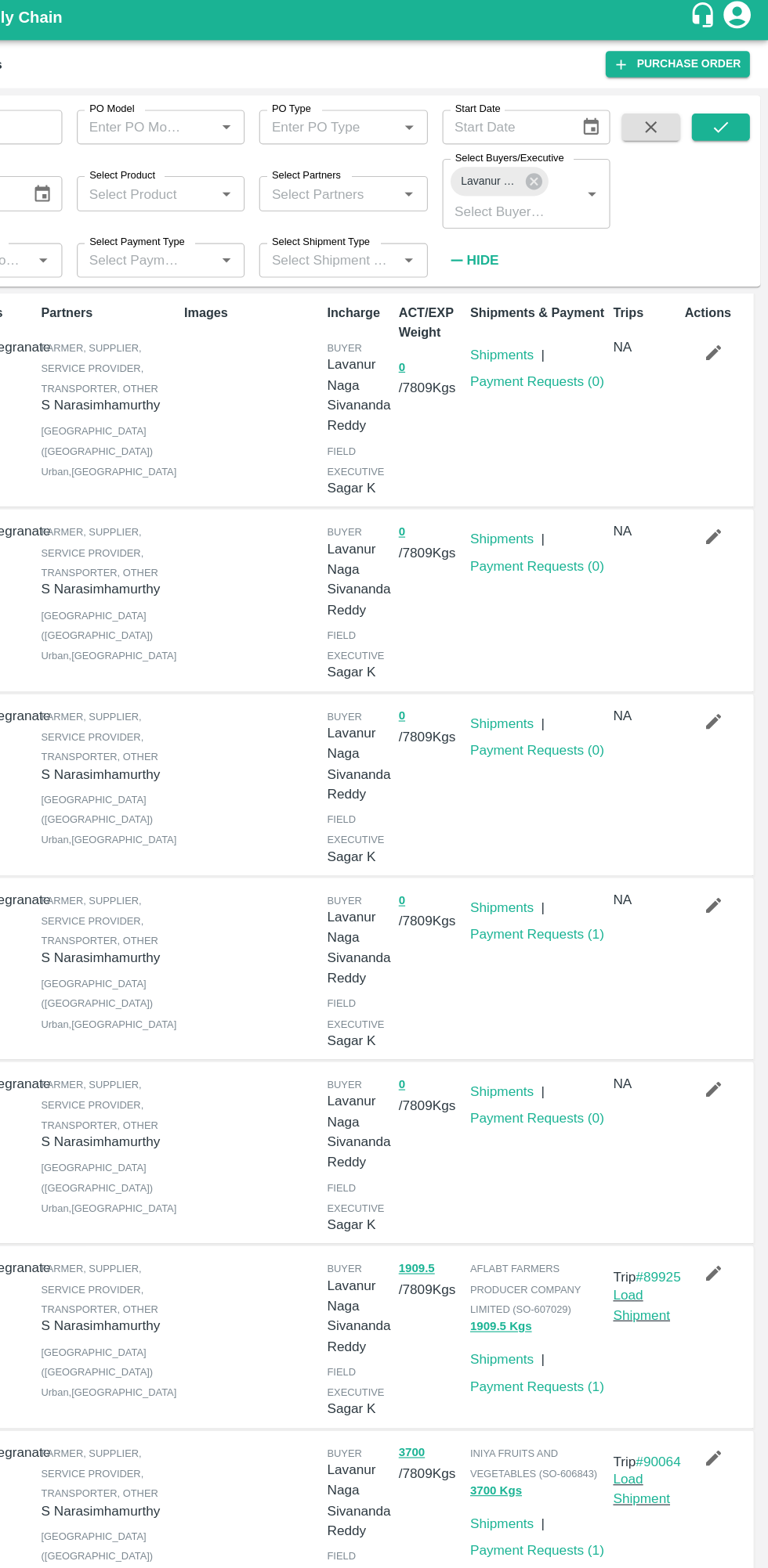
click at [567, 335] on link "Payment Requests ( 0 )" at bounding box center [568, 334] width 116 height 13
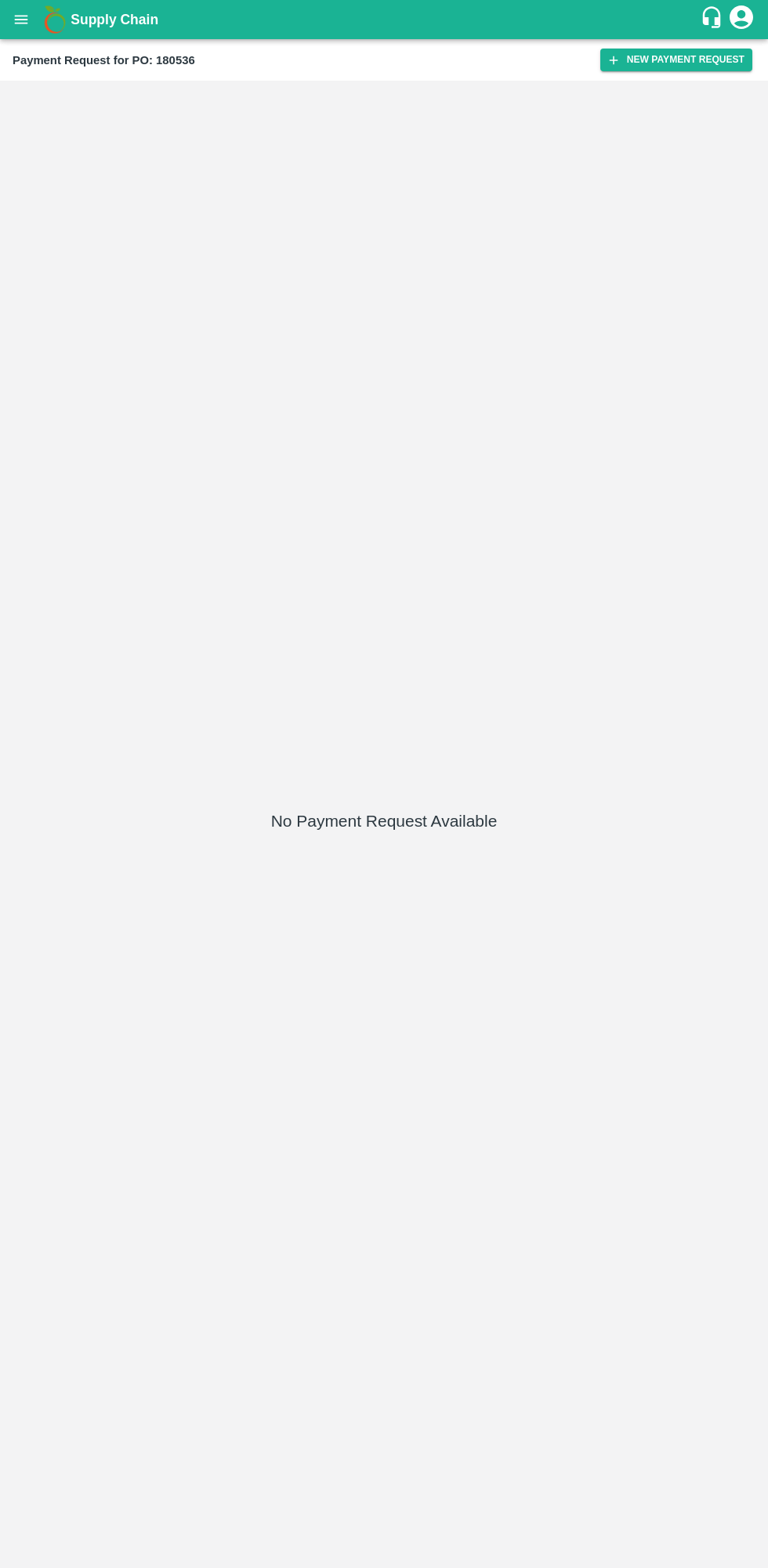
click at [652, 59] on button "New Payment Request" at bounding box center [676, 59] width 152 height 22
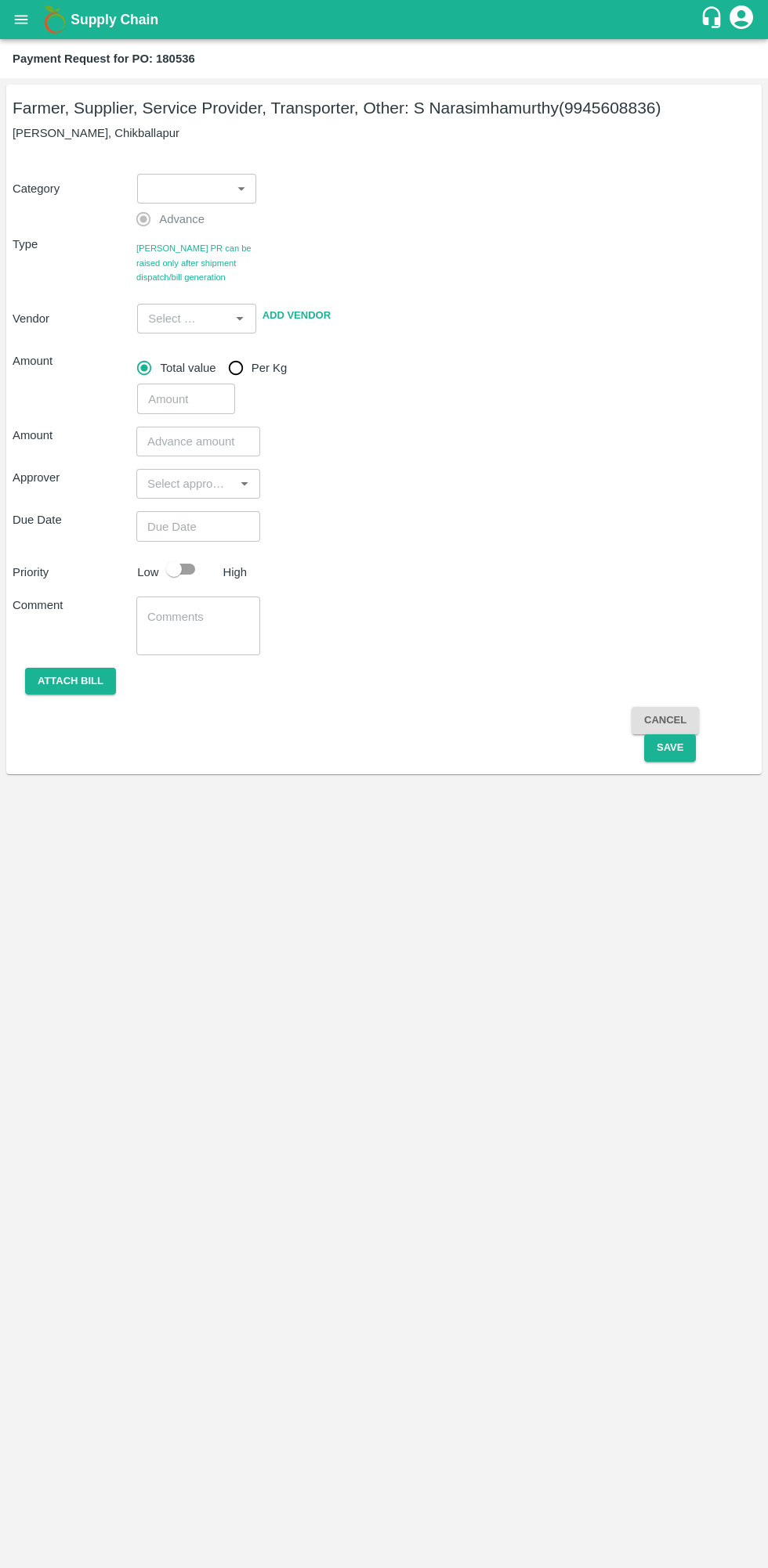
click at [192, 182] on body "Supply Chain Payment Request for PO: 180536 Farmer, Supplier, Service Provider,…" at bounding box center [384, 784] width 768 height 1568
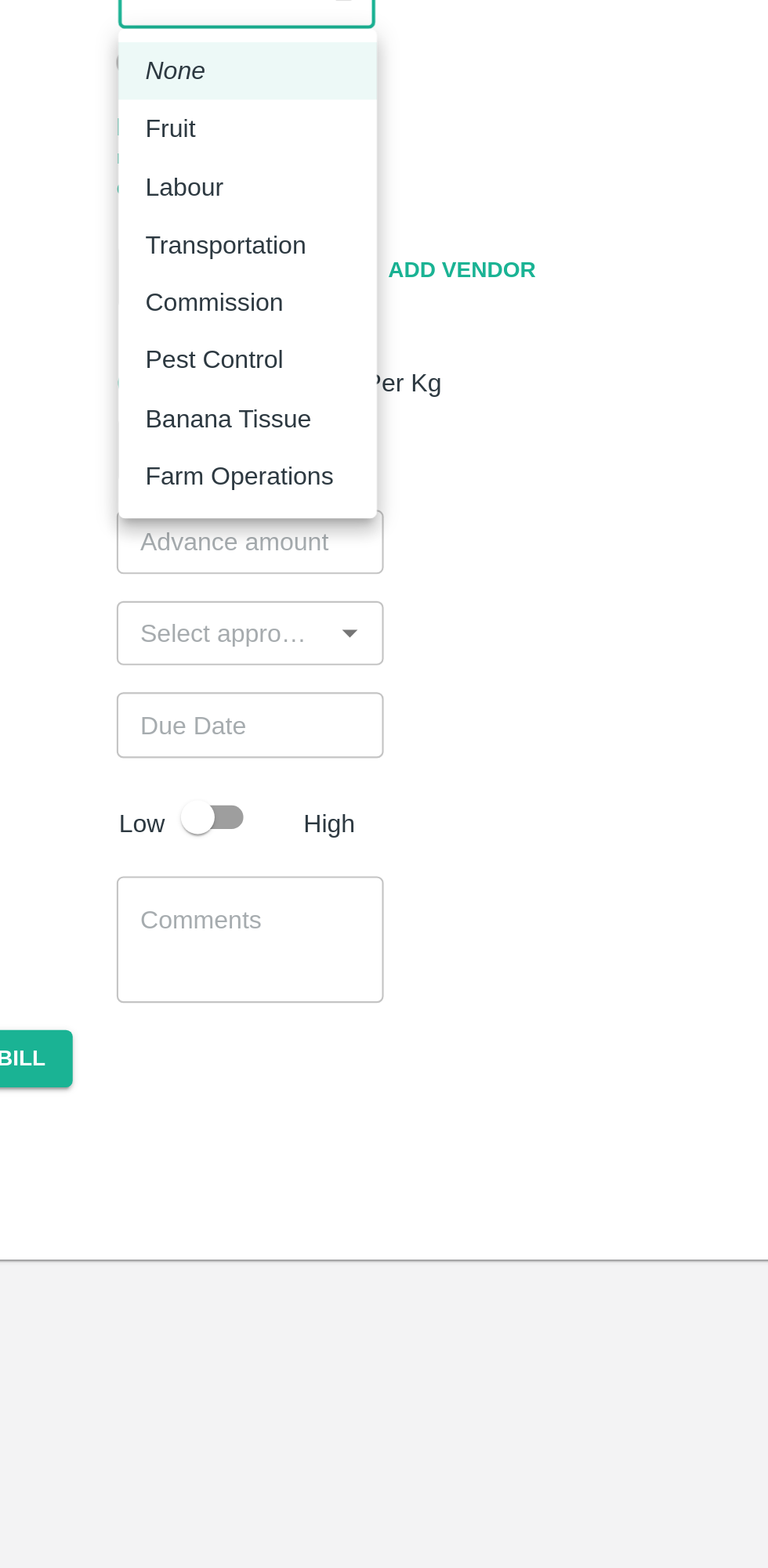
click at [201, 248] on div "Fruit" at bounding box center [197, 250] width 95 height 17
type input "1"
type input "S Narasimhamurthy - 9945608836(Farmer, Supplier, Service Provider, Transporter,…"
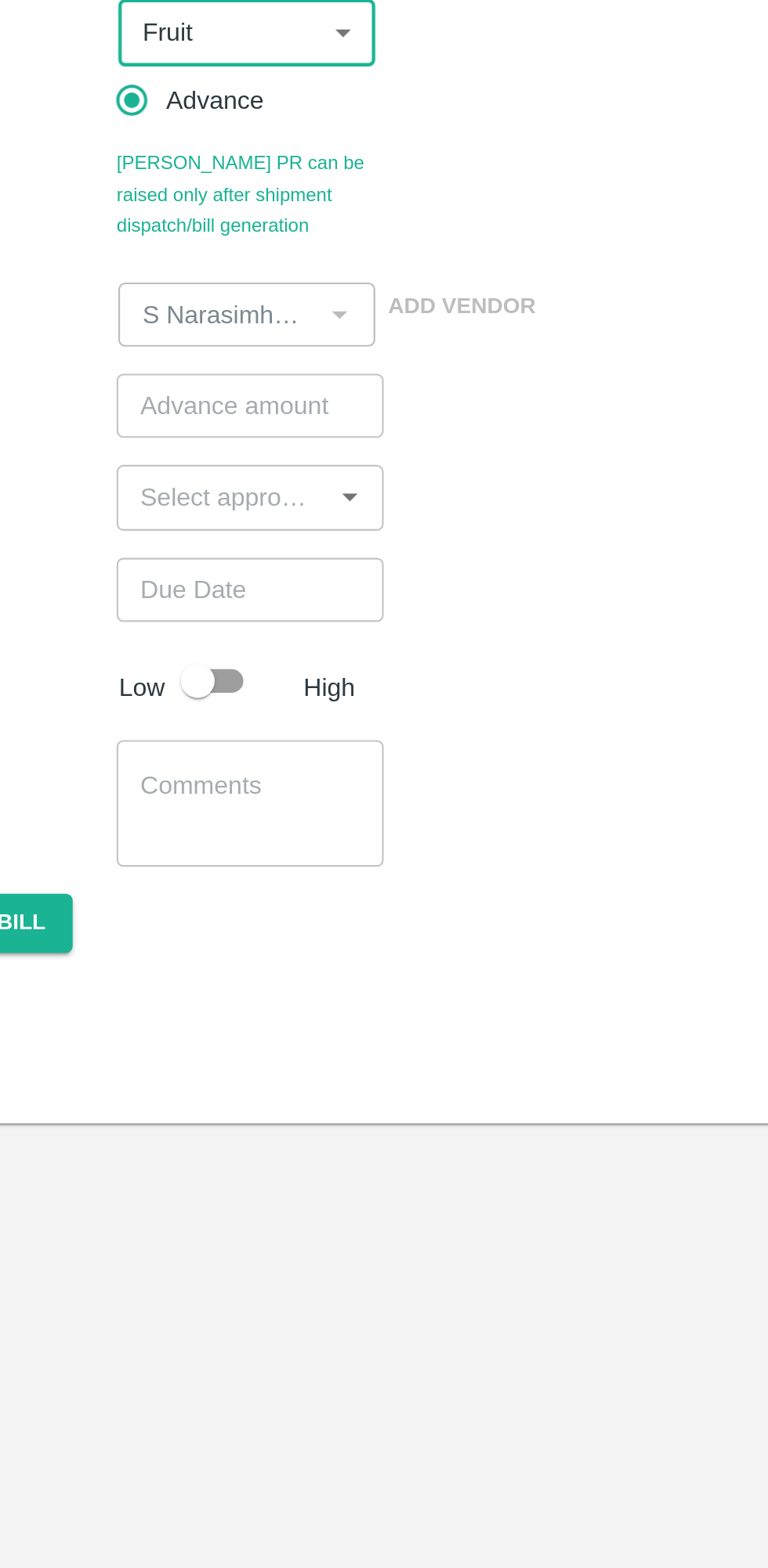
click at [200, 366] on input "number" at bounding box center [199, 361] width 124 height 30
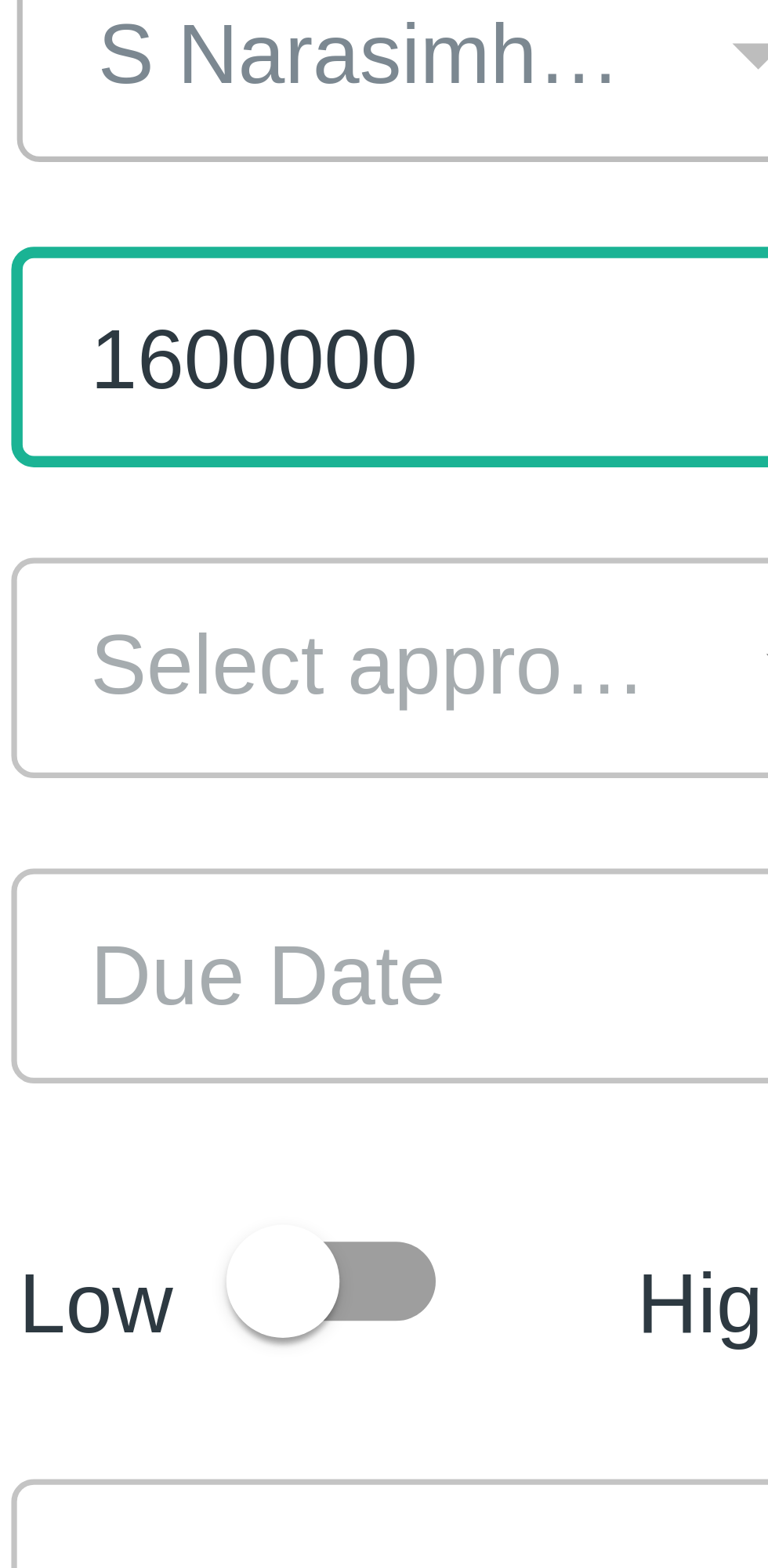
type input "1600000"
click at [184, 407] on input "input" at bounding box center [185, 404] width 88 height 20
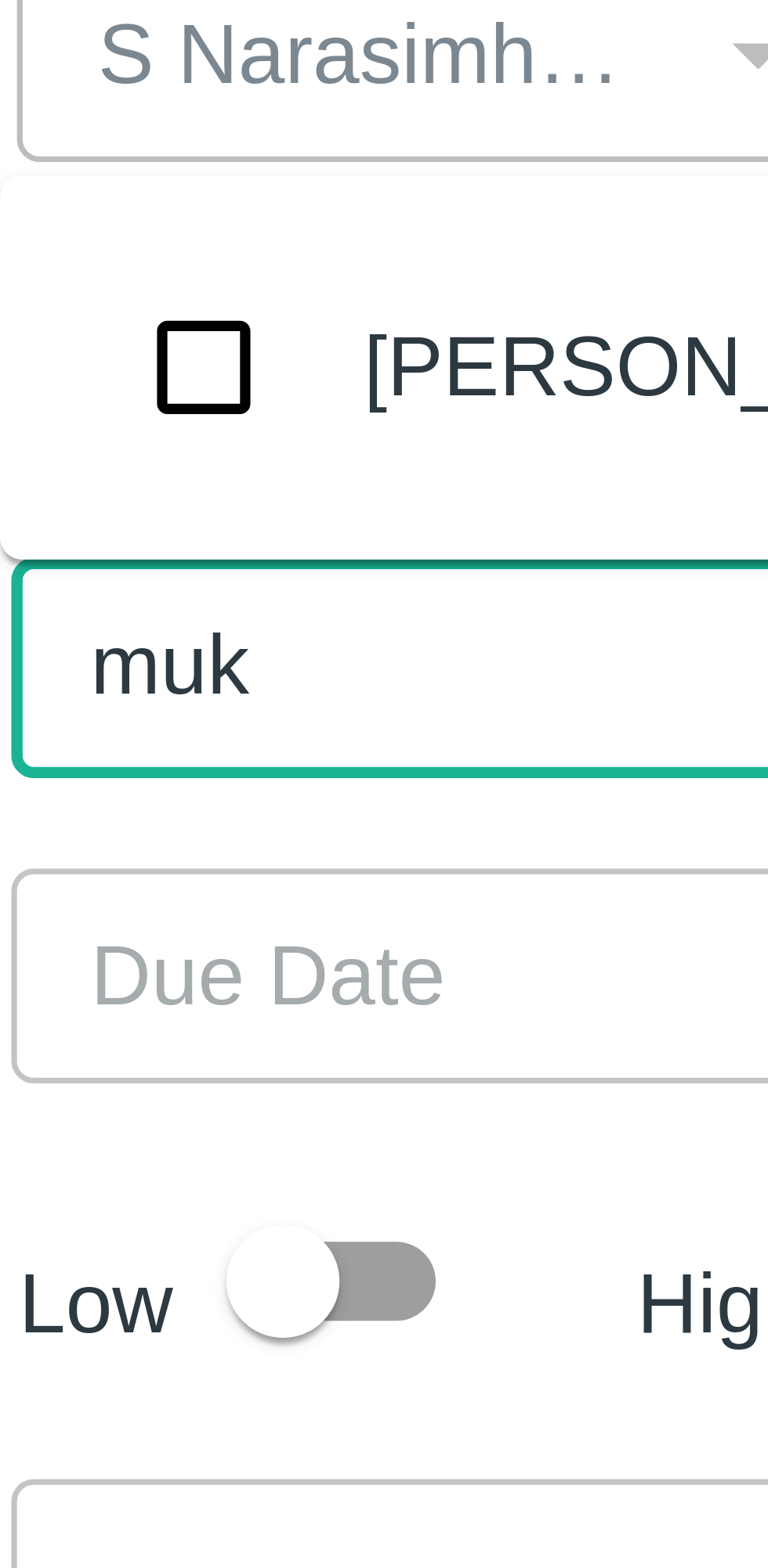
type input "muku"
click at [160, 359] on input "checkbox" at bounding box center [163, 362] width 31 height 31
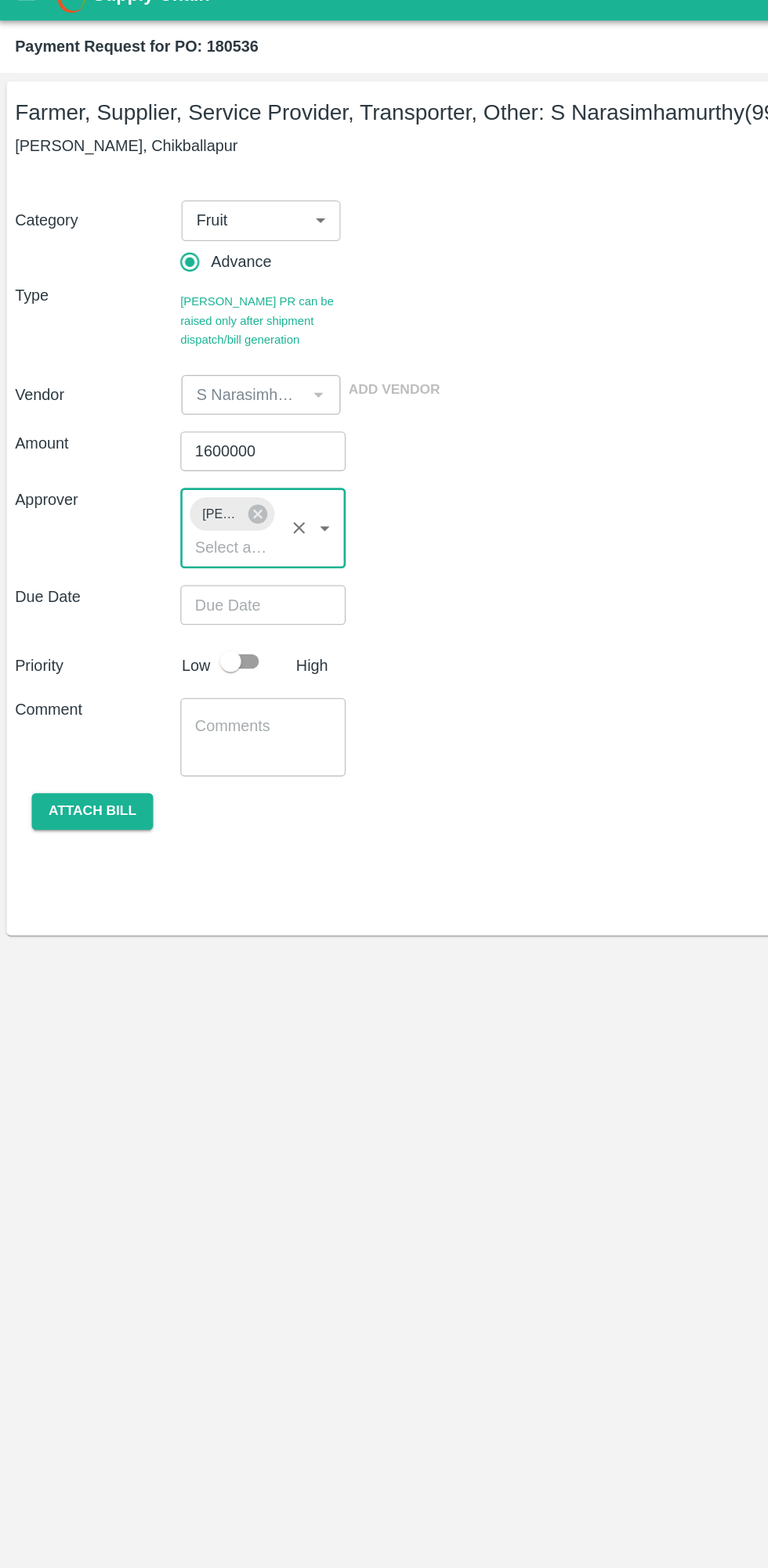
click at [191, 477] on input "Choose date" at bounding box center [193, 476] width 112 height 30
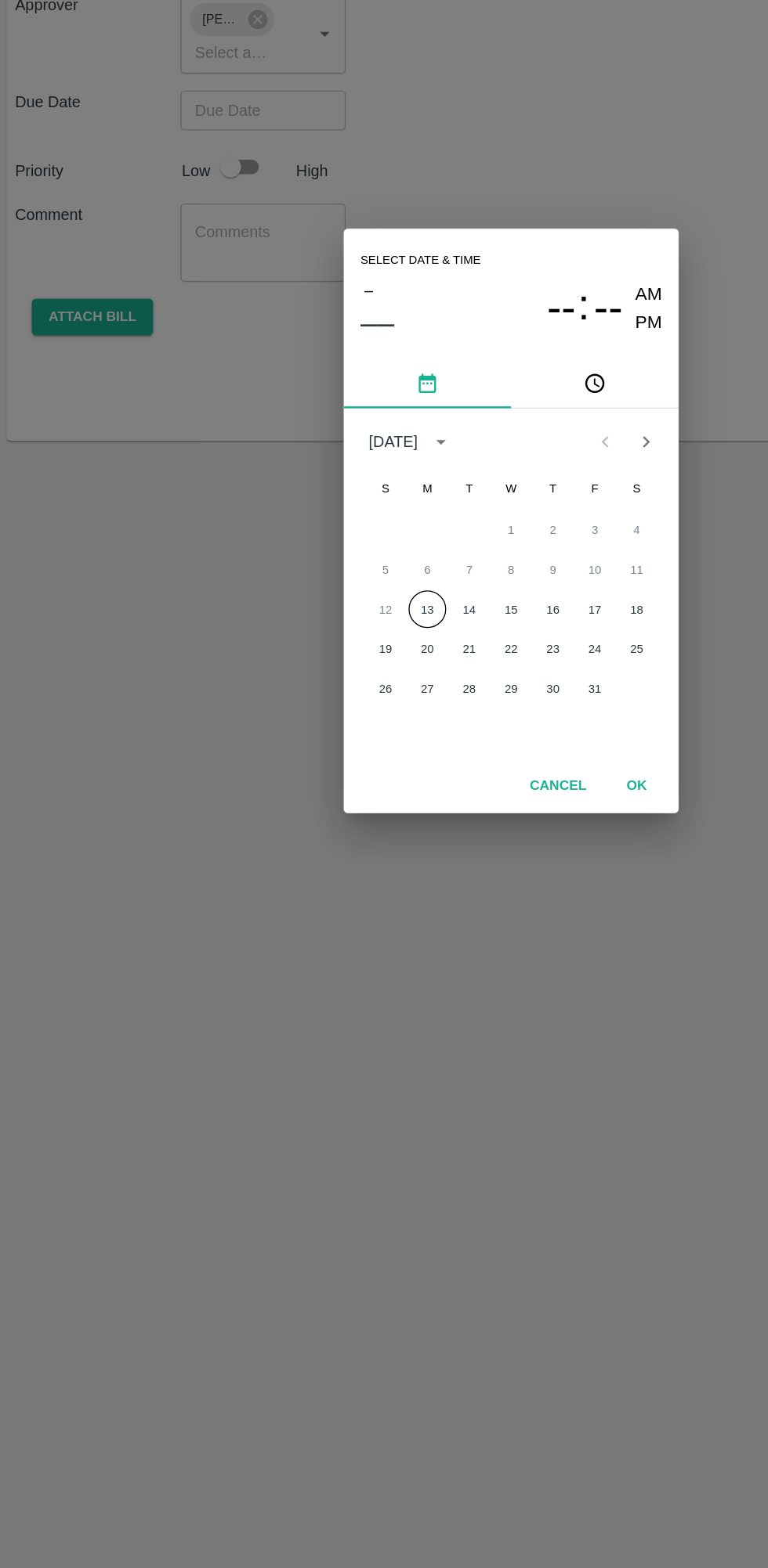
click at [322, 850] on button "13" at bounding box center [321, 850] width 28 height 28
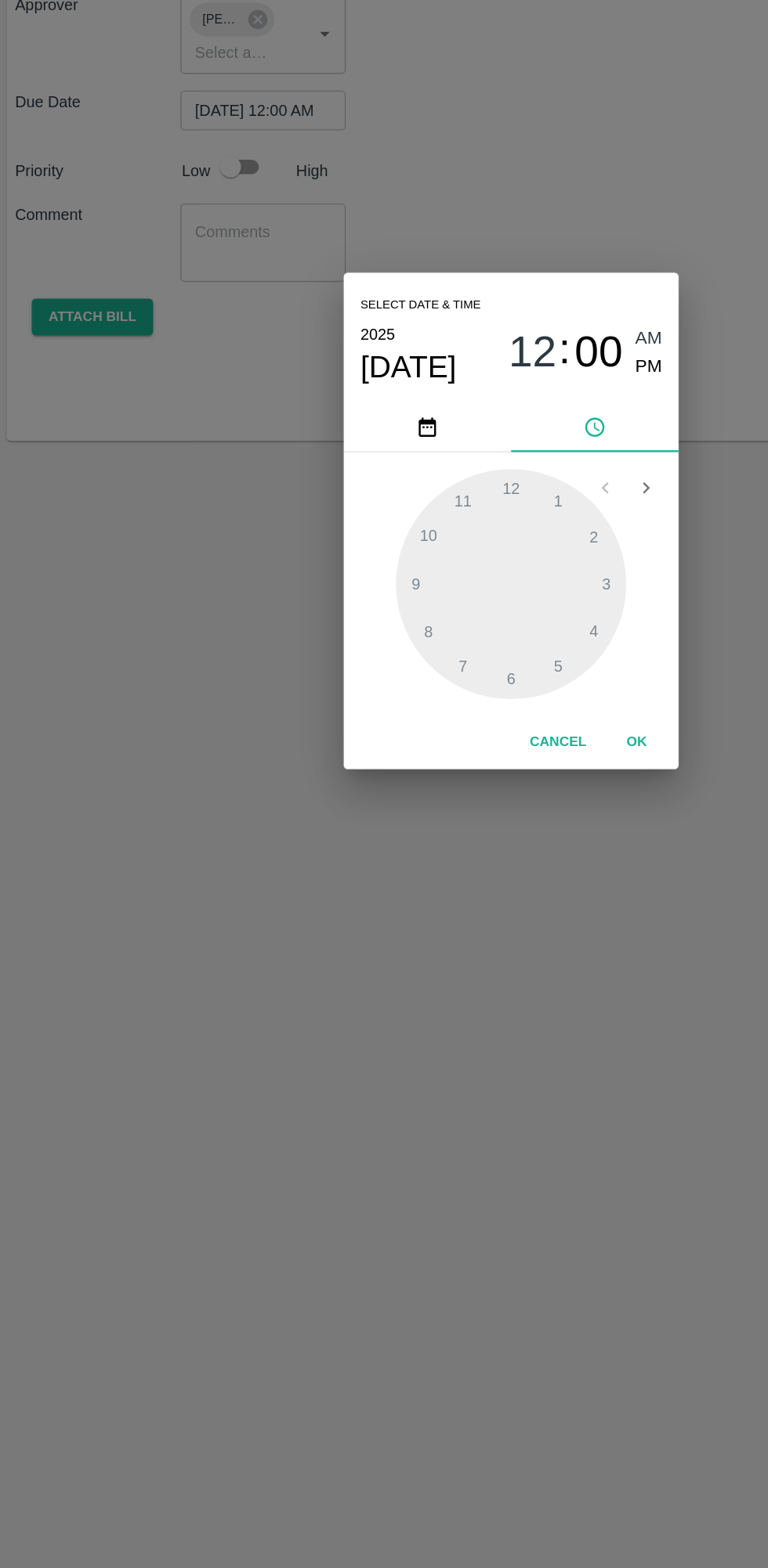
click at [482, 673] on span "PM" at bounding box center [487, 669] width 20 height 21
type input "13/10/2025 12:00 PM"
click at [490, 955] on button "OK" at bounding box center [478, 950] width 50 height 27
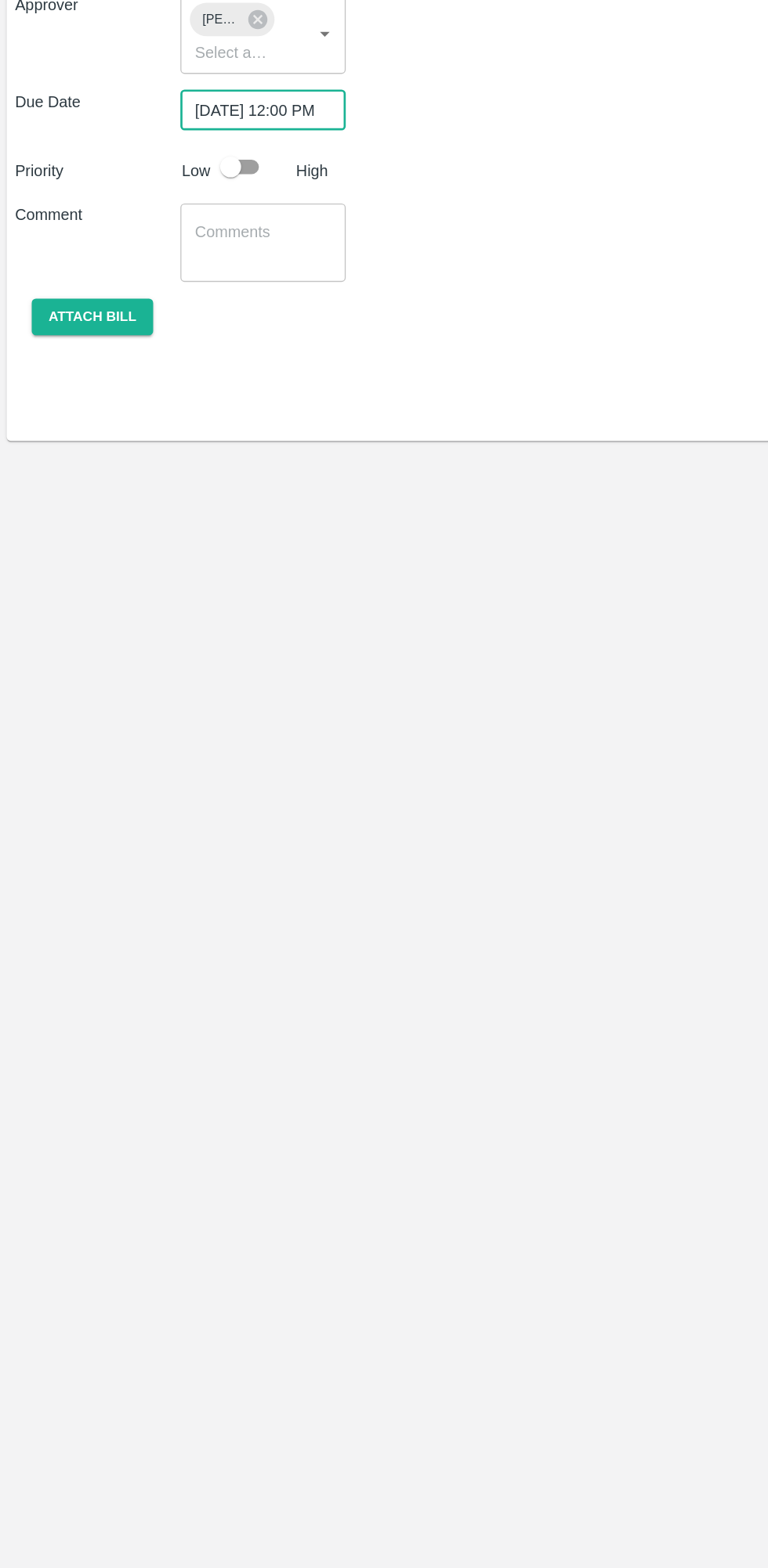
scroll to position [0, 12]
click at [194, 511] on input "checkbox" at bounding box center [173, 519] width 89 height 30
checkbox input "true"
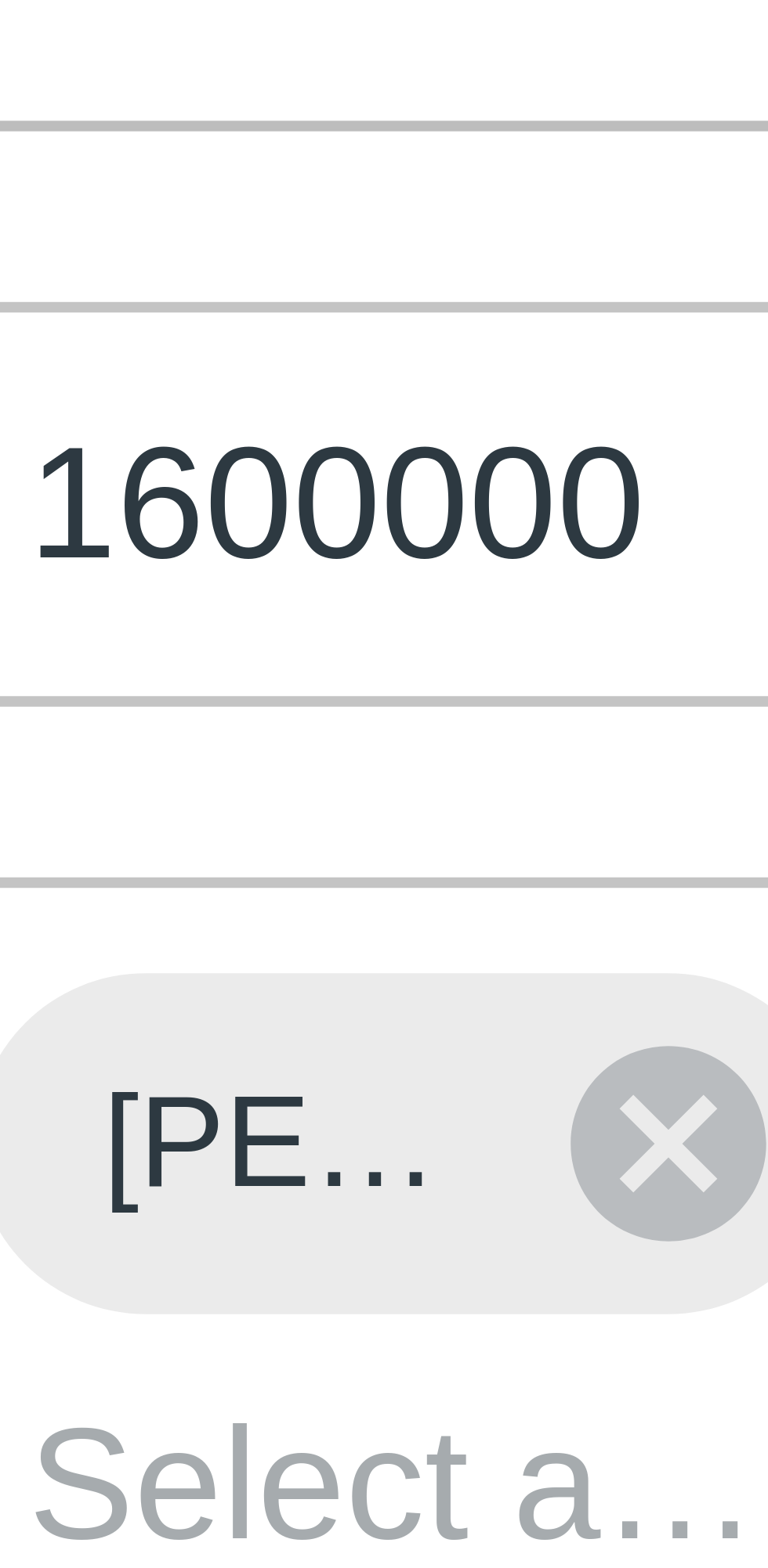
click at [176, 368] on input "1600000" at bounding box center [199, 361] width 124 height 30
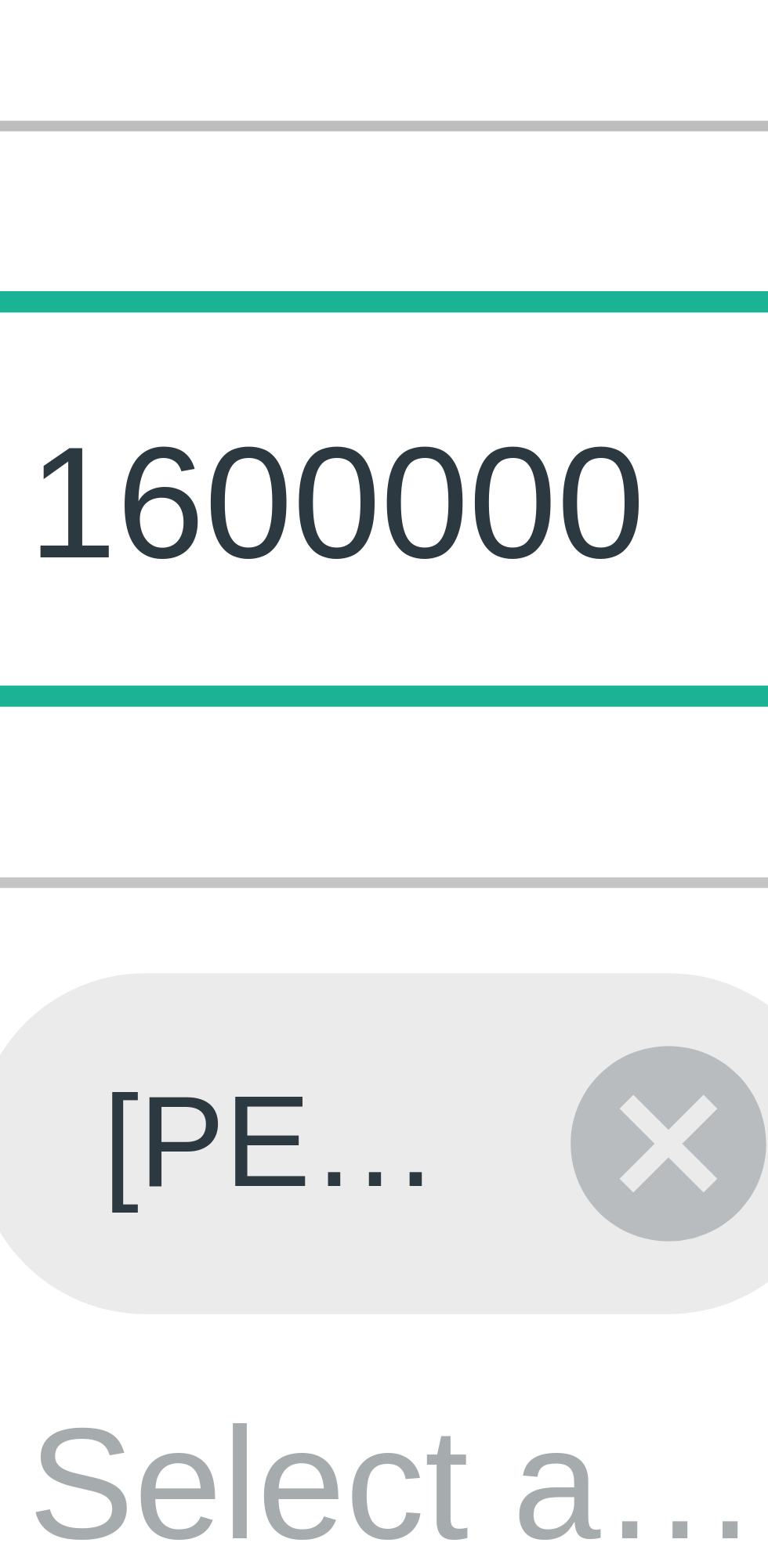
click at [185, 338] on div "Amount 1600000 ​ Approver Mukul Chaudhari ​ Due Date 13/10/2025 12:00 PM ​ Prio…" at bounding box center [384, 523] width 743 height 377
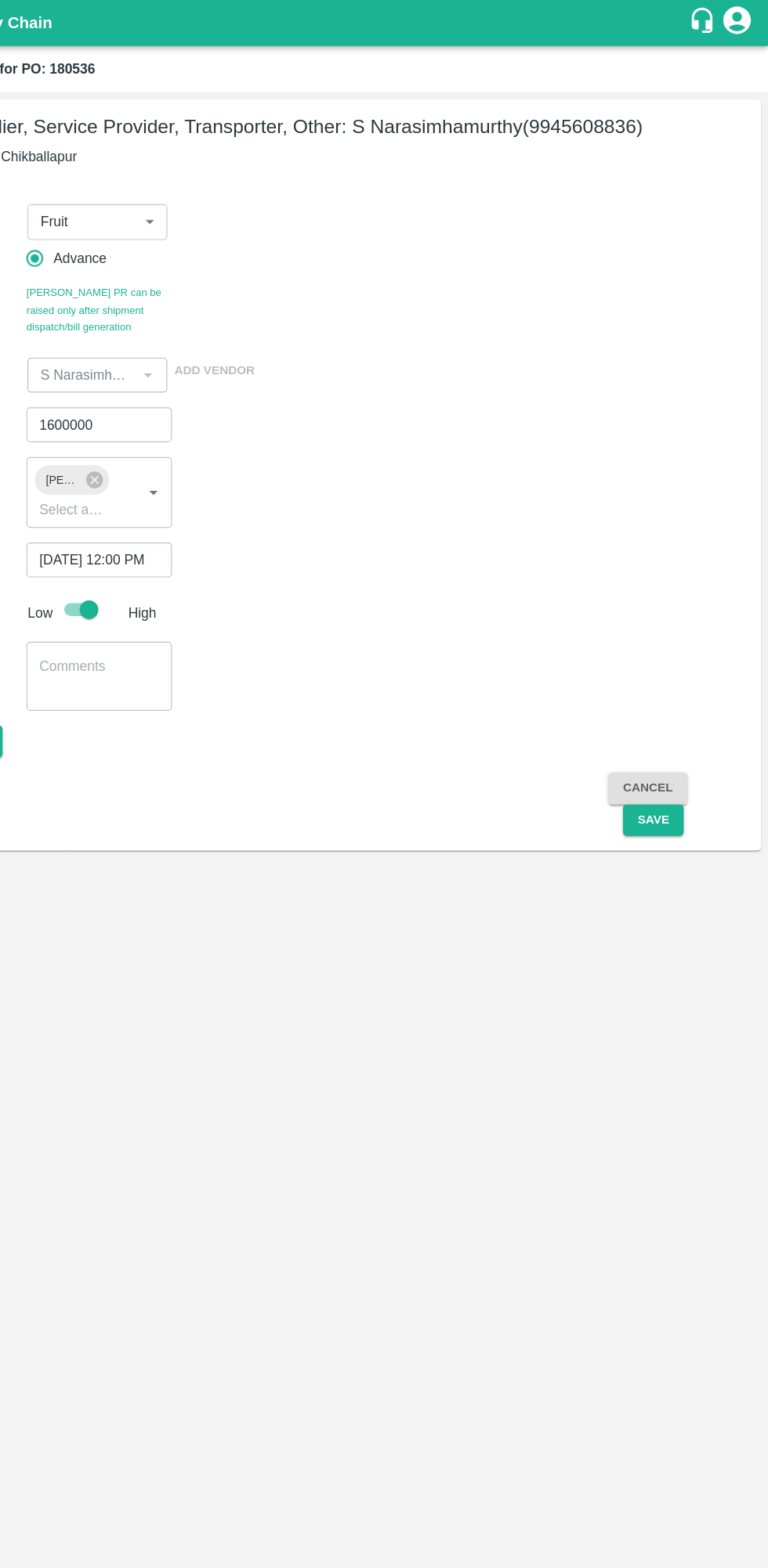
click at [669, 698] on button "Save" at bounding box center [669, 699] width 51 height 27
